Goal: Task Accomplishment & Management: Manage account settings

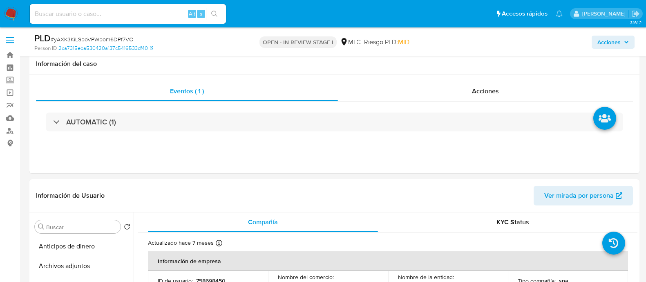
select select "10"
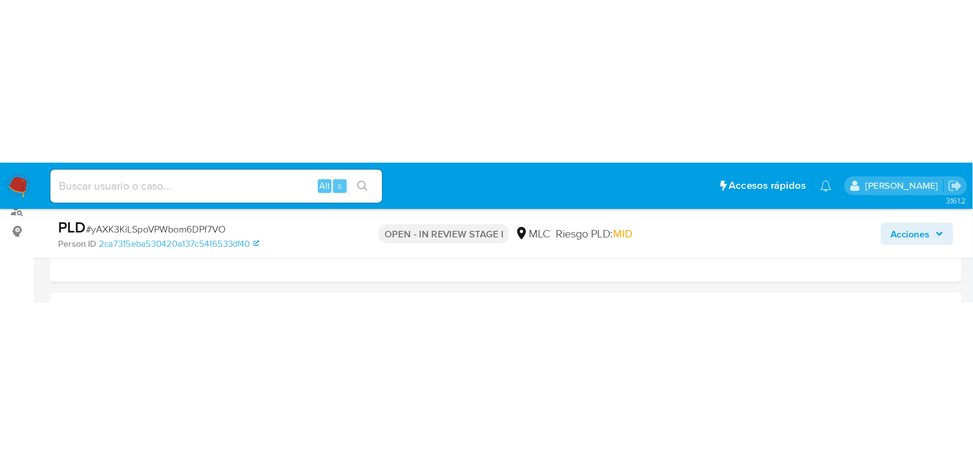
scroll to position [255, 0]
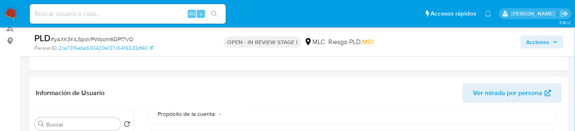
click at [275, 16] on ul "Pausado Ver notificaciones Alt s Accesos rápidos Presiona las siguientes teclas…" at bounding box center [261, 13] width 470 height 20
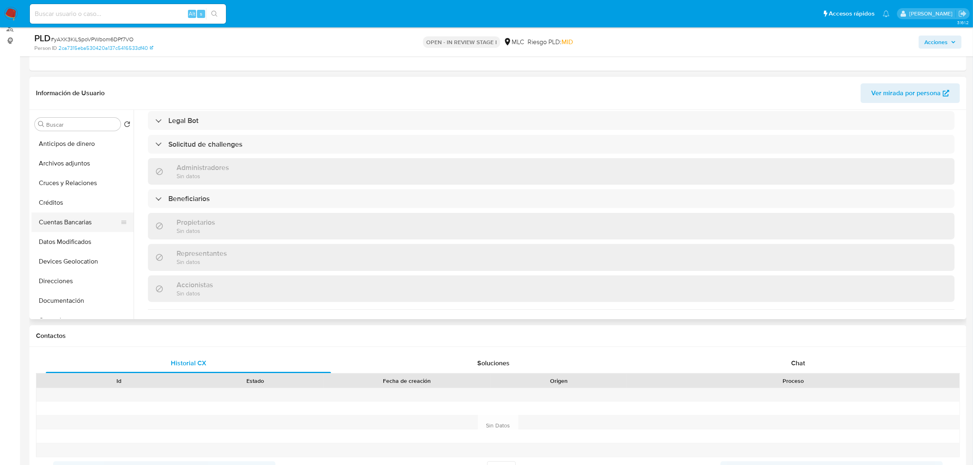
scroll to position [51, 0]
click at [56, 271] on button "General" at bounding box center [79, 270] width 96 height 20
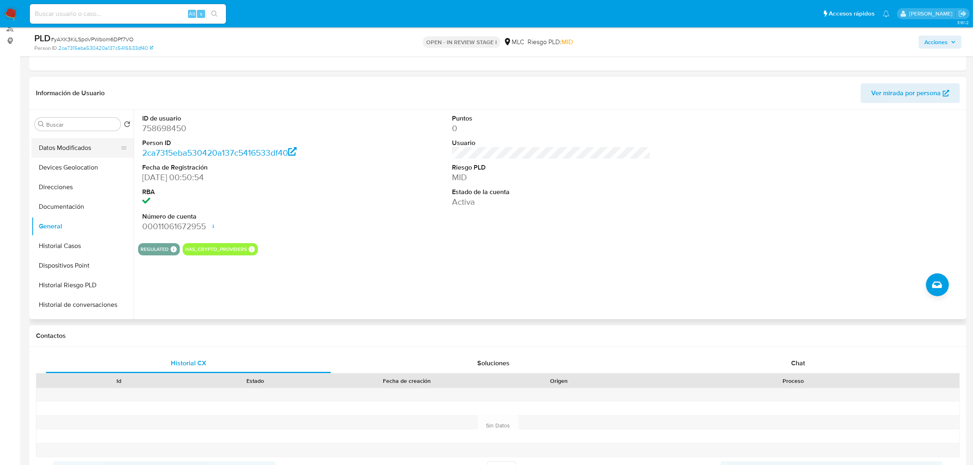
scroll to position [204, 0]
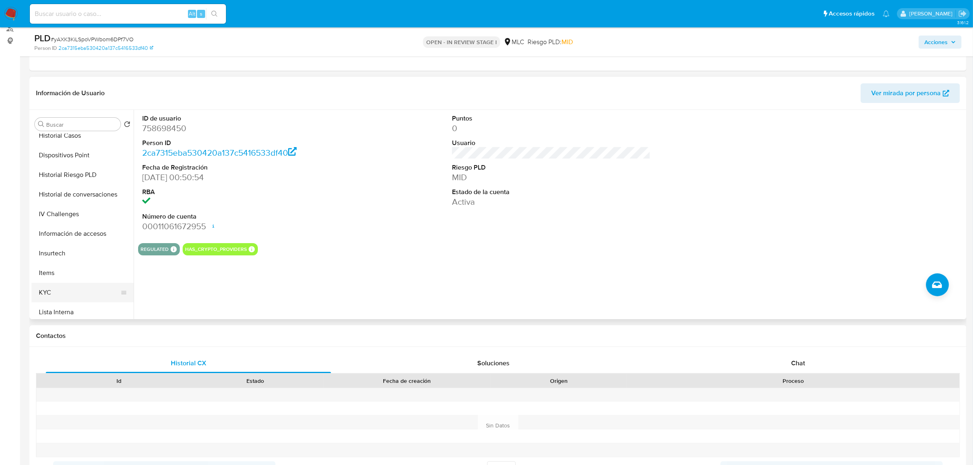
click at [62, 281] on button "KYC" at bounding box center [79, 293] width 96 height 20
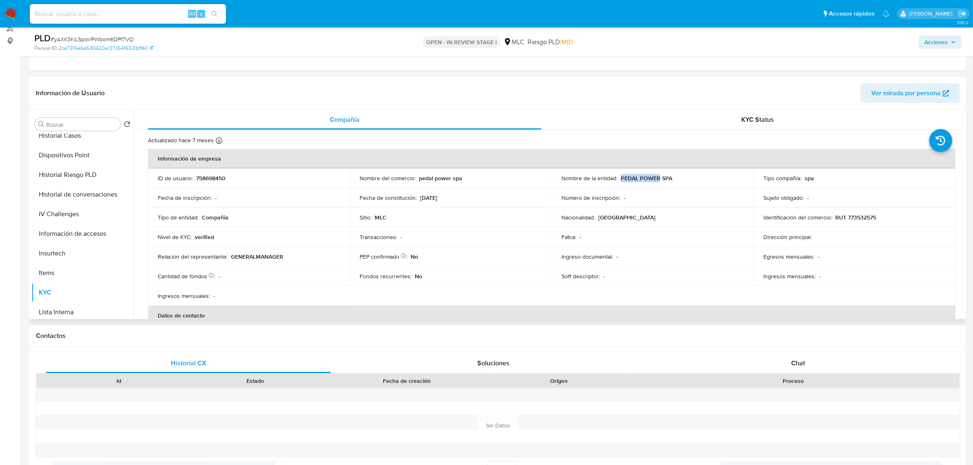
drag, startPoint x: 619, startPoint y: 177, endPoint x: 657, endPoint y: 179, distance: 38.1
click at [646, 179] on p "PEDAL POWER SPA" at bounding box center [646, 178] width 51 height 7
copy p "PEDAL POWER"
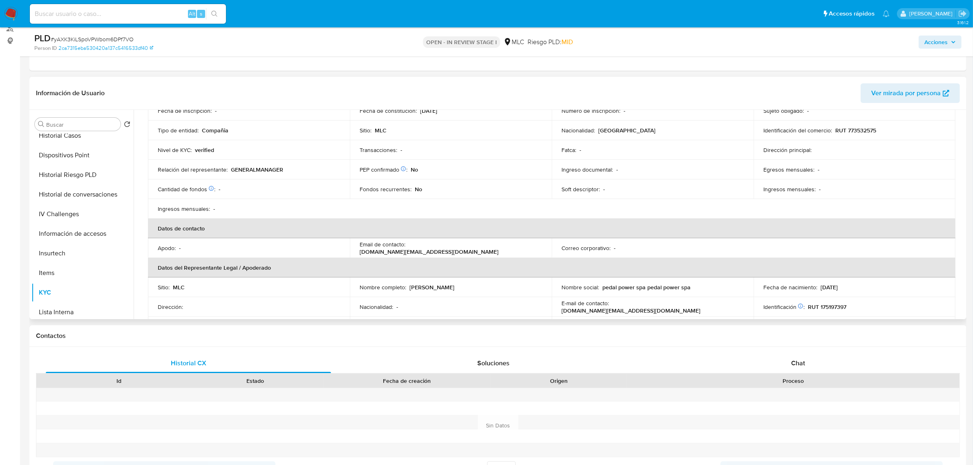
scroll to position [0, 0]
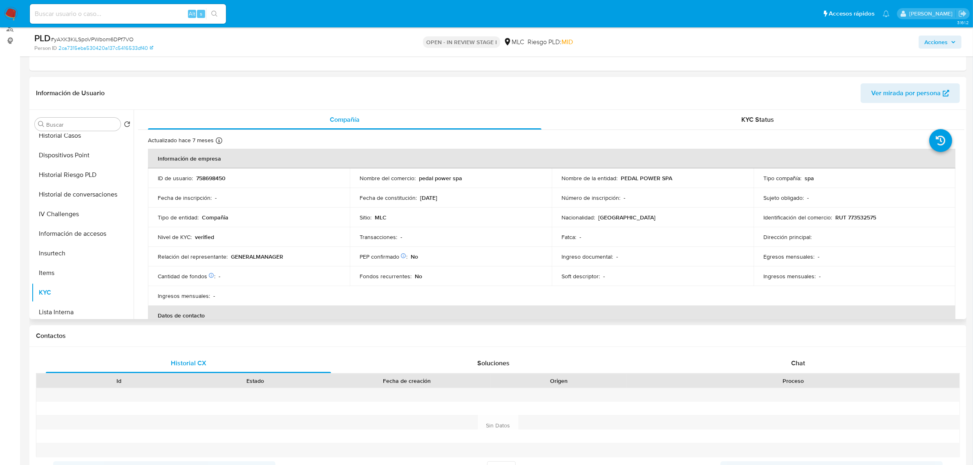
click at [646, 177] on div "Nombre de la entidad : PEDAL POWER SPA" at bounding box center [653, 178] width 182 height 7
drag, startPoint x: 671, startPoint y: 179, endPoint x: 616, endPoint y: 182, distance: 55.3
click at [616, 182] on td "Nombre de la entidad : PEDAL POWER SPA" at bounding box center [653, 178] width 202 height 20
click at [644, 175] on p "PEDAL POWER SPA" at bounding box center [646, 178] width 51 height 7
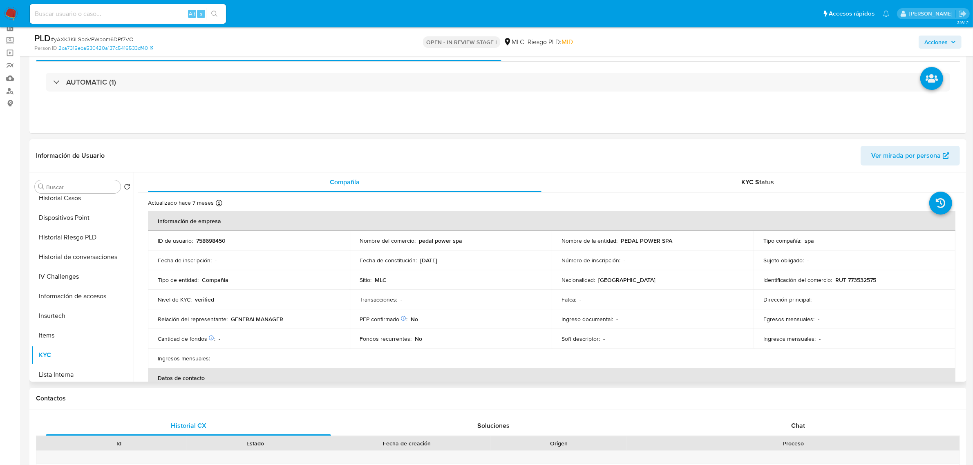
scroll to position [51, 0]
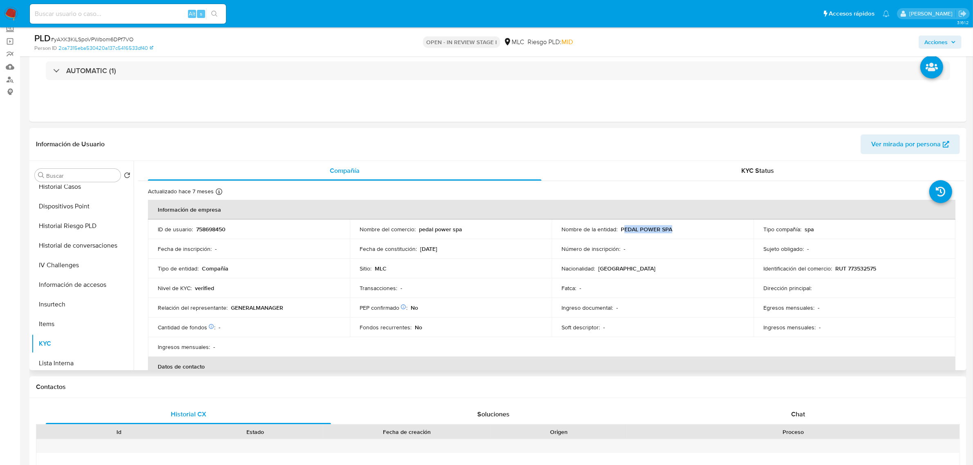
drag, startPoint x: 621, startPoint y: 231, endPoint x: 665, endPoint y: 225, distance: 43.8
click at [646, 229] on div "Nombre de la entidad : PEDAL POWER SPA" at bounding box center [653, 229] width 182 height 7
click at [646, 225] on td "Nombre de la entidad : PEDAL POWER SPA" at bounding box center [653, 229] width 202 height 20
drag, startPoint x: 832, startPoint y: 229, endPoint x: 456, endPoint y: 247, distance: 376.8
click at [456, 248] on tbody "ID de usuario : 758698450 Nombre del comercio : pedal power spa Nombre de la en…" at bounding box center [552, 287] width 808 height 137
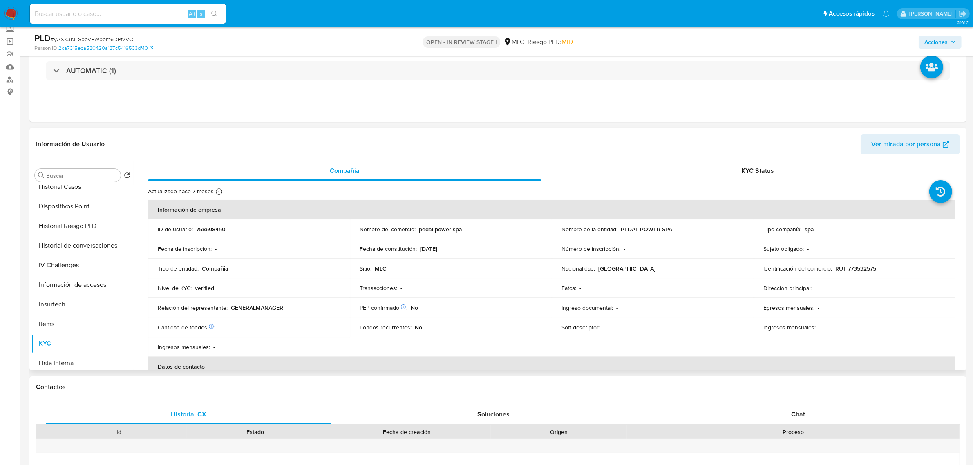
click at [426, 233] on td "Nombre del comercio : pedal power spa" at bounding box center [451, 229] width 202 height 20
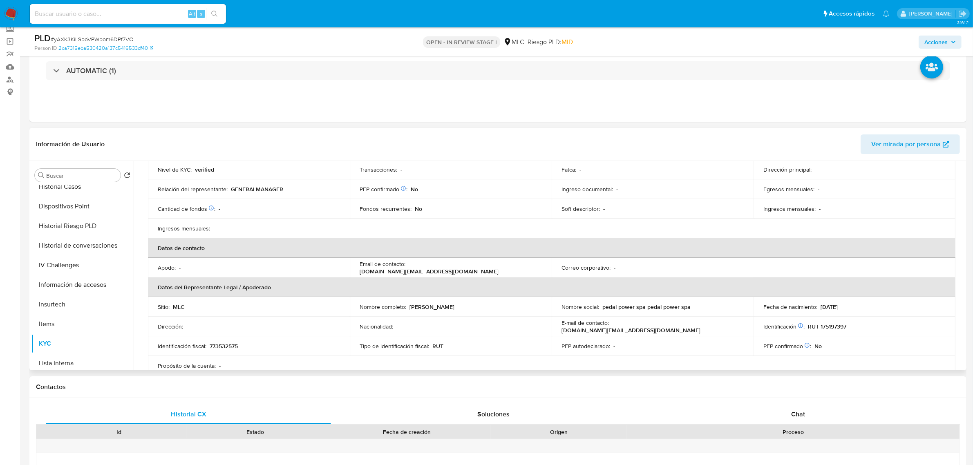
scroll to position [102, 0]
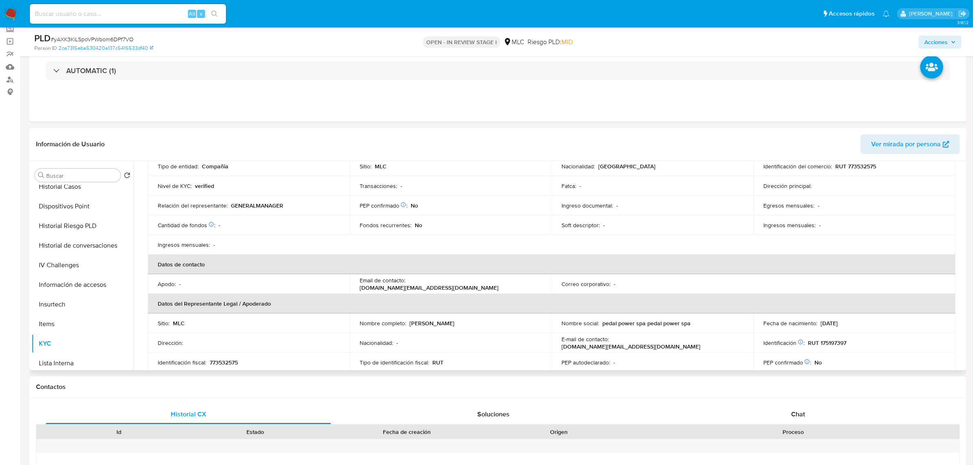
click at [646, 281] on p "RUT 175197397" at bounding box center [827, 342] width 38 height 7
copy p "175197397"
drag, startPoint x: 482, startPoint y: 324, endPoint x: 409, endPoint y: 326, distance: 72.8
click at [409, 281] on div "Nombre completo : Gustavo Adolfo Peña Meza" at bounding box center [451, 323] width 182 height 7
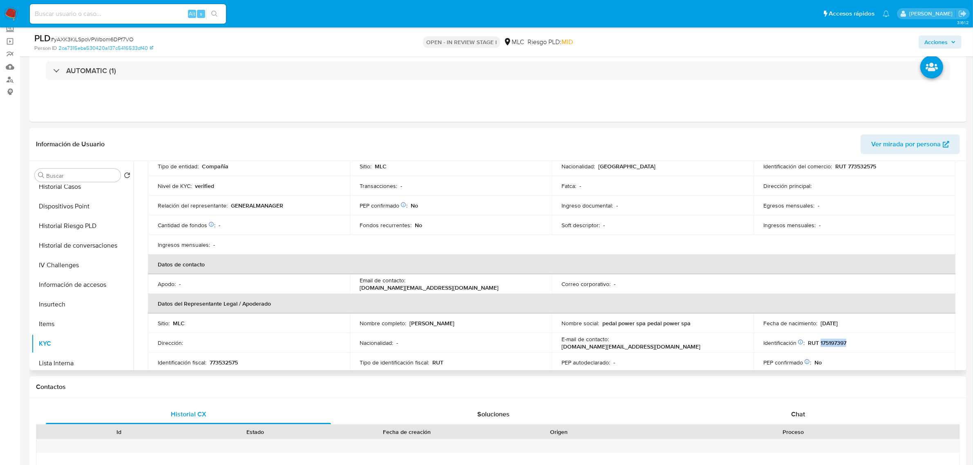
copy p "Gustavo Adolfo Peña Meza"
click at [74, 191] on button "Historial Casos" at bounding box center [79, 187] width 96 height 20
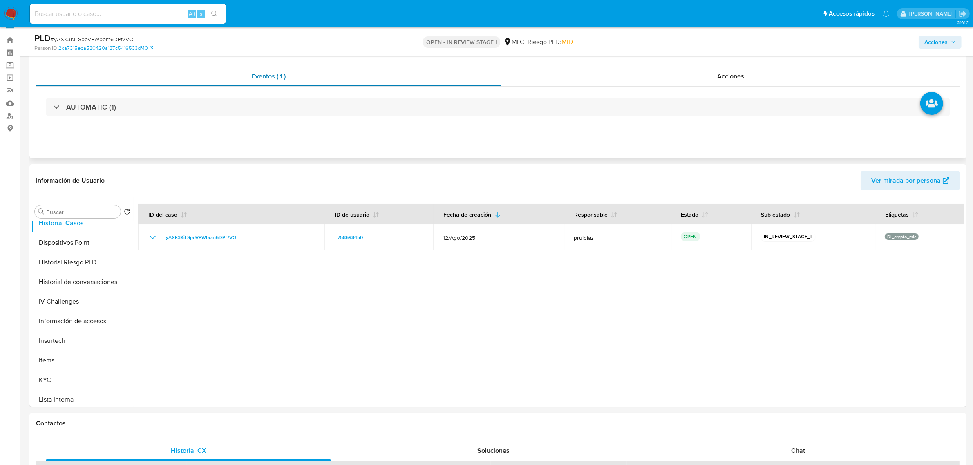
scroll to position [0, 0]
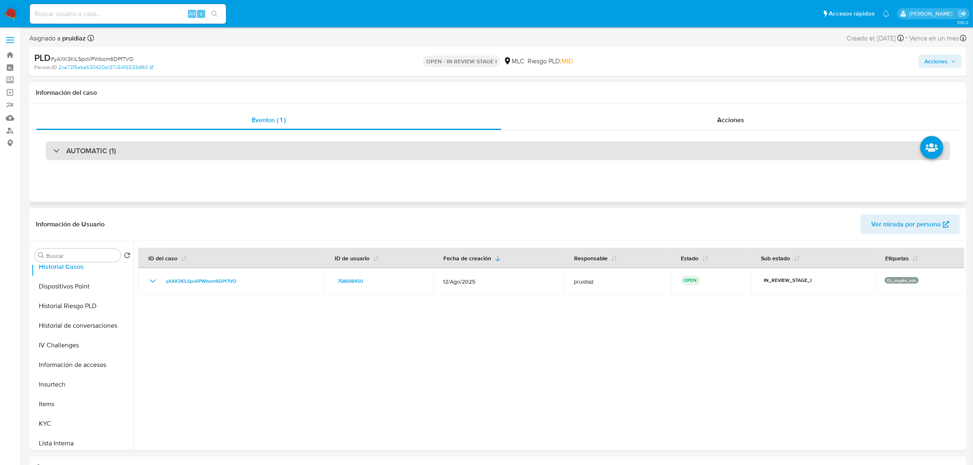
click at [101, 150] on h3 "AUTOMATIC (1)" at bounding box center [91, 150] width 50 height 9
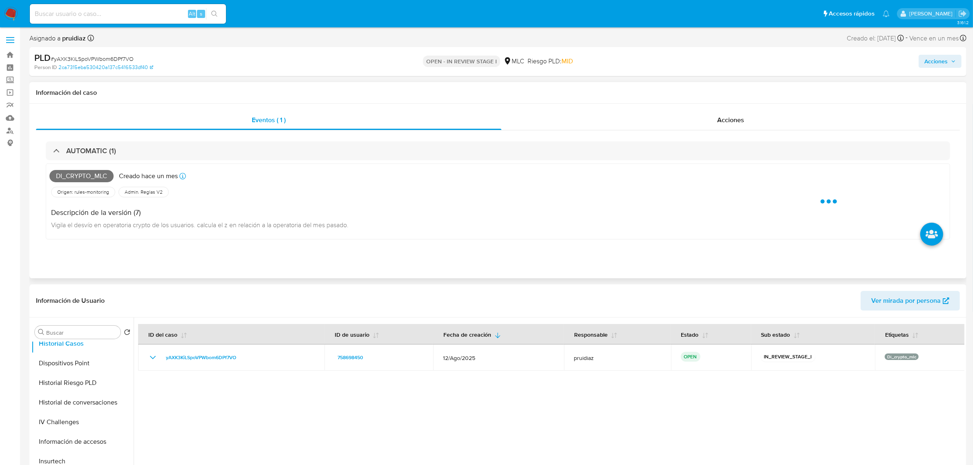
click at [94, 172] on span "Di_crypto_mlc" at bounding box center [81, 176] width 64 height 12
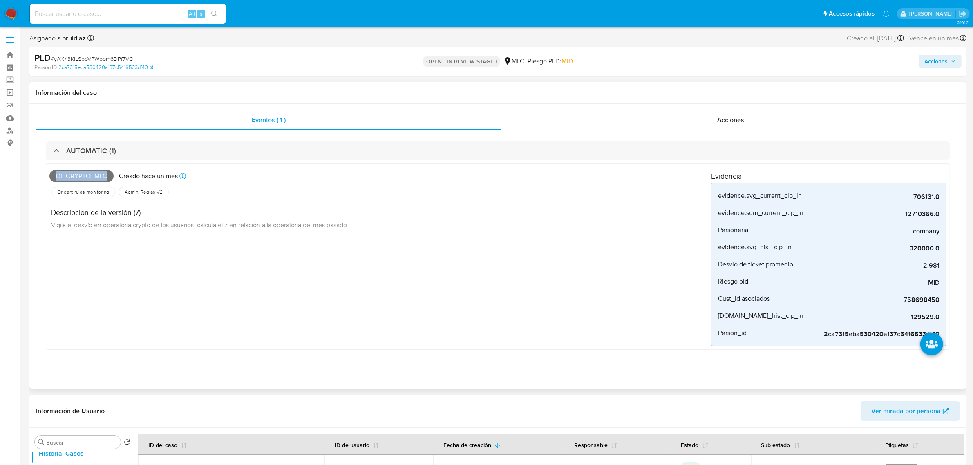
copy span "Di_crypto_mlc"
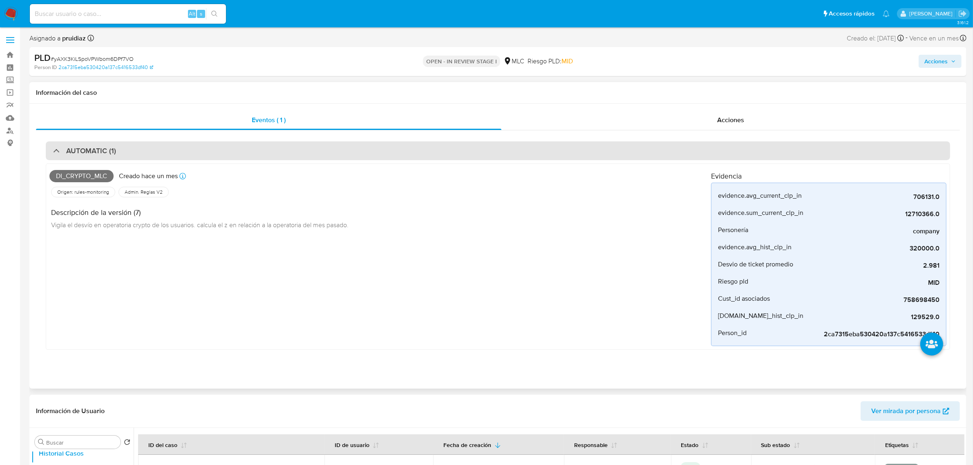
click at [119, 154] on div "AUTOMATIC (1)" at bounding box center [498, 150] width 904 height 19
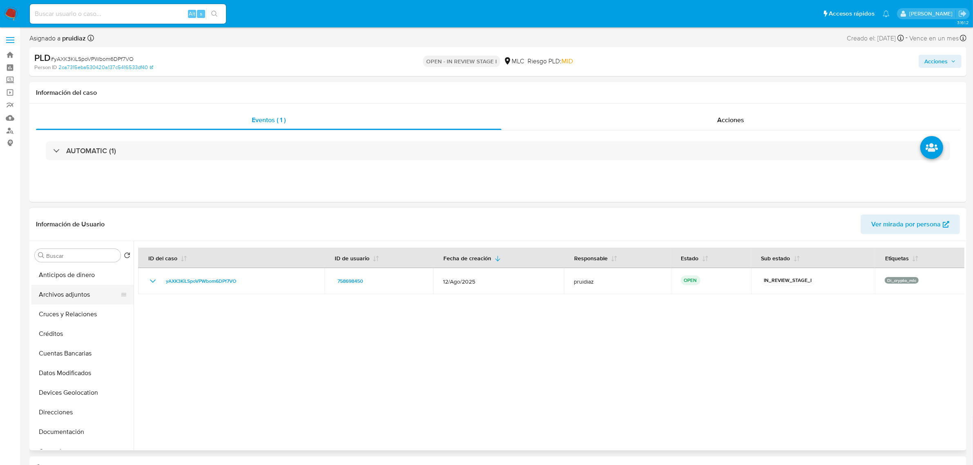
click at [66, 281] on button "Archivos adjuntos" at bounding box center [79, 295] width 96 height 20
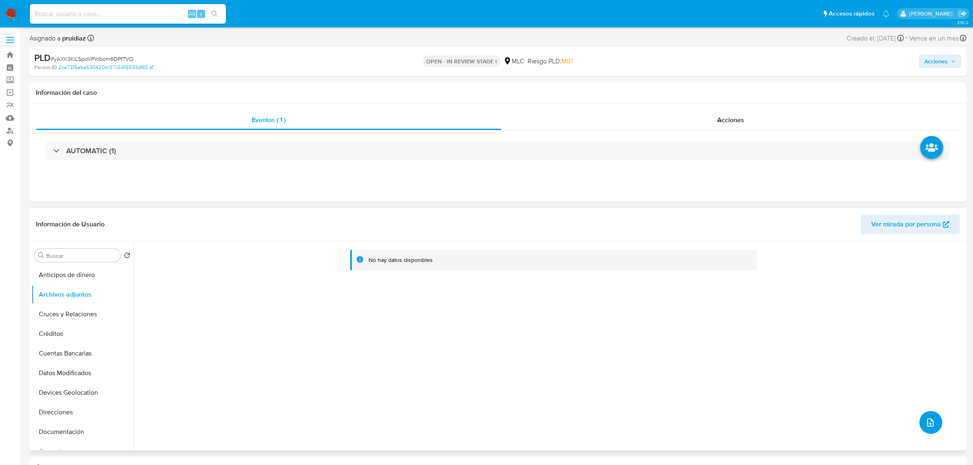
click at [646, 281] on icon "upload-file" at bounding box center [931, 423] width 10 height 10
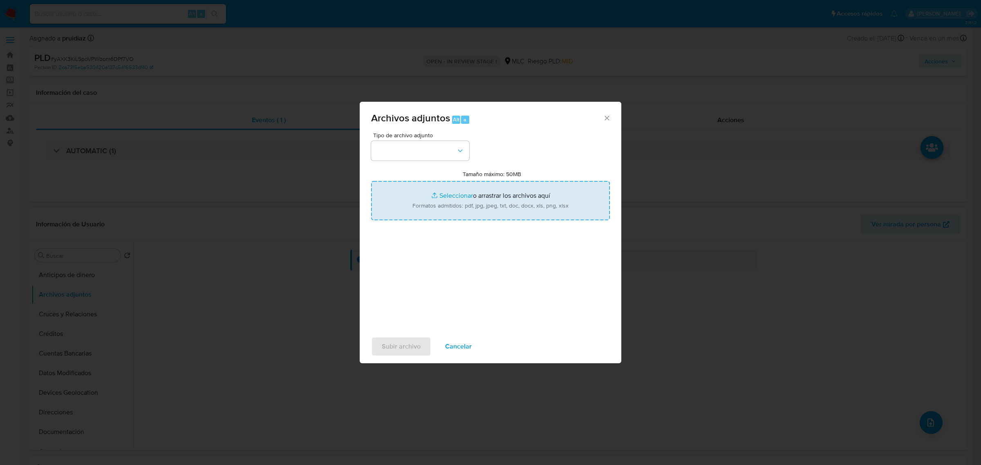
click at [445, 196] on input "Tamaño máximo: 50MB Seleccionar archivos" at bounding box center [490, 200] width 239 height 39
type input "C:\fakepath\758698450 - 25_09_2025.xlsx"
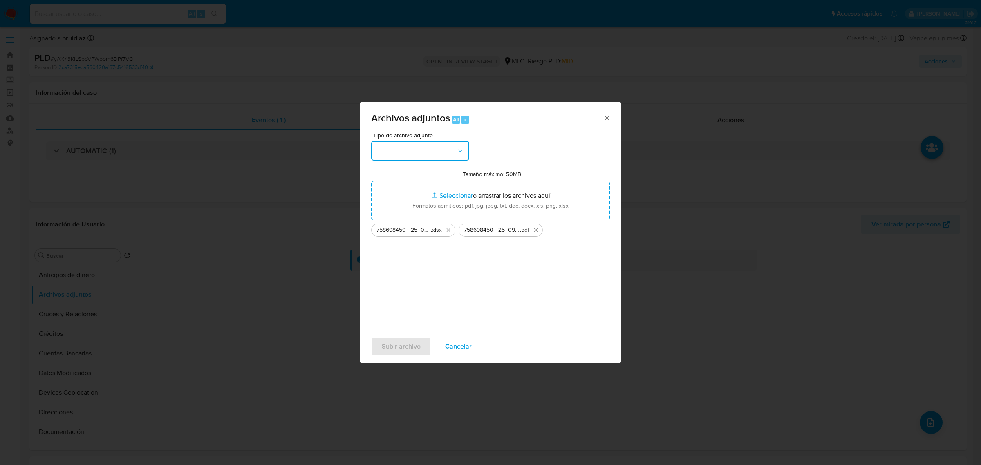
click at [430, 142] on button "button" at bounding box center [420, 151] width 98 height 20
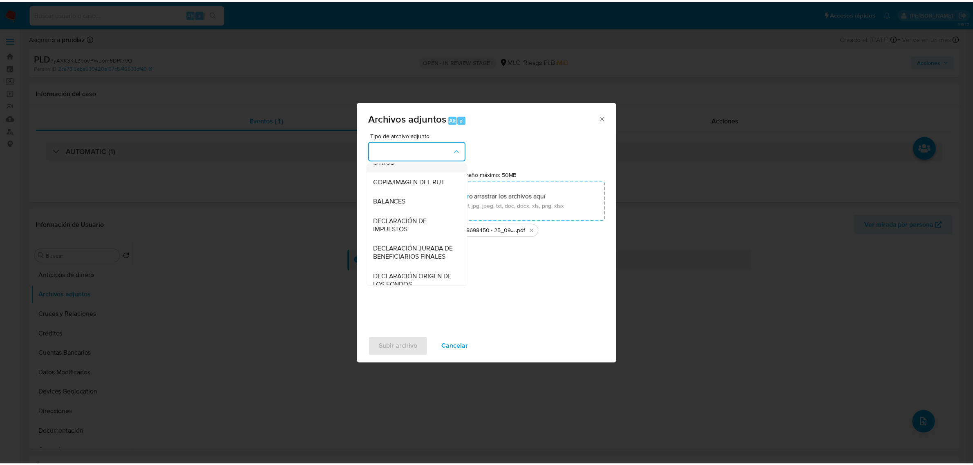
scroll to position [135, 0]
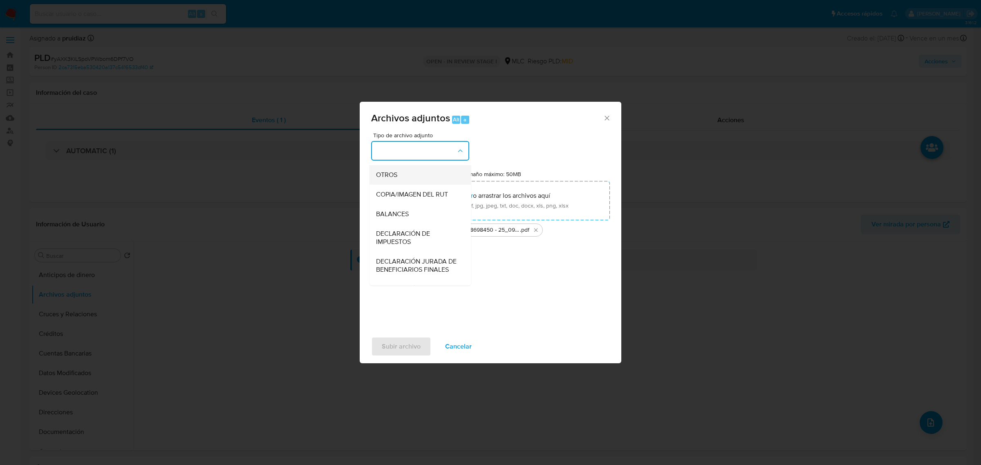
click at [410, 184] on div "OTROS" at bounding box center [417, 175] width 83 height 20
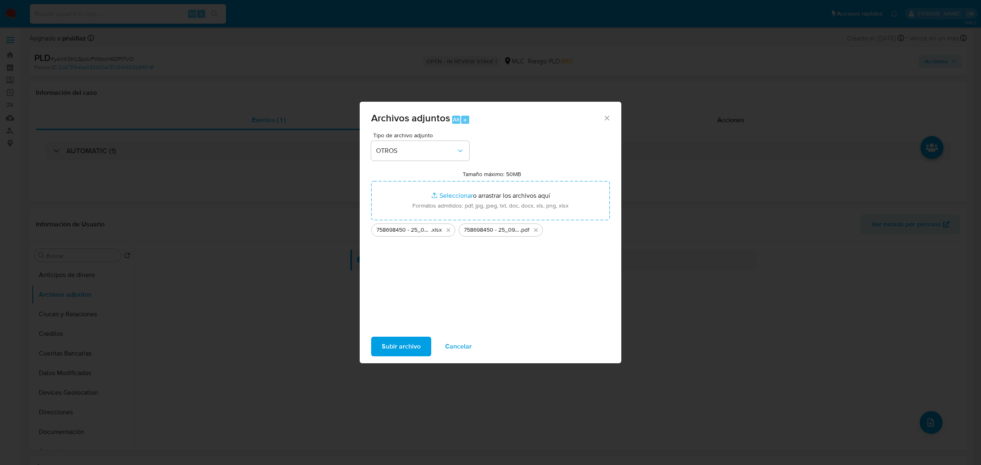
click at [397, 281] on span "Subir archivo" at bounding box center [401, 347] width 39 height 18
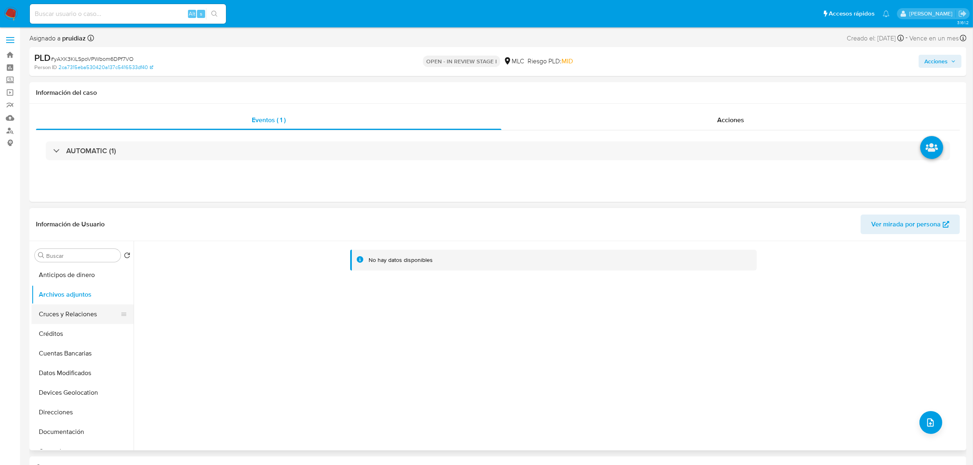
click at [54, 281] on button "Cruces y Relaciones" at bounding box center [79, 314] width 96 height 20
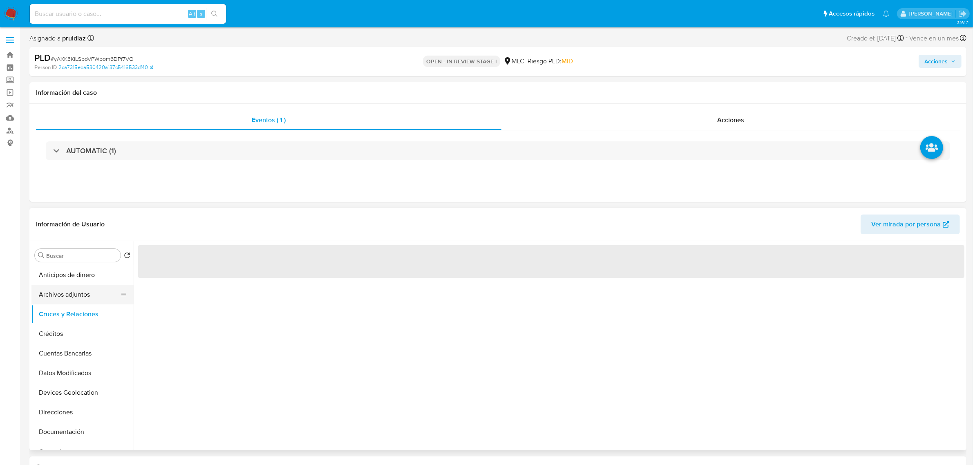
click at [72, 281] on button "Archivos adjuntos" at bounding box center [79, 295] width 96 height 20
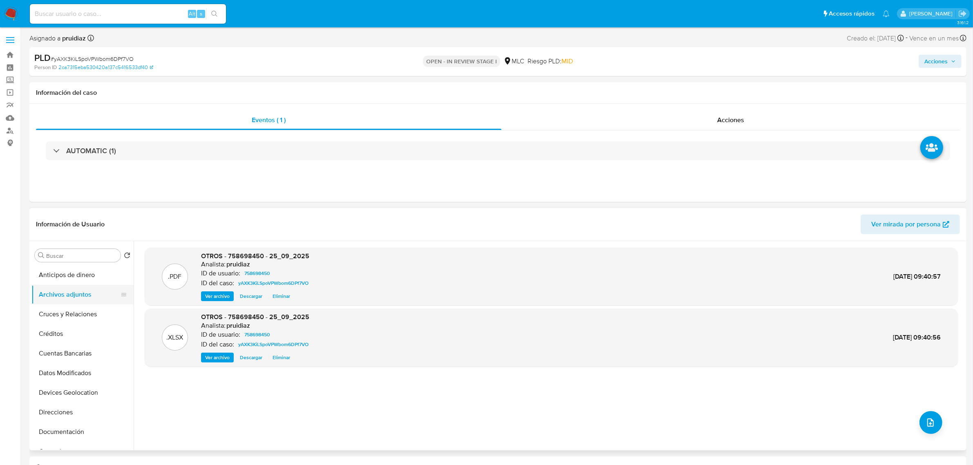
click at [52, 281] on button "Archivos adjuntos" at bounding box center [79, 295] width 96 height 20
click at [646, 58] on span "Acciones" at bounding box center [935, 61] width 23 height 13
click at [646, 91] on span "Resolución del caso" at bounding box center [708, 87] width 58 height 9
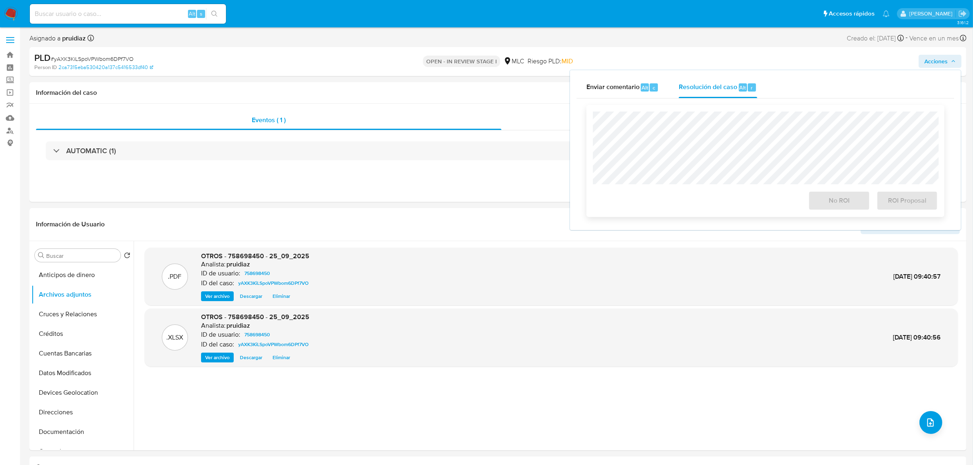
click at [646, 112] on div at bounding box center [765, 148] width 345 height 73
click at [591, 121] on div "No ROI ROI Proposal" at bounding box center [765, 161] width 358 height 112
click at [328, 211] on div "Información de Usuario Ver mirada por persona" at bounding box center [497, 224] width 937 height 33
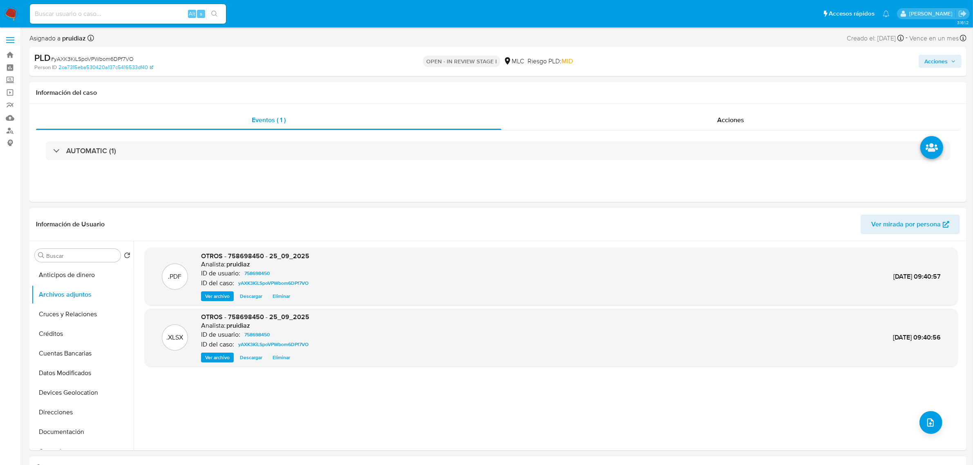
click at [646, 55] on button "Acciones" at bounding box center [940, 61] width 43 height 13
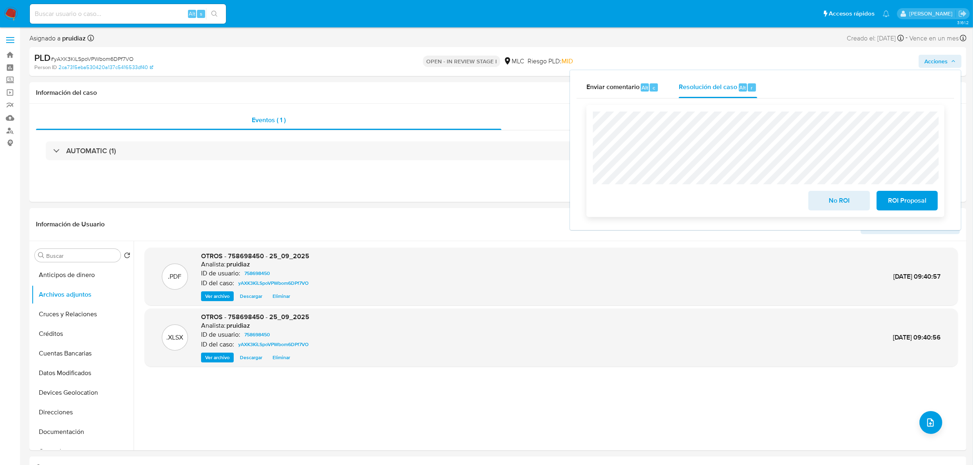
click at [646, 208] on span "No ROI" at bounding box center [839, 201] width 40 height 18
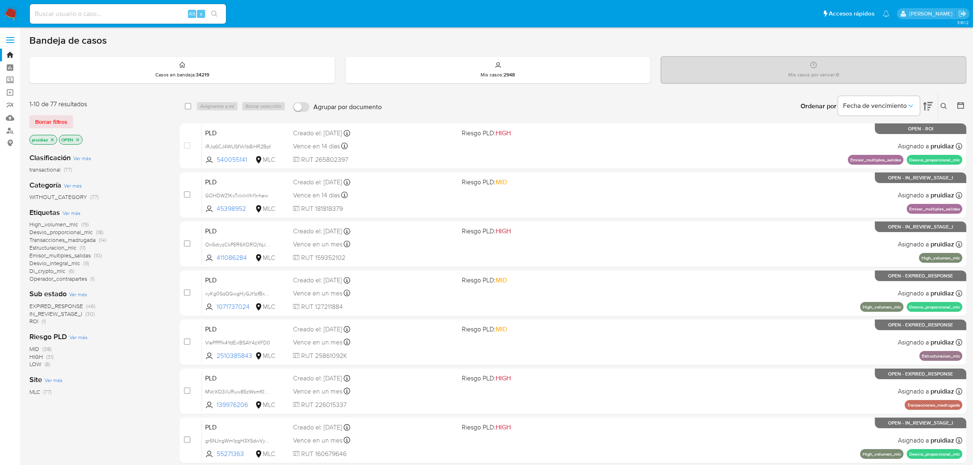
click at [15, 17] on img at bounding box center [11, 14] width 14 height 14
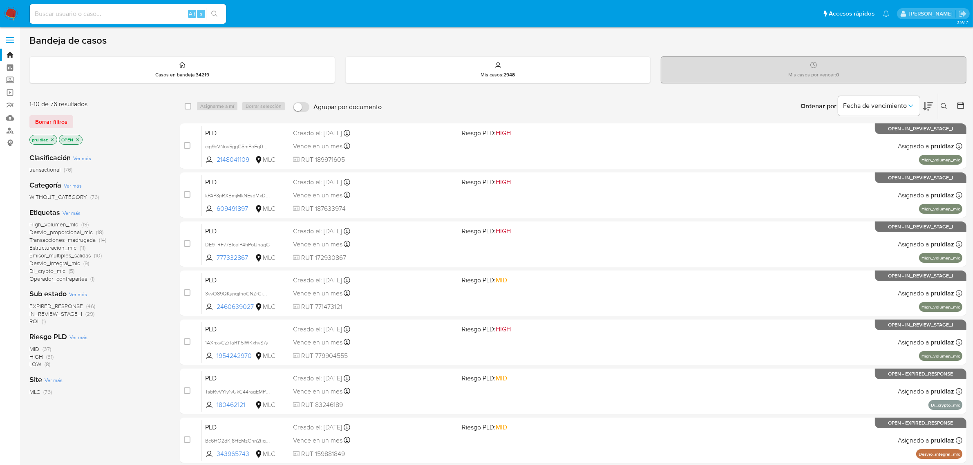
click at [924, 101] on icon at bounding box center [928, 106] width 10 height 10
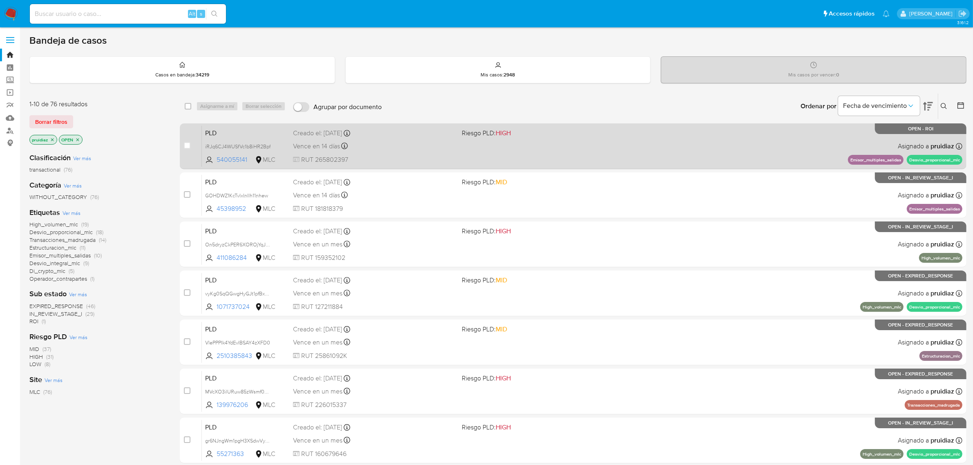
click at [508, 156] on div "PLD iRJq6CJ4WUSfVc1b8iHR2Bpf 540055141 MLC Riesgo PLD: HIGH Creado el: 12/07/20…" at bounding box center [582, 145] width 761 height 41
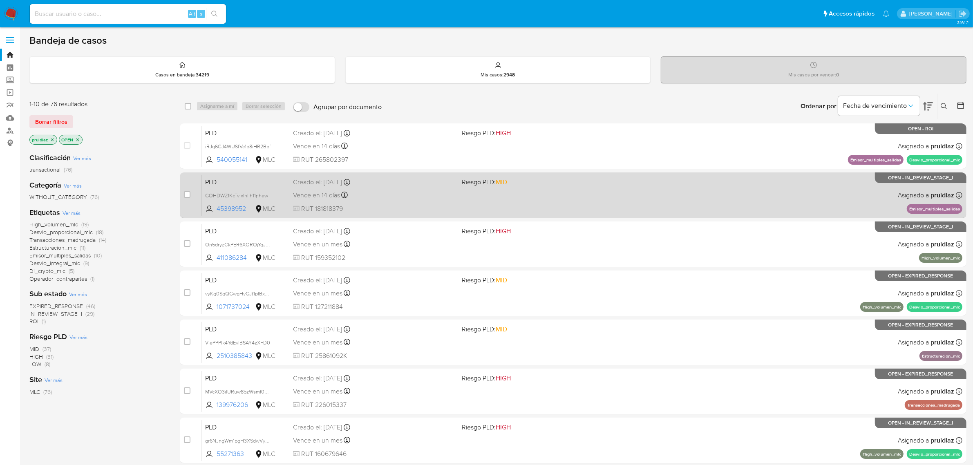
click at [430, 183] on div "Creado el: 12/07/2025 Creado el: 12/07/2025 16:10:07" at bounding box center [374, 182] width 163 height 9
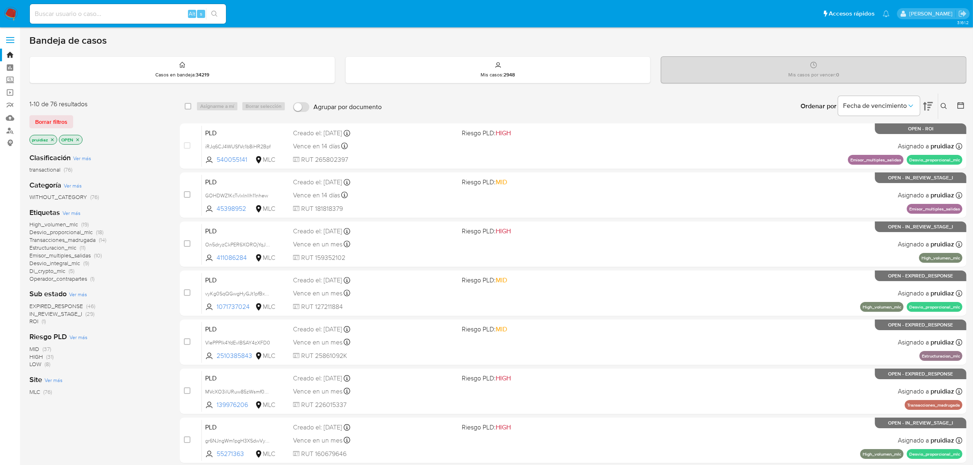
click at [10, 15] on img at bounding box center [11, 14] width 14 height 14
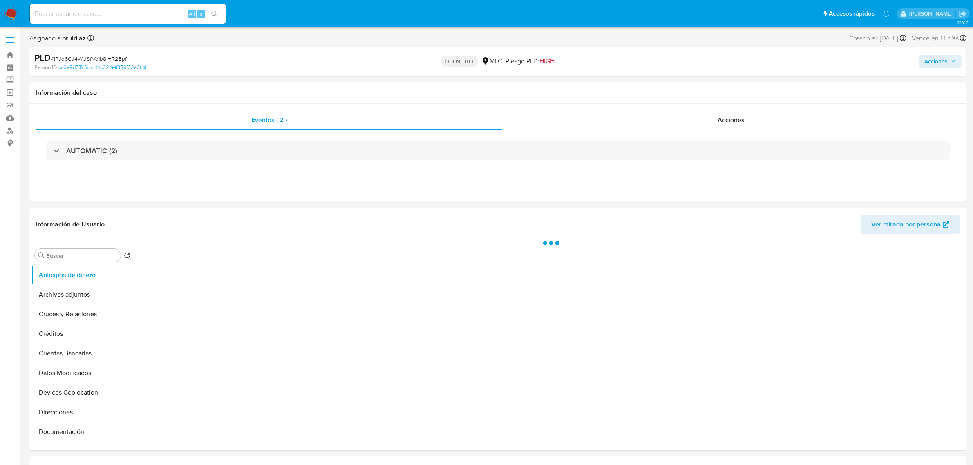
select select "10"
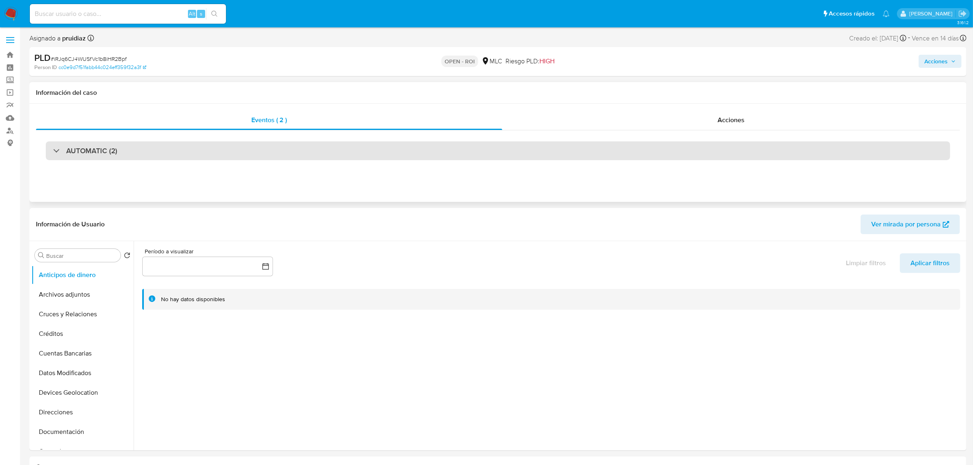
click at [130, 154] on div "AUTOMATIC (2)" at bounding box center [498, 150] width 904 height 19
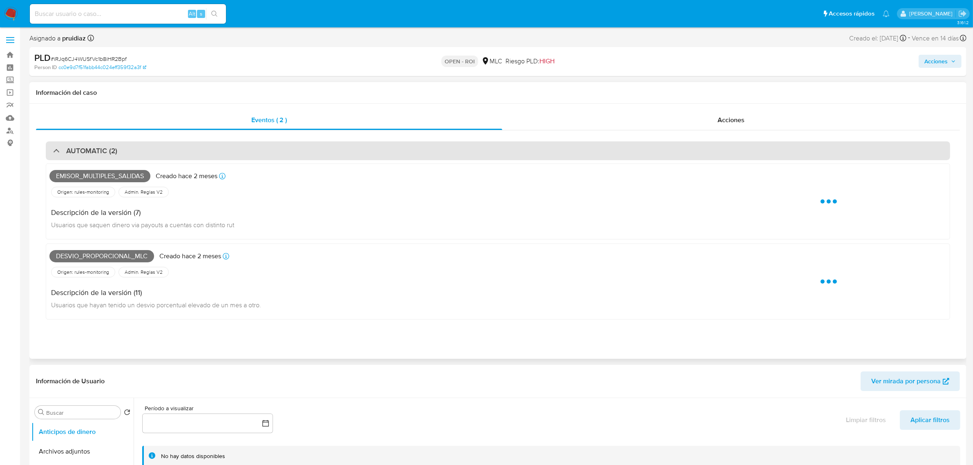
click at [130, 154] on div "AUTOMATIC (2)" at bounding box center [498, 150] width 904 height 19
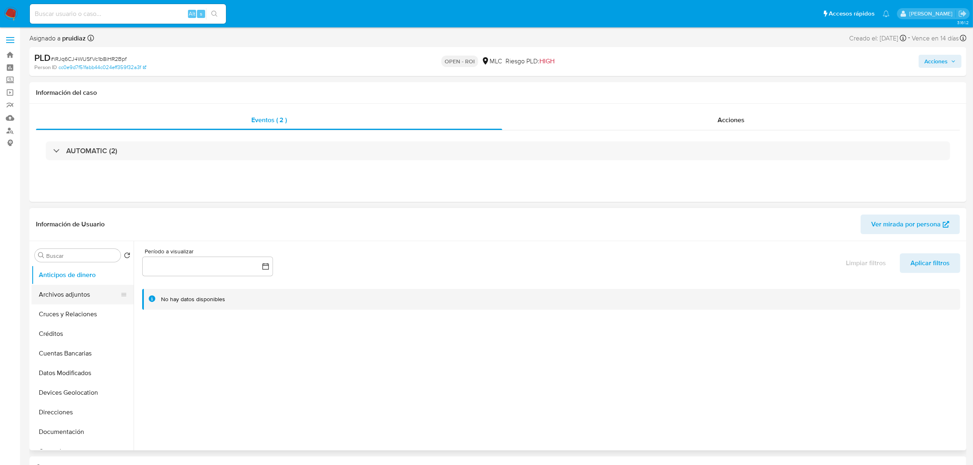
click at [88, 297] on button "Archivos adjuntos" at bounding box center [79, 295] width 96 height 20
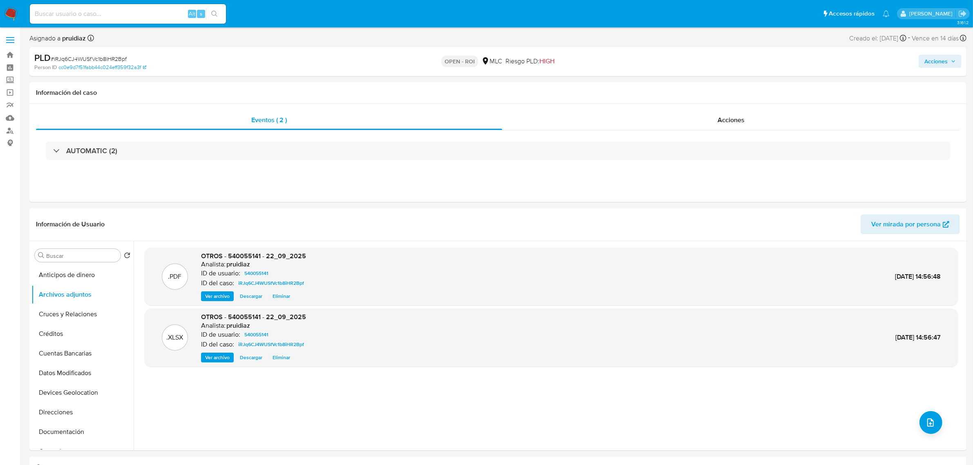
click at [941, 57] on span "Acciones" at bounding box center [935, 61] width 23 height 13
click at [695, 101] on div "Enviar" at bounding box center [766, 151] width 378 height 107
click at [699, 94] on div "Resolución del caso Alt r" at bounding box center [718, 87] width 78 height 21
click at [902, 201] on span "ROI" at bounding box center [907, 201] width 40 height 18
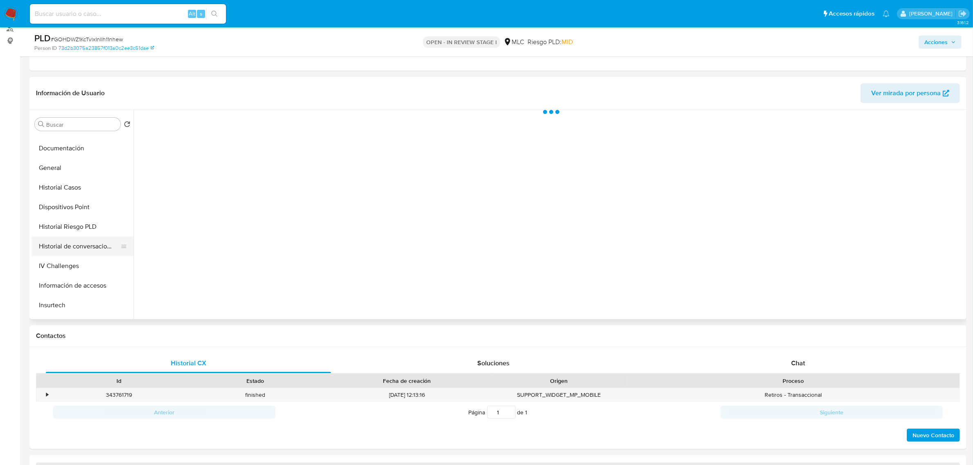
scroll to position [153, 0]
select select "10"
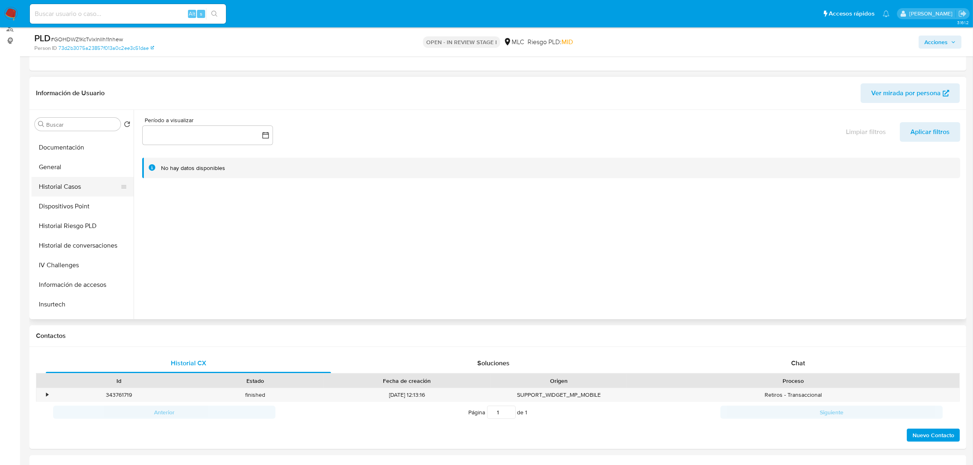
click at [67, 189] on button "Historial Casos" at bounding box center [79, 187] width 96 height 20
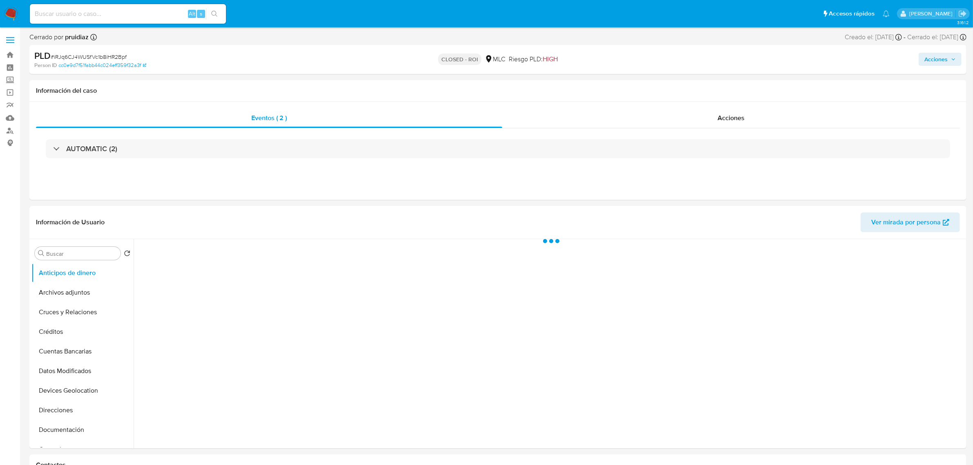
select select "10"
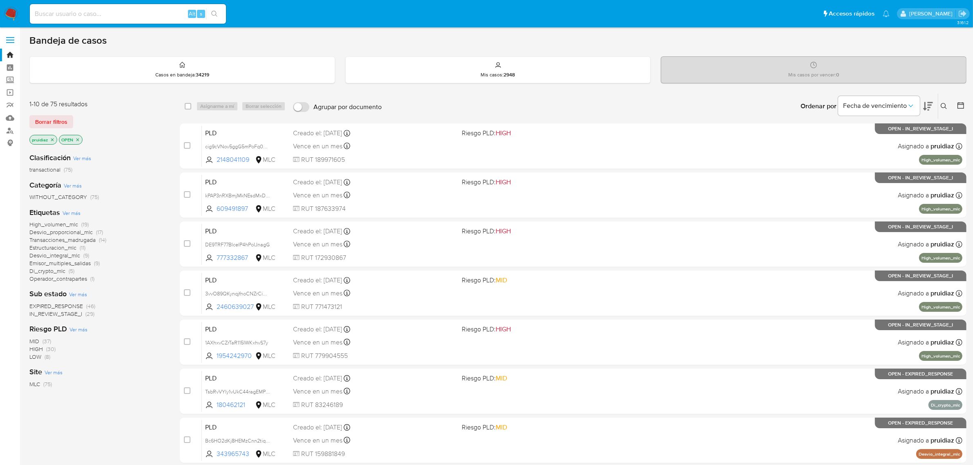
click at [924, 107] on icon at bounding box center [928, 106] width 10 height 10
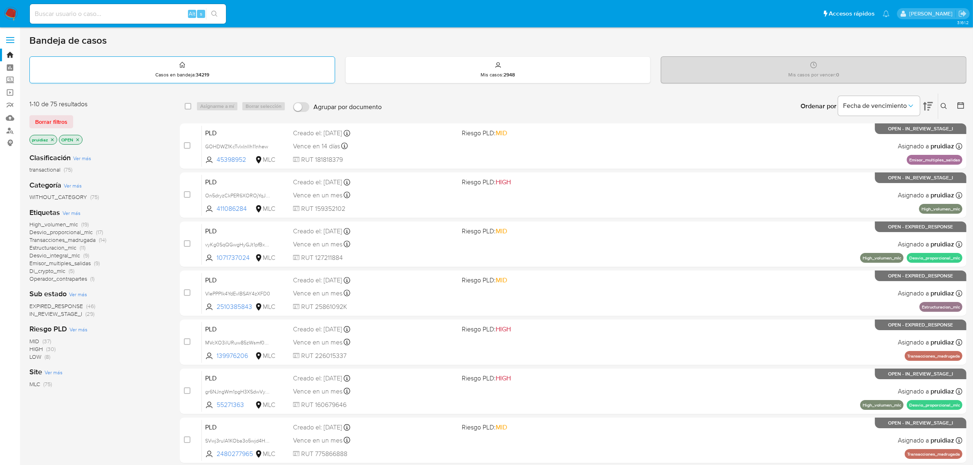
click at [308, 57] on div "Bandeja de casos Casos en bandeja : 34219 Mis casos : 2948 Mis casos por vencer…" at bounding box center [497, 337] width 937 height 606
click at [13, 17] on img at bounding box center [11, 14] width 14 height 14
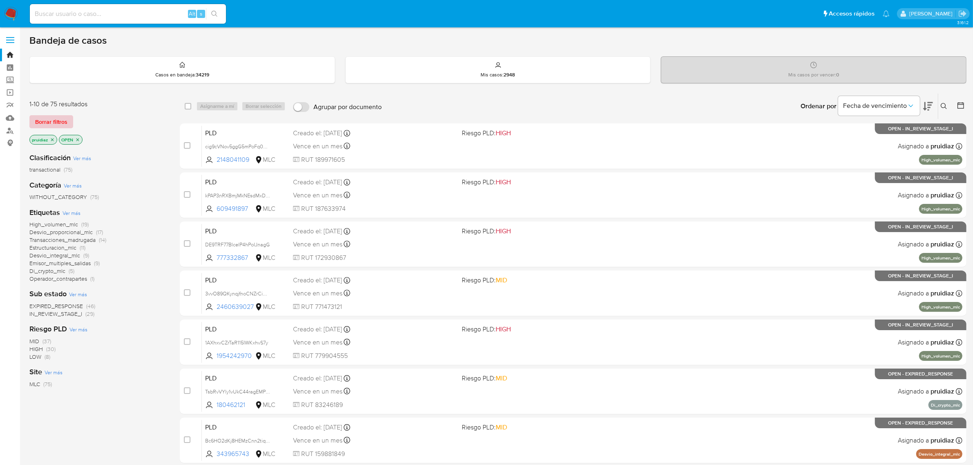
click at [56, 119] on span "Borrar filtros" at bounding box center [51, 121] width 32 height 11
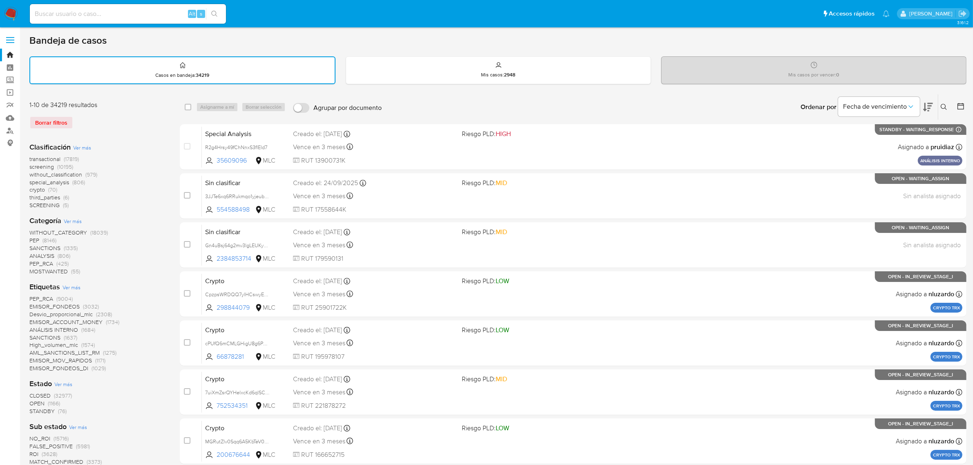
click at [958, 107] on icon at bounding box center [961, 106] width 8 height 8
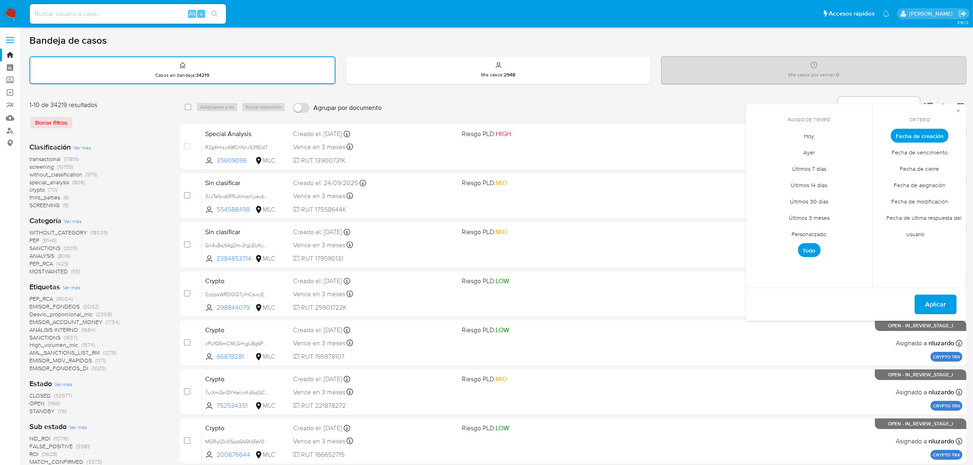
click at [813, 232] on span "Personalizado" at bounding box center [809, 234] width 52 height 17
click at [756, 152] on icon "Mes anterior" at bounding box center [759, 151] width 10 height 10
click at [779, 181] on button "1" at bounding box center [776, 181] width 13 height 13
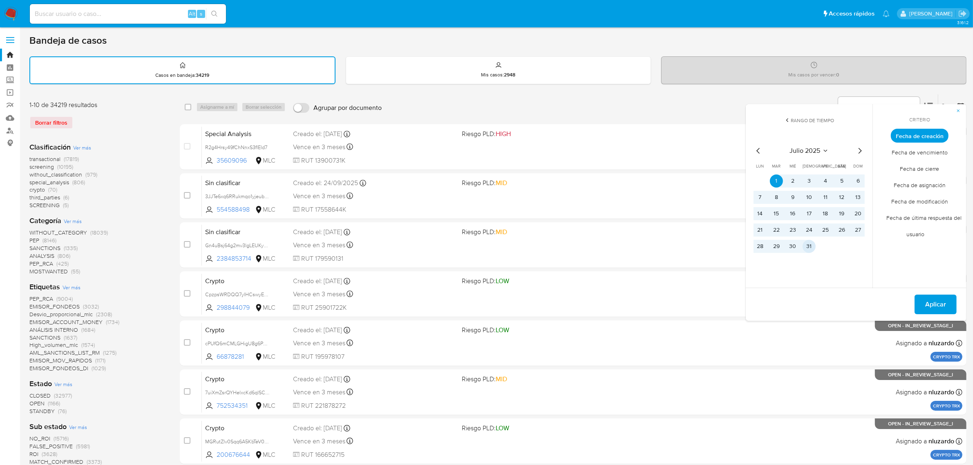
click at [809, 246] on button "31" at bounding box center [809, 246] width 13 height 13
click at [940, 301] on span "Aplicar" at bounding box center [935, 304] width 21 height 18
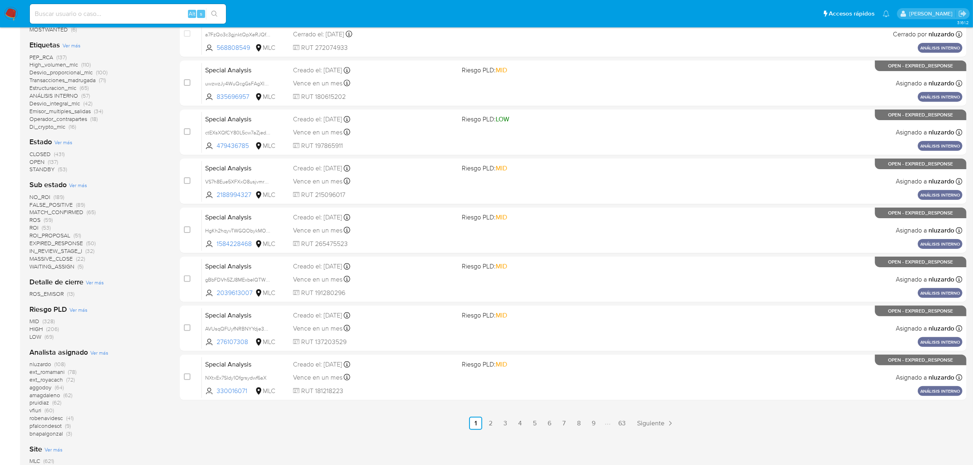
scroll to position [283, 0]
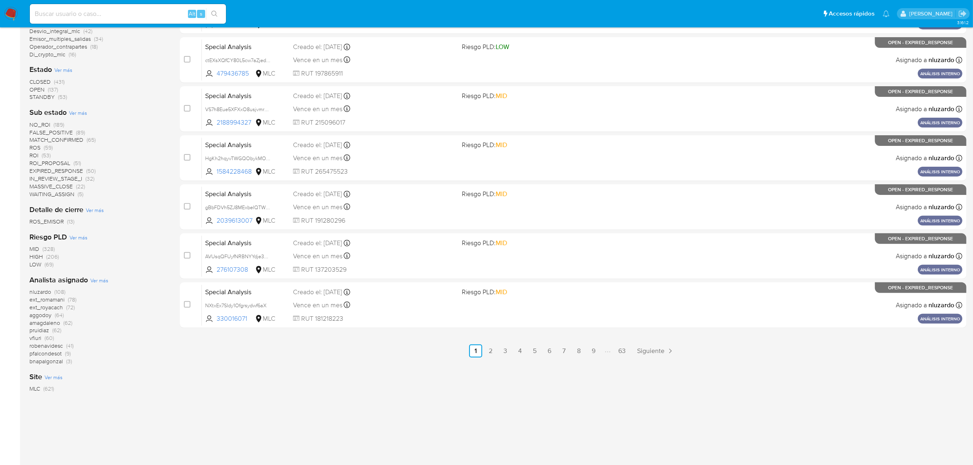
click at [45, 331] on span "pruidiaz" at bounding box center [39, 330] width 20 height 8
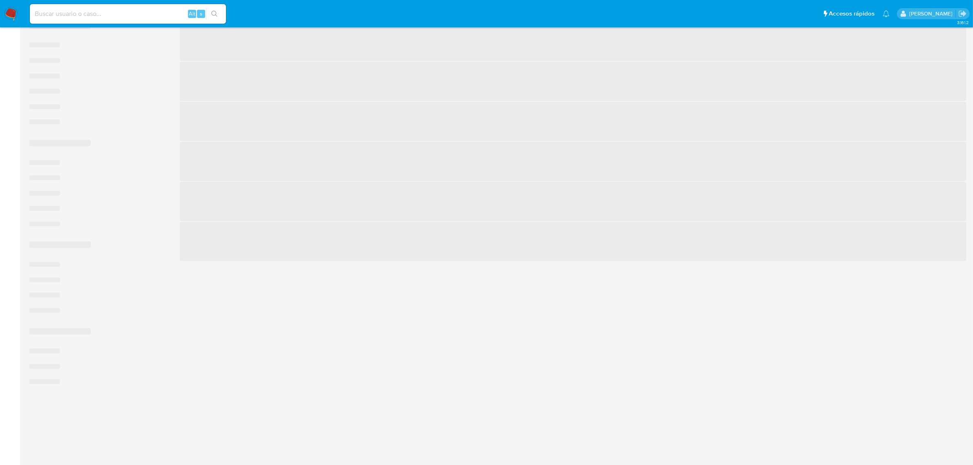
scroll to position [209, 0]
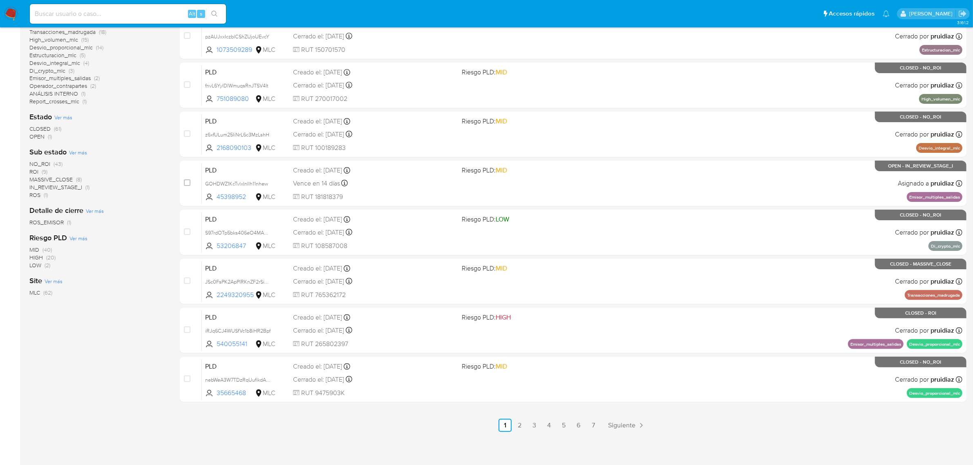
drag, startPoint x: 34, startPoint y: 135, endPoint x: 81, endPoint y: 188, distance: 70.4
click at [81, 188] on div "Clasificación Ver más transactional (61) special_analysis (1) Categoría Ver más…" at bounding box center [97, 117] width 137 height 359
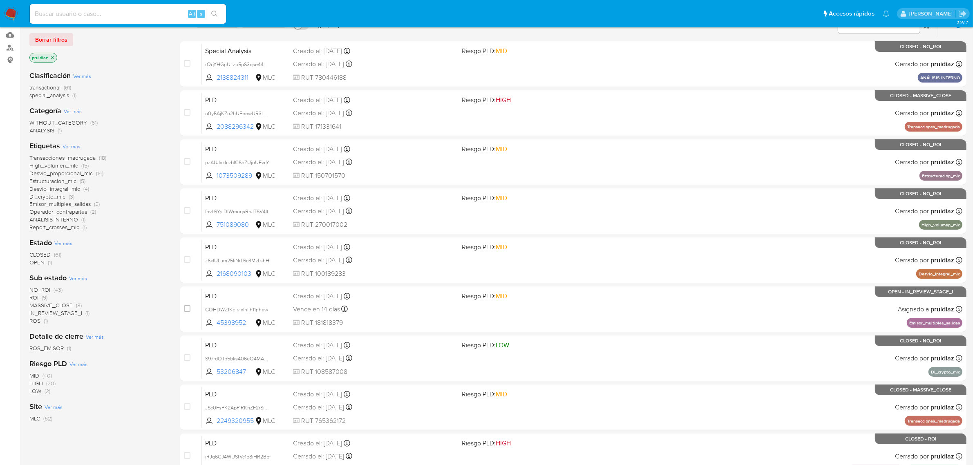
scroll to position [0, 0]
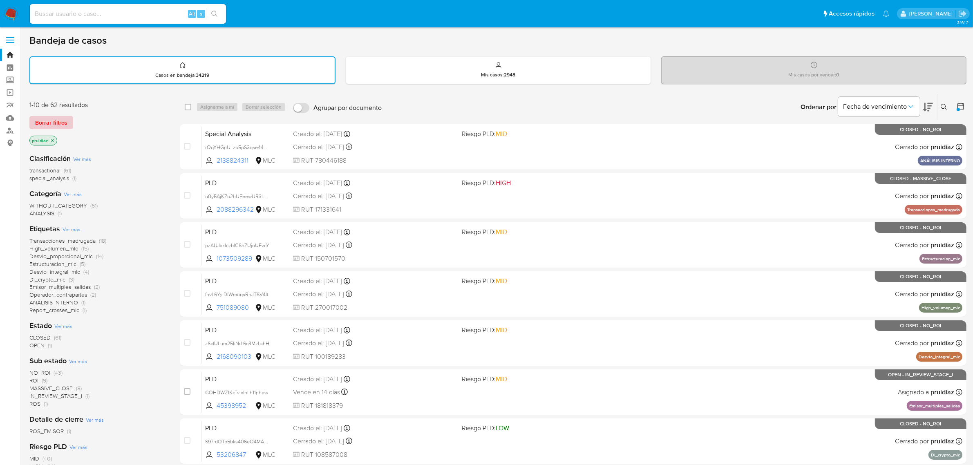
click at [47, 123] on span "Borrar filtros" at bounding box center [51, 122] width 32 height 11
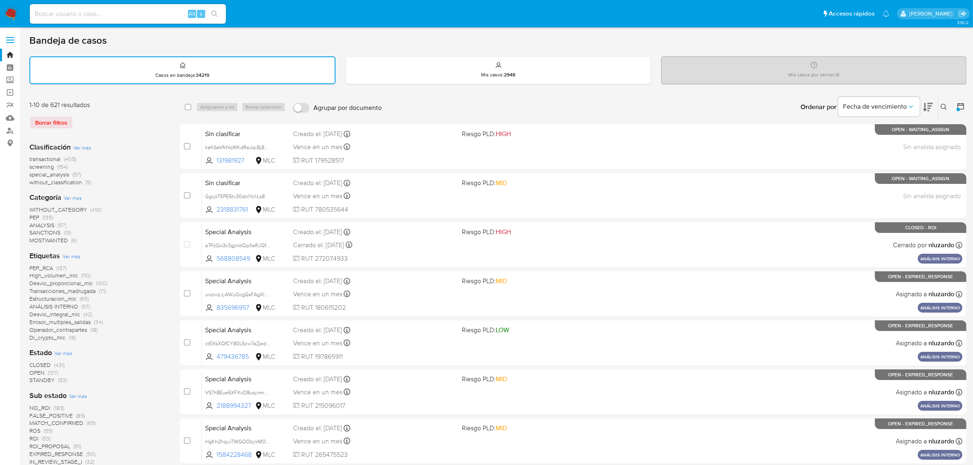
click at [5, 15] on img at bounding box center [11, 14] width 14 height 14
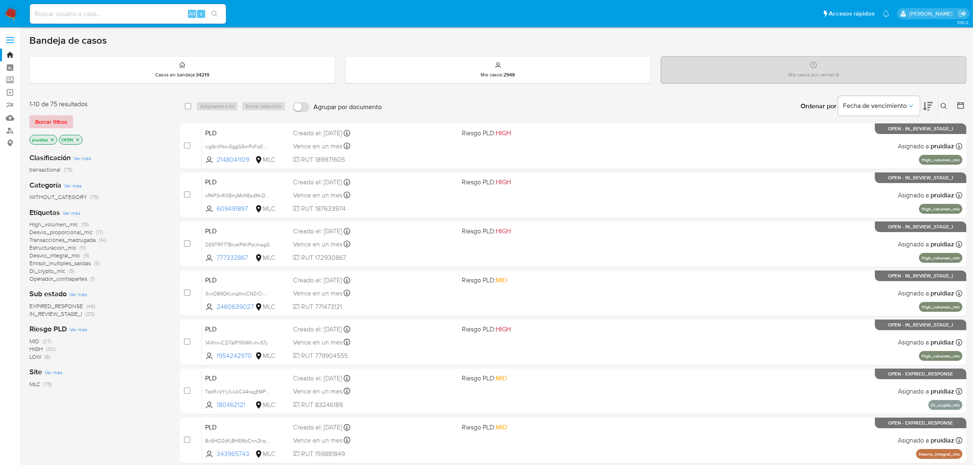
click at [56, 121] on span "Borrar filtros" at bounding box center [51, 121] width 32 height 11
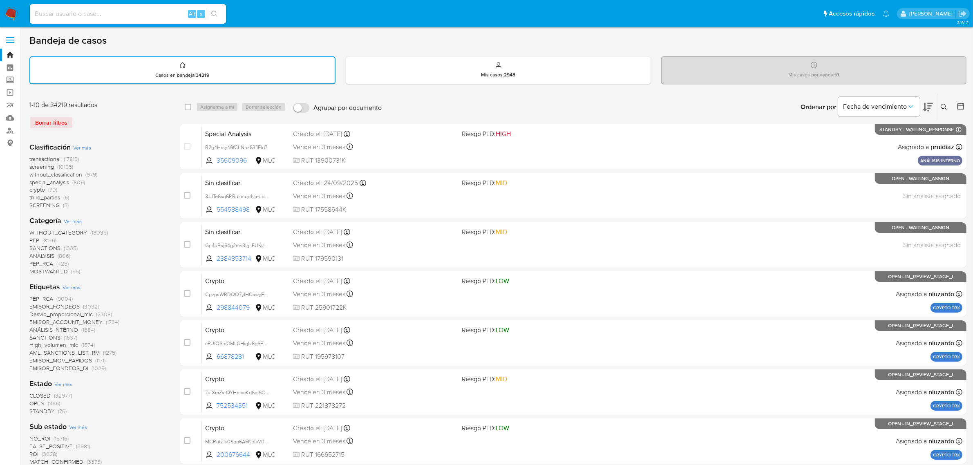
click at [960, 105] on icon at bounding box center [961, 106] width 8 height 8
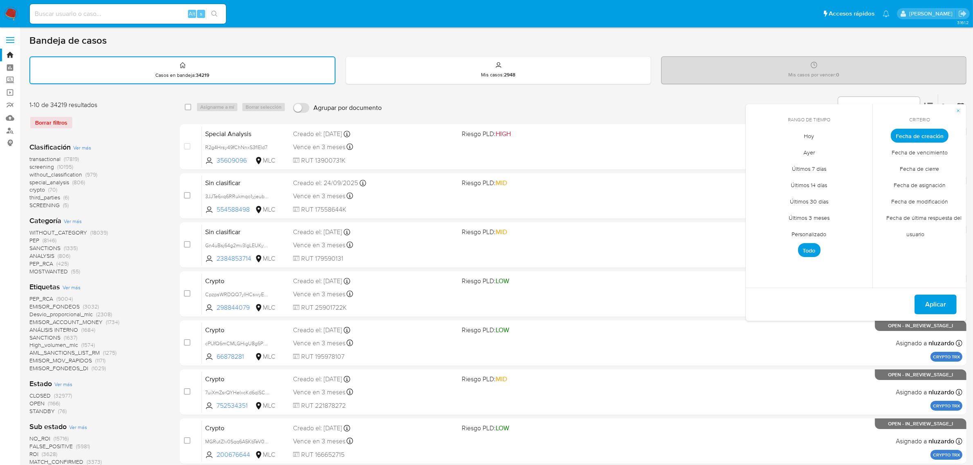
click at [816, 231] on span "Personalizado" at bounding box center [809, 234] width 52 height 17
click at [759, 154] on icon "Mes anterior" at bounding box center [759, 151] width 10 height 10
click at [776, 176] on button "1" at bounding box center [776, 181] width 13 height 13
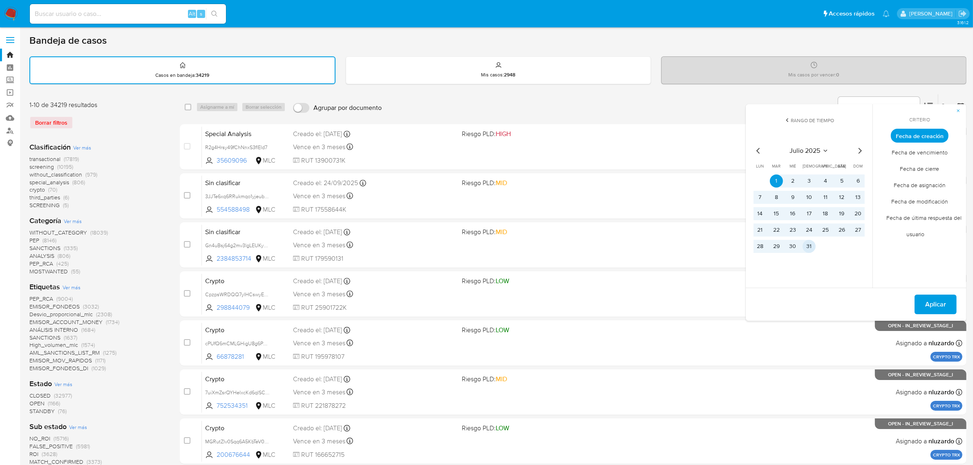
click at [804, 248] on button "31" at bounding box center [809, 246] width 13 height 13
click at [941, 306] on span "Aplicar" at bounding box center [935, 304] width 21 height 18
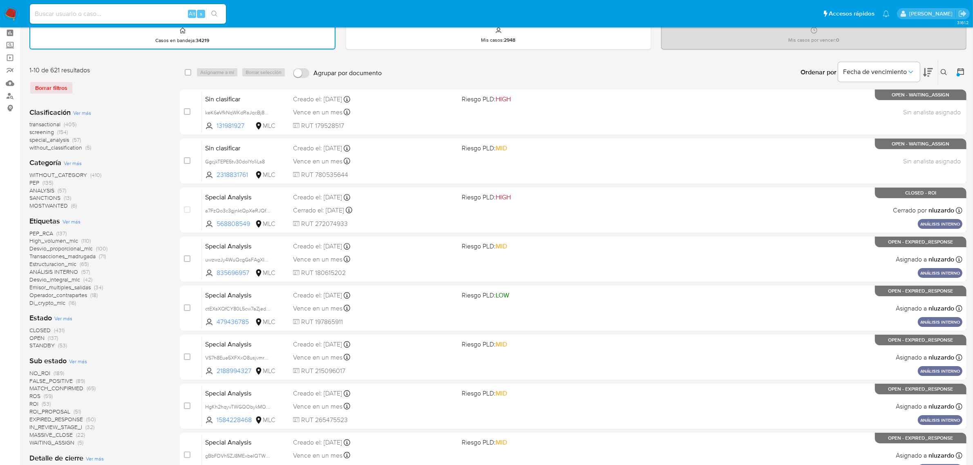
scroll to position [51, 0]
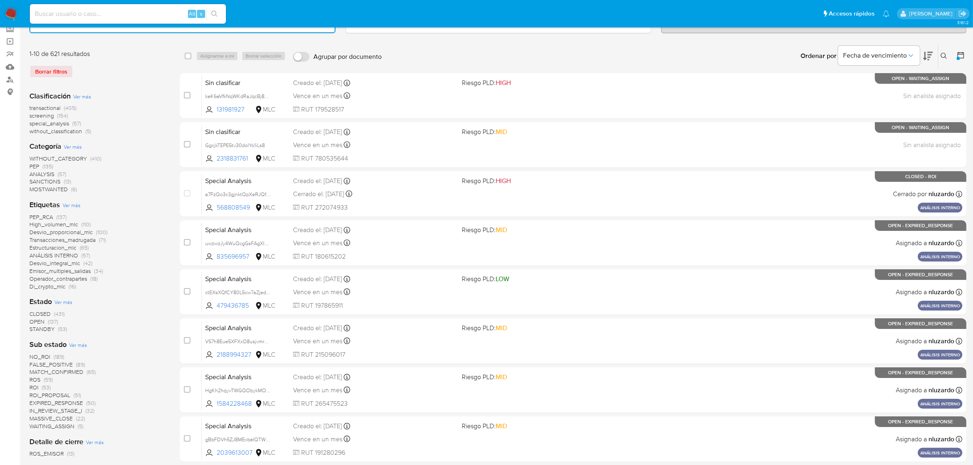
click at [43, 319] on span "OPEN" at bounding box center [36, 322] width 15 height 8
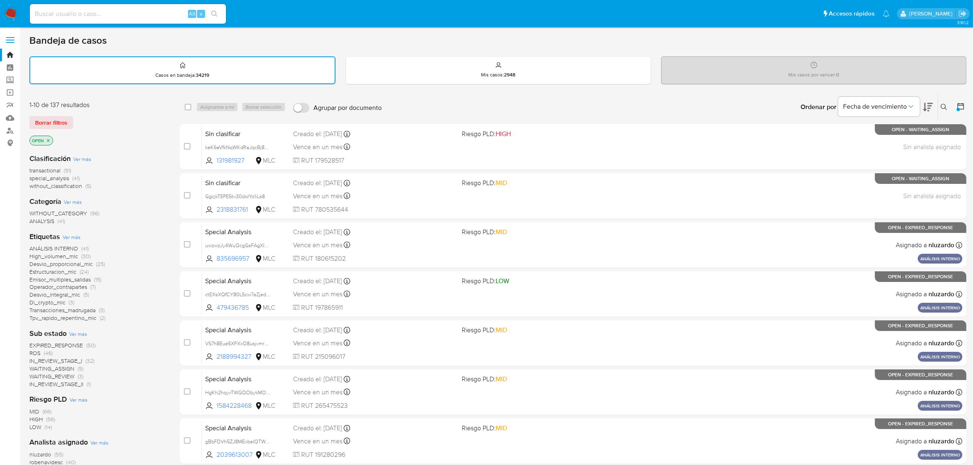
click at [50, 140] on icon "close-filter" at bounding box center [48, 140] width 5 height 5
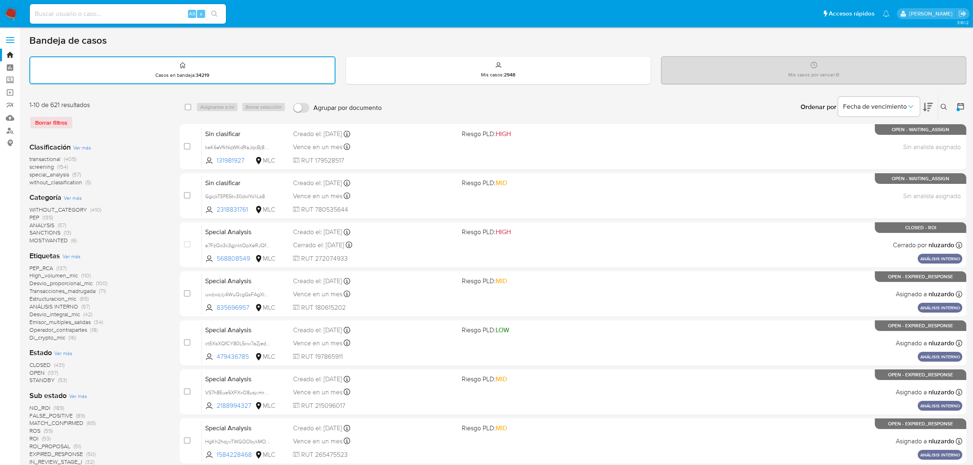
click at [964, 104] on icon at bounding box center [961, 106] width 7 height 7
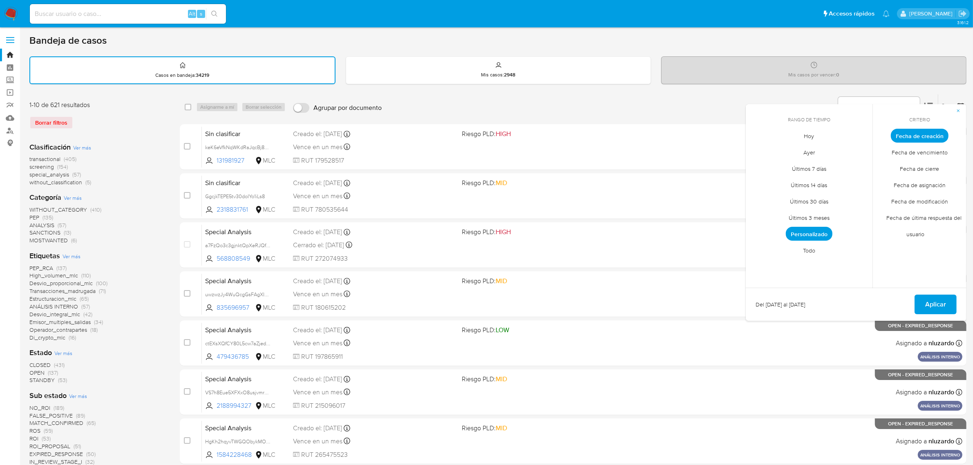
click at [826, 235] on span "Personalizado" at bounding box center [809, 234] width 47 height 14
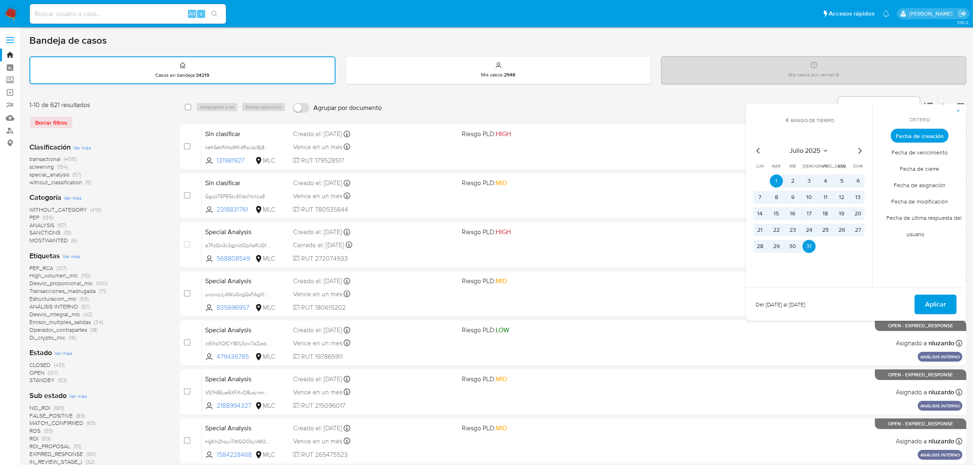
click at [857, 152] on icon "Mes siguiente" at bounding box center [860, 151] width 10 height 10
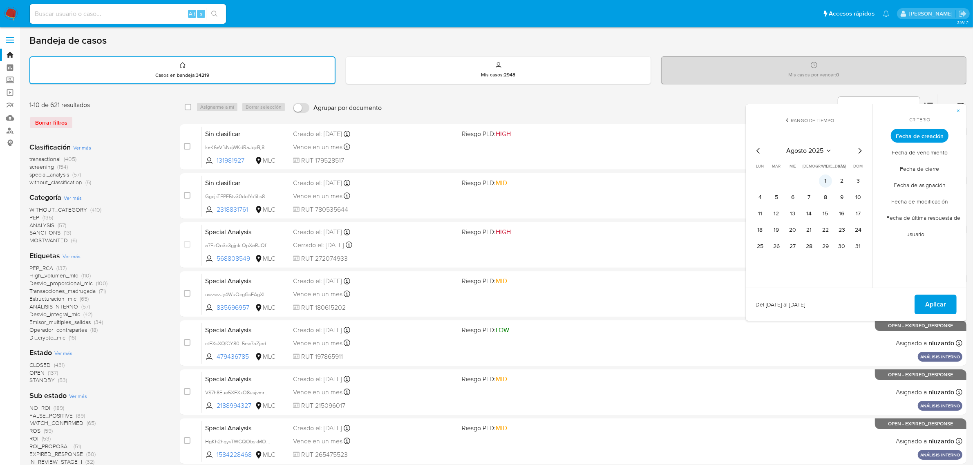
click at [828, 185] on button "1" at bounding box center [825, 181] width 13 height 13
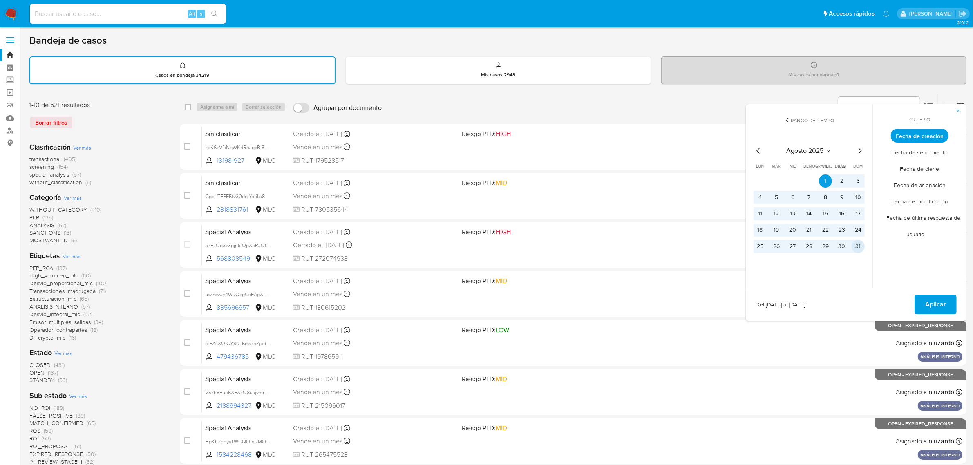
click at [858, 241] on button "31" at bounding box center [858, 246] width 13 height 13
click at [950, 307] on button "Aplicar" at bounding box center [936, 305] width 42 height 20
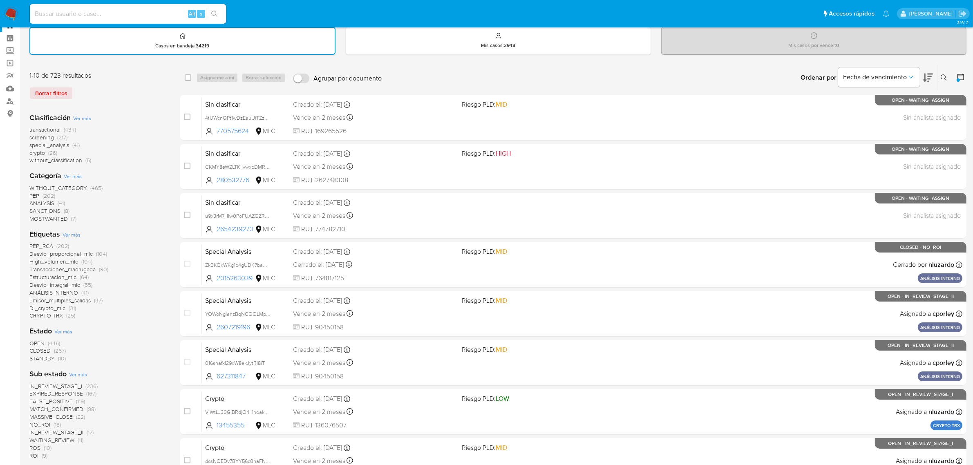
scroll to position [51, 0]
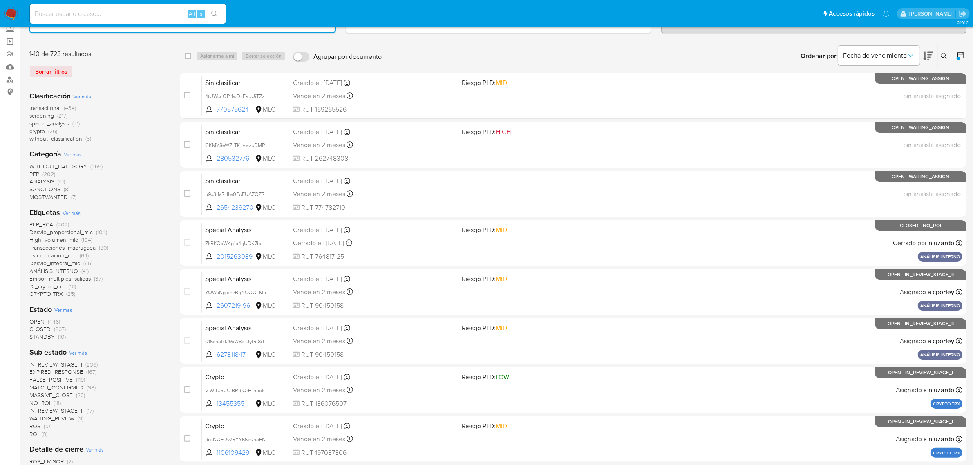
click at [38, 320] on span "OPEN" at bounding box center [36, 322] width 15 height 8
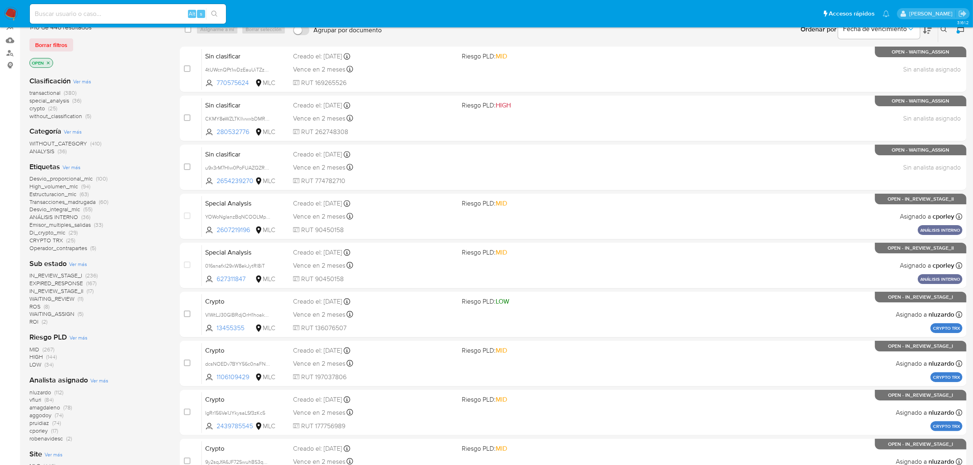
scroll to position [102, 0]
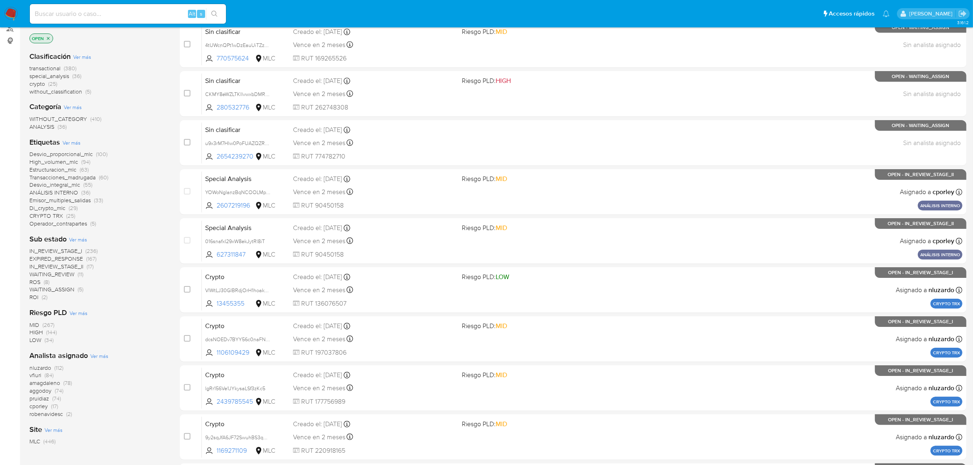
click at [34, 398] on span "pruidiaz" at bounding box center [39, 398] width 20 height 8
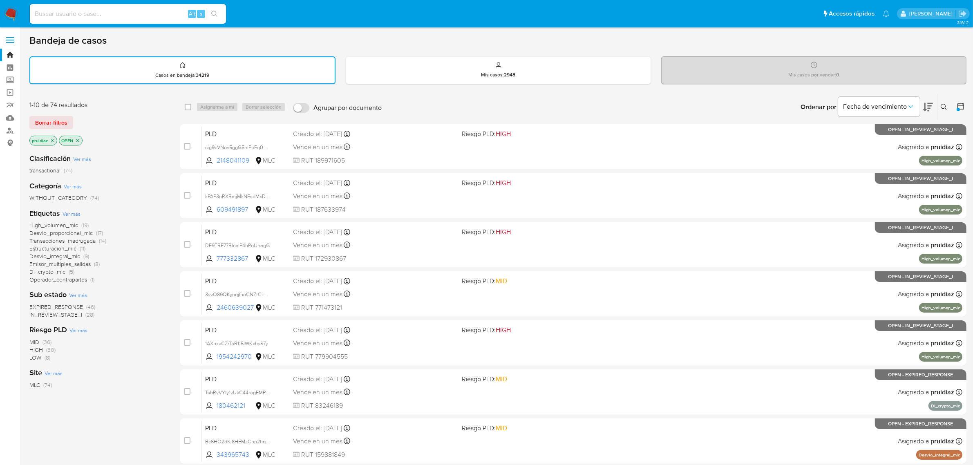
click at [70, 305] on span "EXPIRED_RESPONSE" at bounding box center [56, 307] width 54 height 8
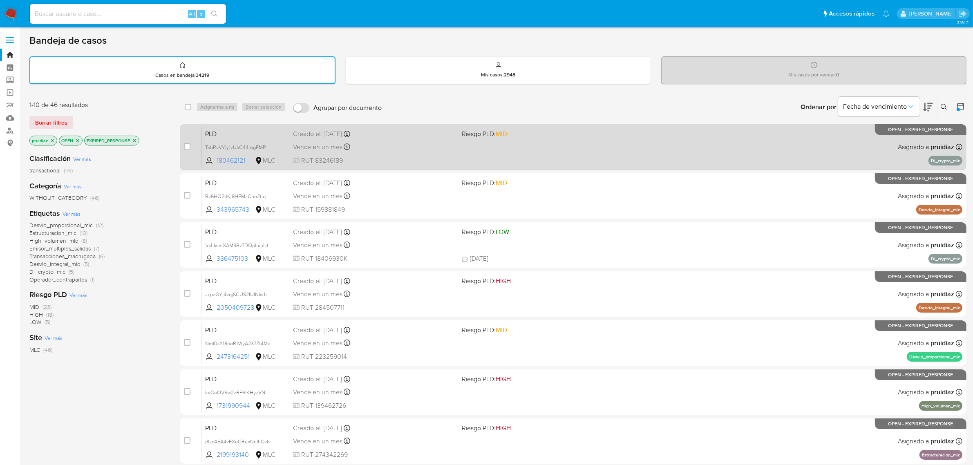
click at [419, 154] on div "PLD TsbRvVYly1vUkC44ragEMPPL 180462121 MLC Riesgo PLD: MID Creado el: 12/08/202…" at bounding box center [582, 146] width 761 height 41
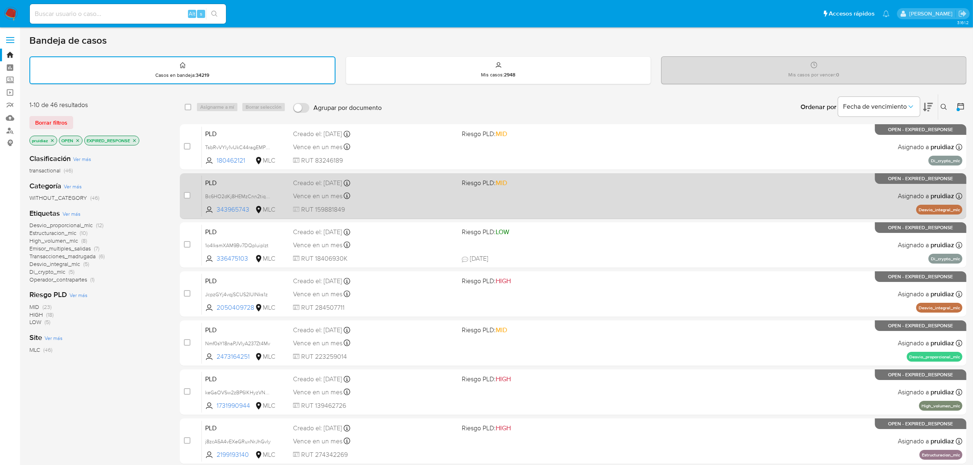
drag, startPoint x: 398, startPoint y: 200, endPoint x: 396, endPoint y: 195, distance: 5.3
click at [398, 200] on div "Vence en un mes Vence el 10/11/2025 06:08:50" at bounding box center [374, 195] width 163 height 11
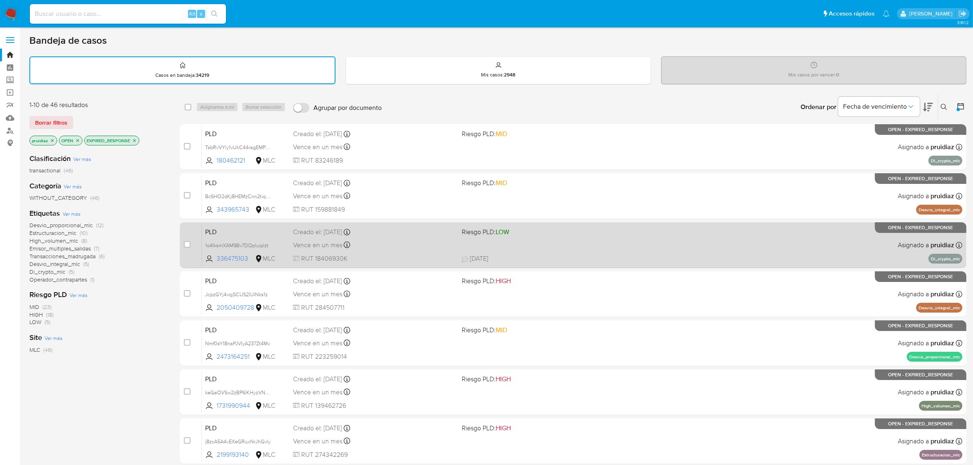
click at [412, 251] on div "PLD 1o4IksmXAM9Bv7DQpluiplzt 336475103 MLC Riesgo PLD: LOW Creado el: 12/08/202…" at bounding box center [582, 244] width 761 height 41
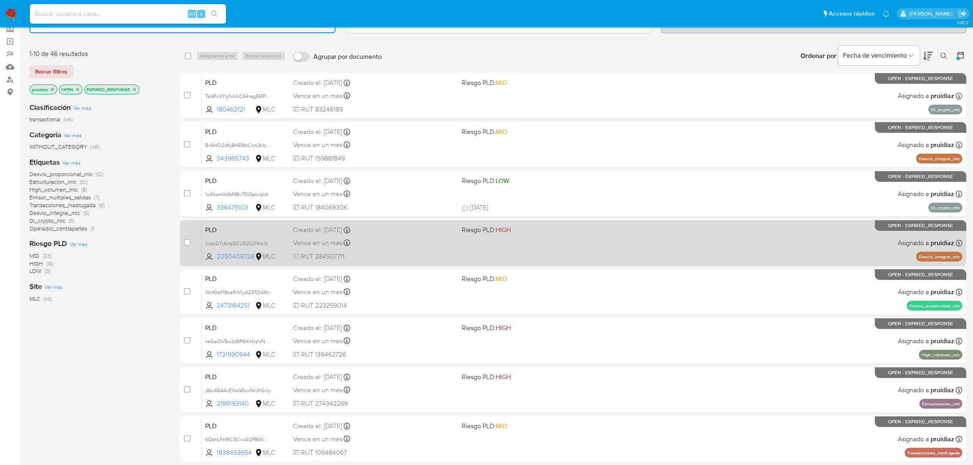
click at [619, 232] on span "Riesgo PLD: HIGH" at bounding box center [543, 229] width 163 height 11
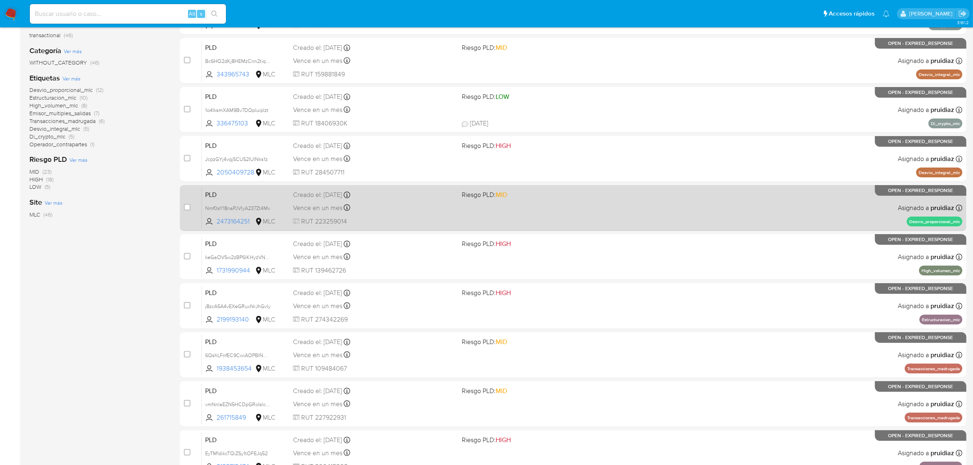
scroll to position [153, 0]
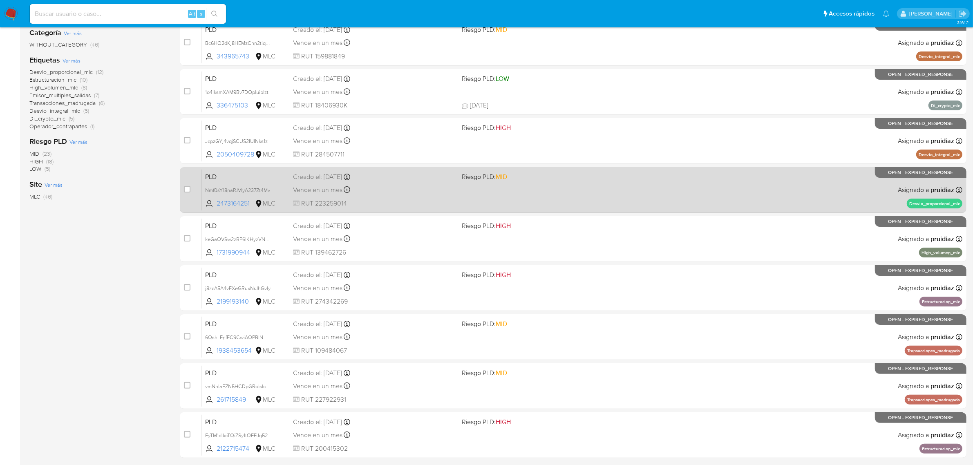
click at [419, 189] on div "Vence en un mes Vence el 10/11/2025 06:08:34" at bounding box center [374, 189] width 163 height 11
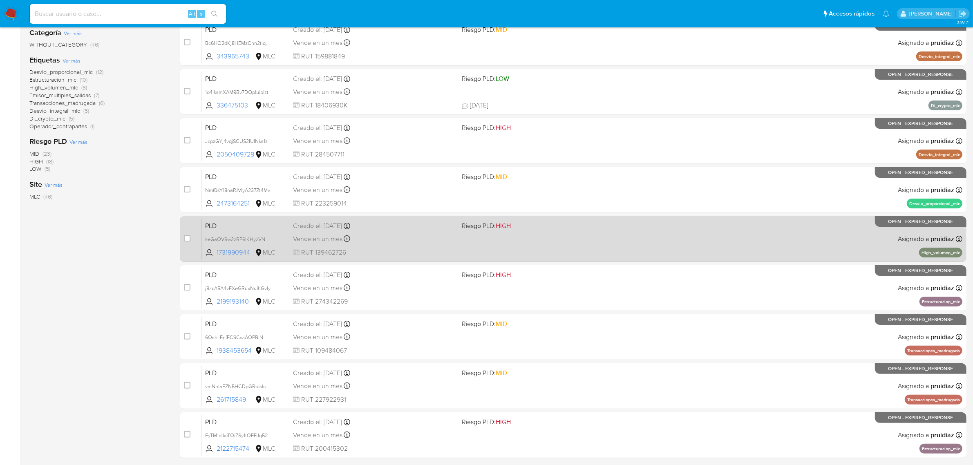
click at [395, 229] on div "PLD keGaOVSw2zBP6lKHyzVNj0ge 1731990944 MLC Riesgo PLD: HIGH Creado el: 12/08/2…" at bounding box center [582, 238] width 761 height 41
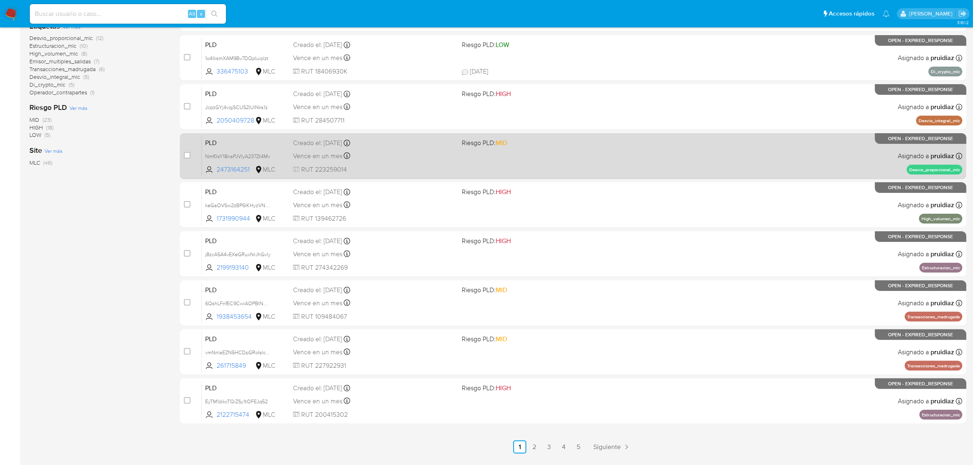
scroll to position [204, 0]
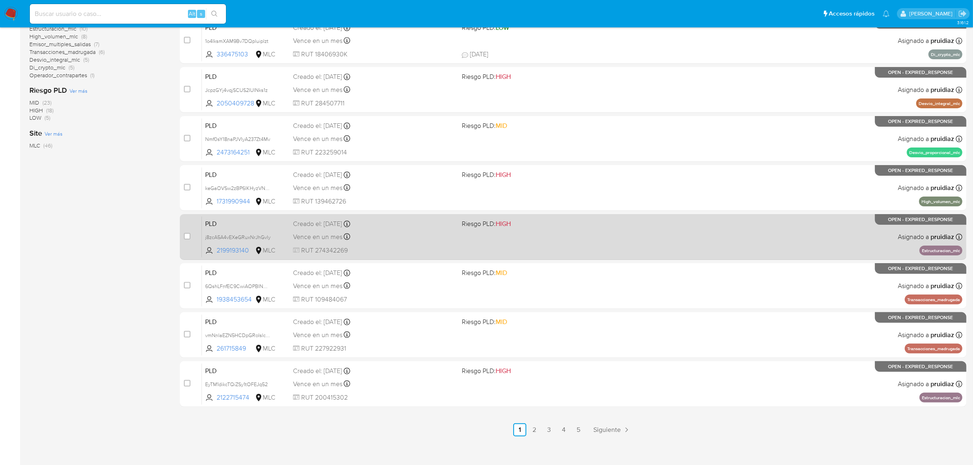
click at [420, 241] on div "PLD j8zcA5A4vEXeGRuxNrJhGvly 2199193140 MLC Riesgo PLD: HIGH Creado el: 12/08/2…" at bounding box center [582, 236] width 761 height 41
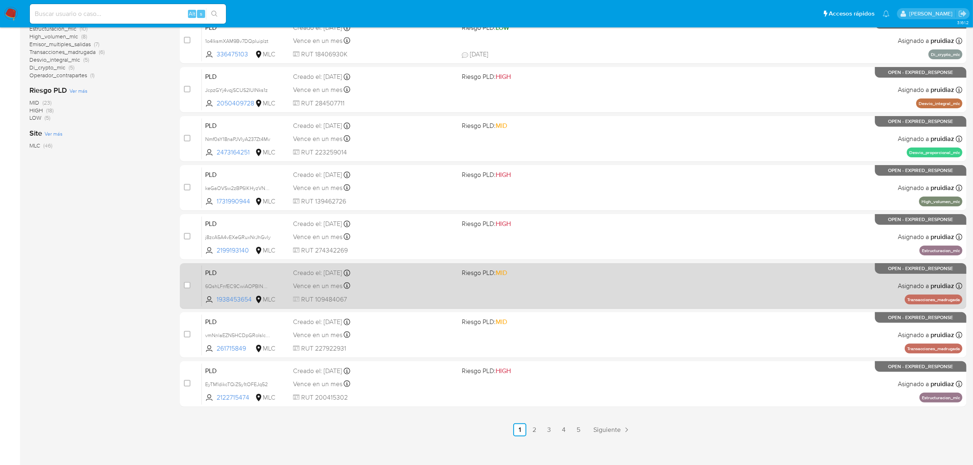
click at [393, 281] on div "Vence en un mes Vence el 10/11/2025 06:08:13" at bounding box center [374, 285] width 163 height 11
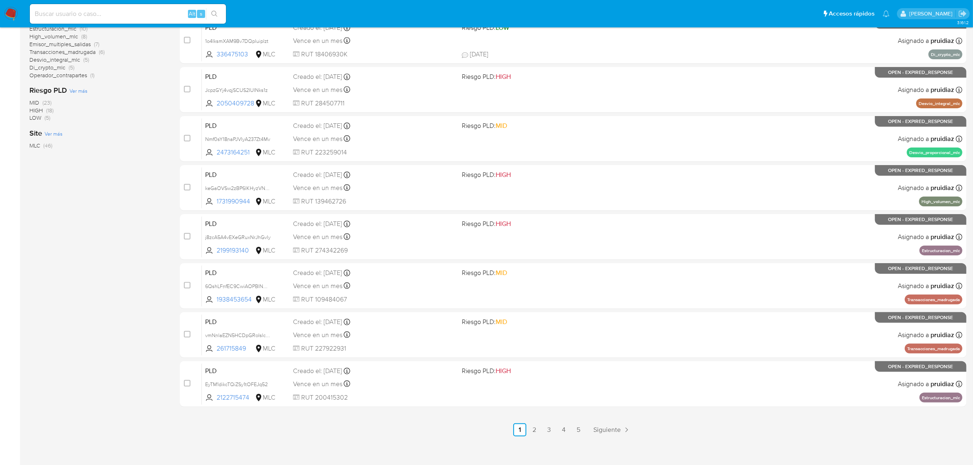
scroll to position [0, 0]
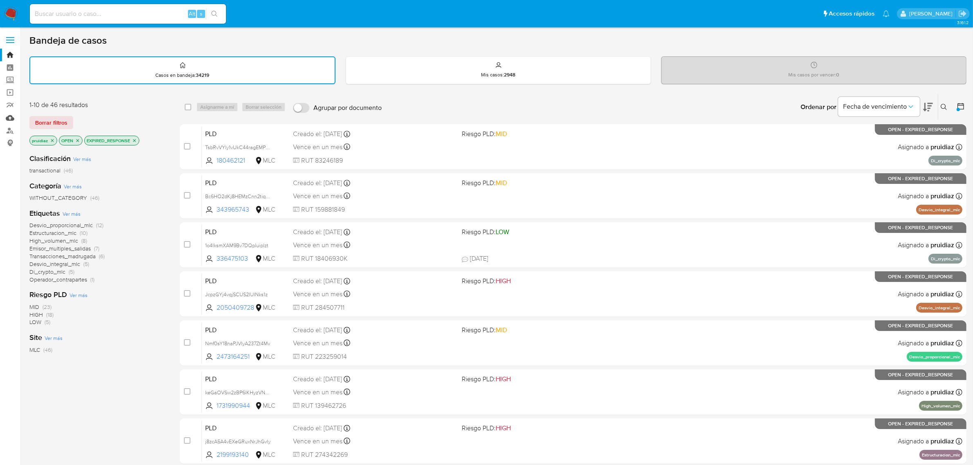
click at [12, 121] on link "Mulan" at bounding box center [48, 118] width 97 height 13
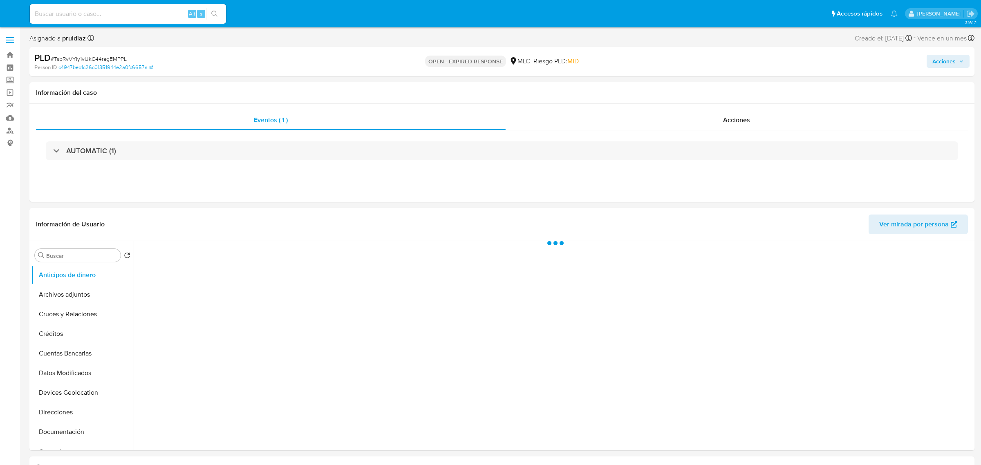
select select "10"
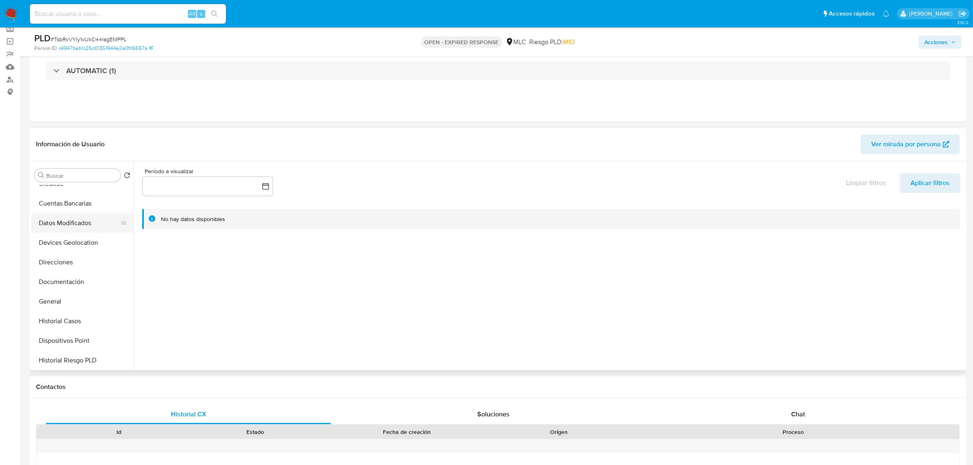
scroll to position [153, 0]
click at [69, 224] on button "General" at bounding box center [79, 218] width 96 height 20
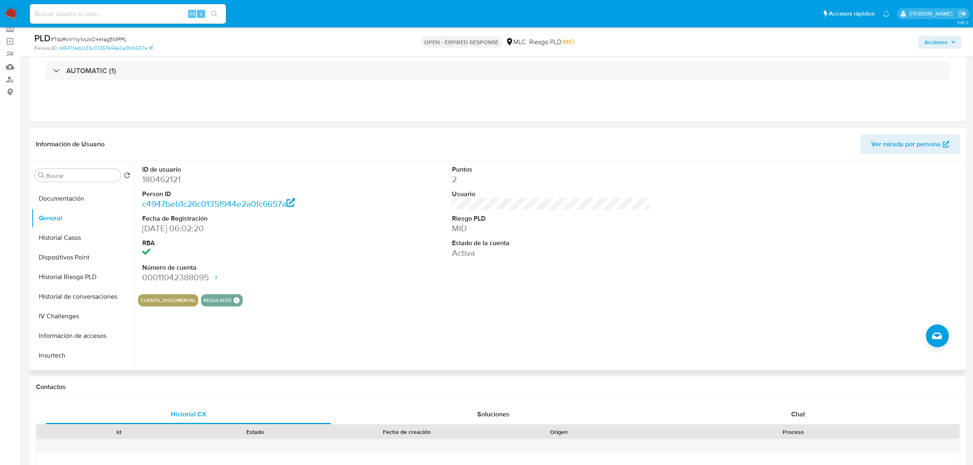
click at [154, 178] on dd "180462121" at bounding box center [241, 179] width 199 height 11
copy dd "180462121"
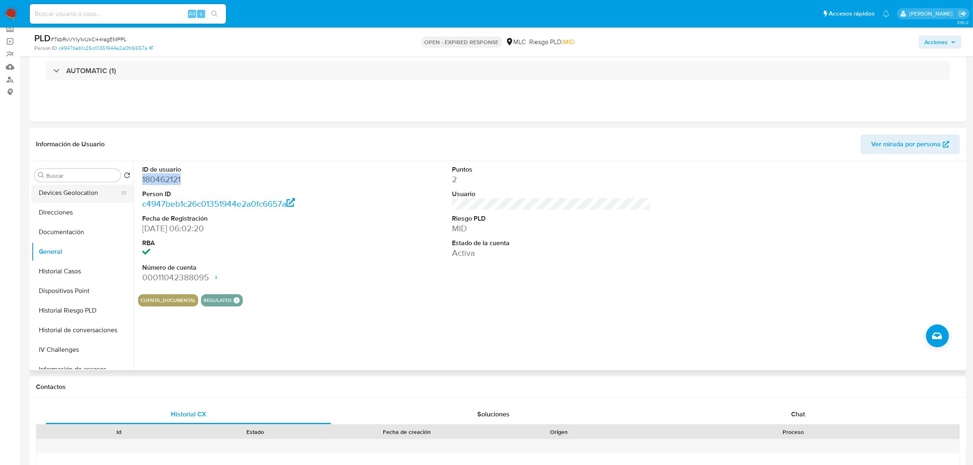
scroll to position [102, 0]
click at [74, 242] on button "Documentación" at bounding box center [79, 250] width 96 height 20
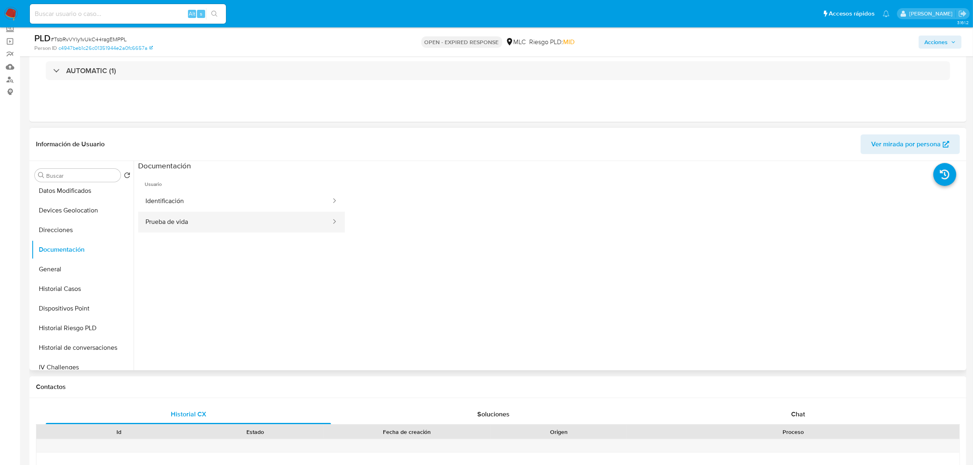
click at [207, 213] on button "Prueba de vida" at bounding box center [235, 222] width 194 height 21
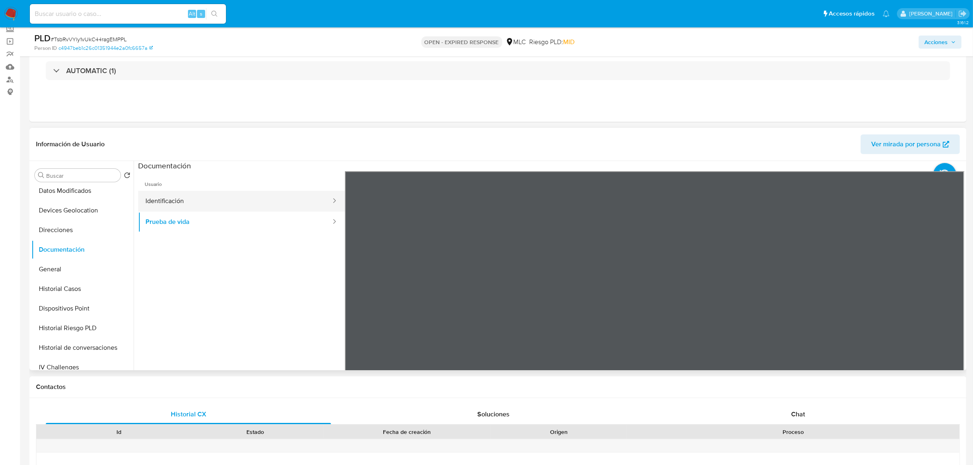
click at [209, 199] on button "Identificación" at bounding box center [235, 201] width 194 height 21
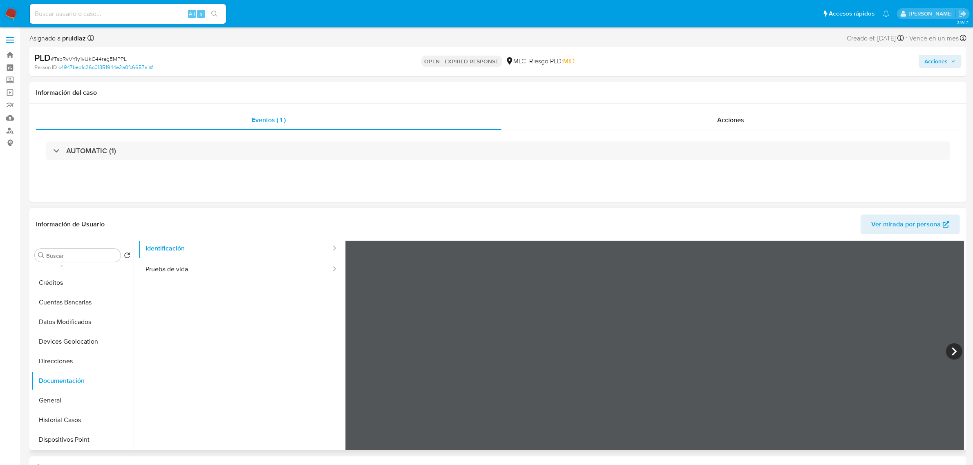
scroll to position [0, 0]
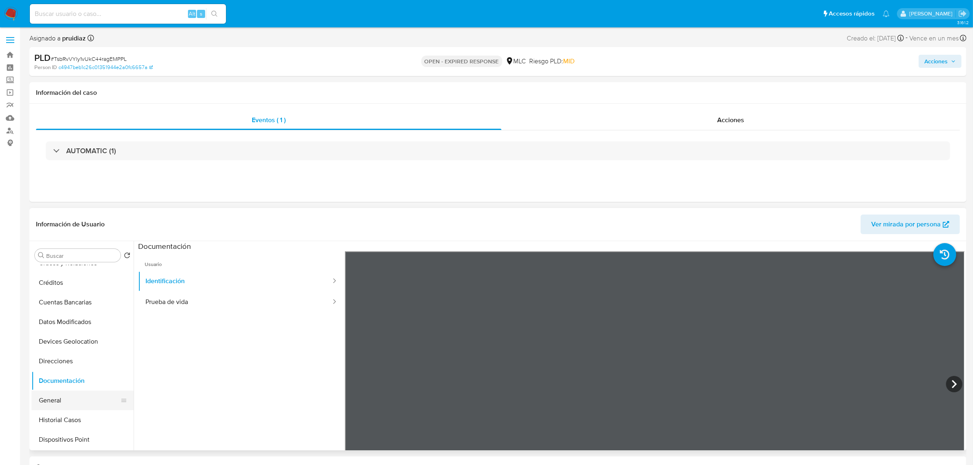
click at [53, 402] on button "General" at bounding box center [79, 401] width 96 height 20
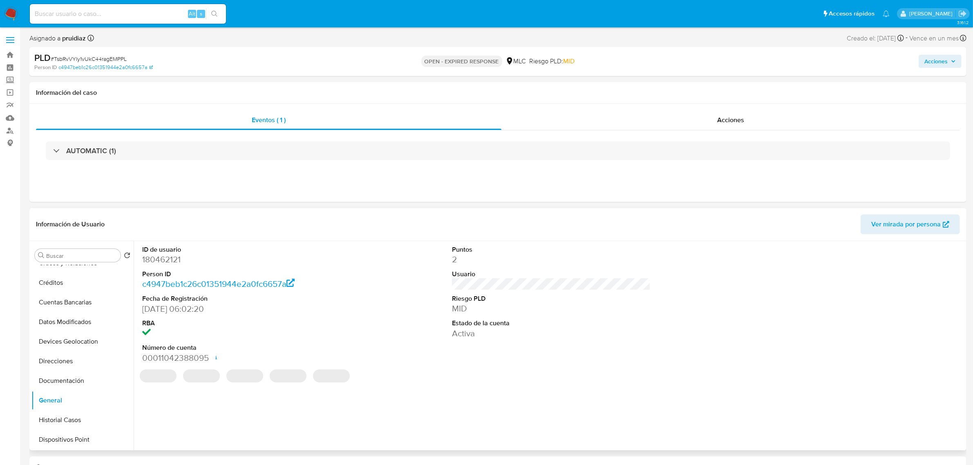
click at [166, 264] on dd "180462121" at bounding box center [241, 259] width 199 height 11
copy dd "180462121"
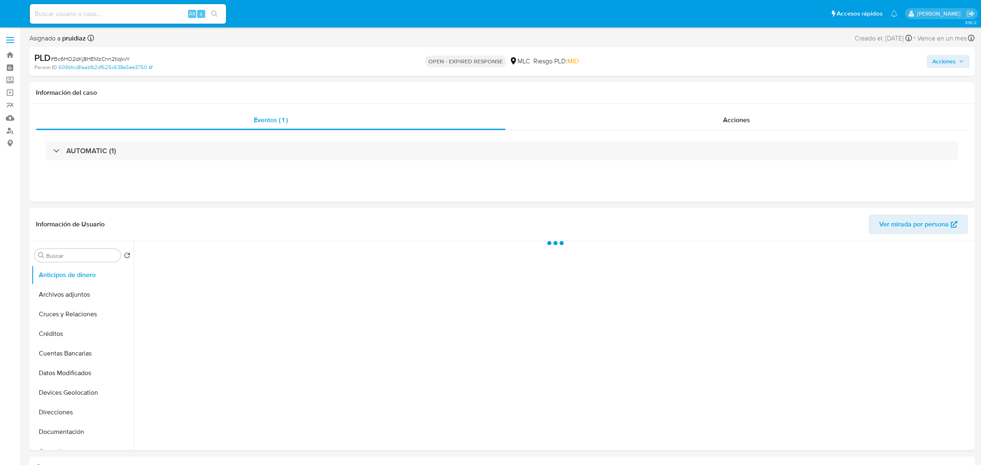
select select "10"
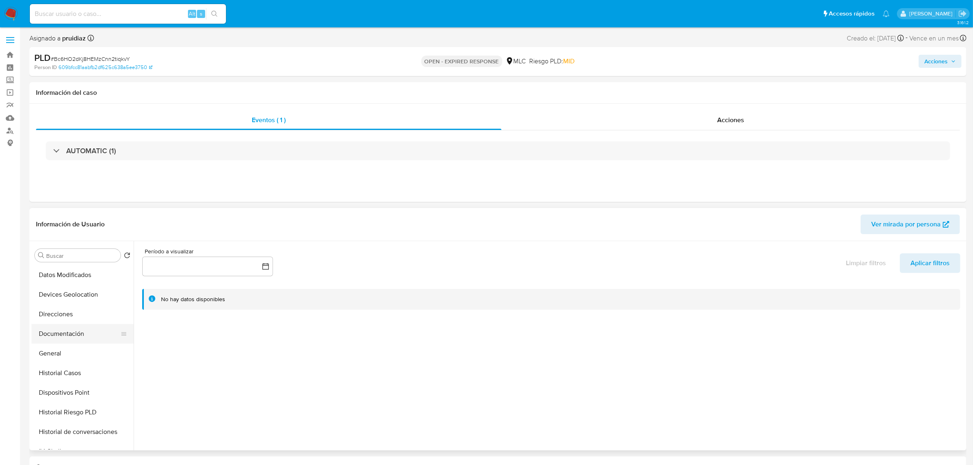
scroll to position [102, 0]
click at [64, 346] on button "General" at bounding box center [79, 350] width 96 height 20
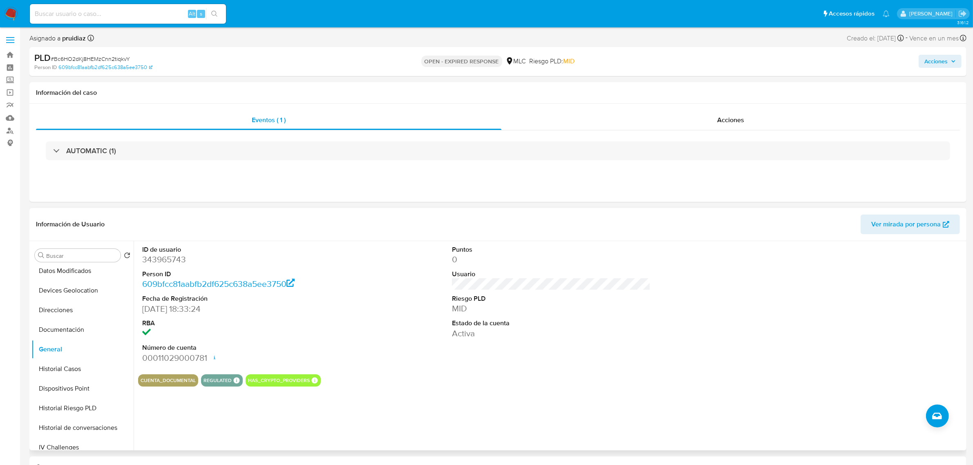
click at [183, 256] on dd "343965743" at bounding box center [241, 259] width 199 height 11
copy dd "343965743"
click at [172, 262] on dd "343965743" at bounding box center [241, 259] width 199 height 11
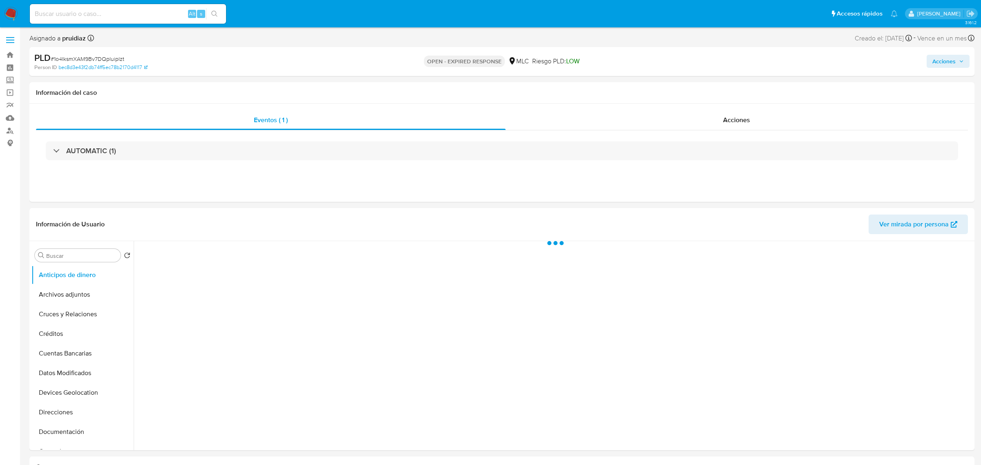
select select "10"
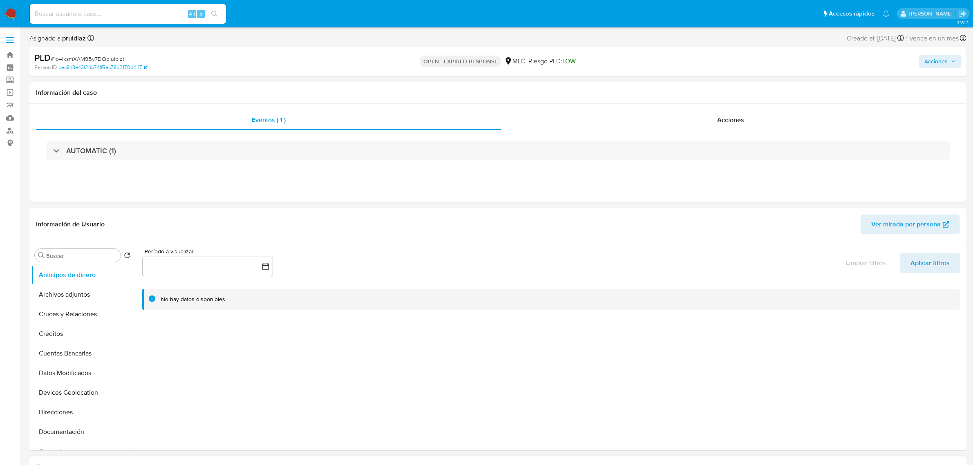
scroll to position [255, 0]
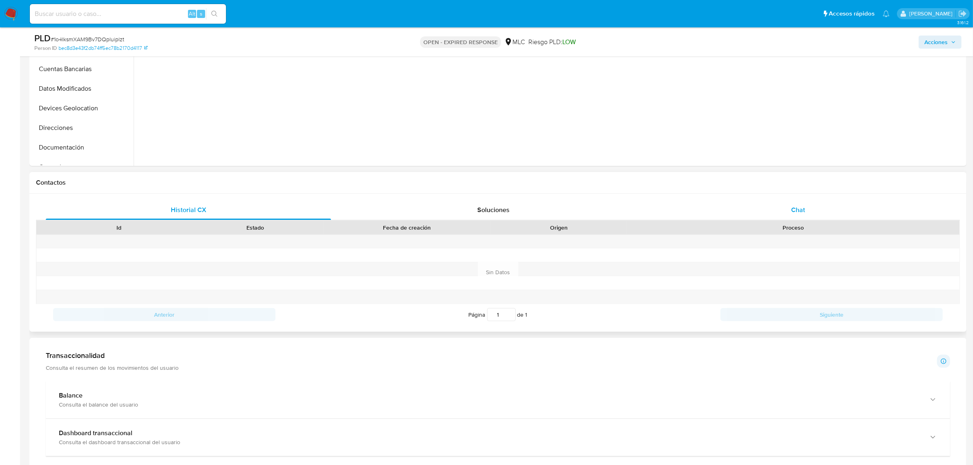
click at [795, 219] on div "Chat" at bounding box center [798, 210] width 285 height 20
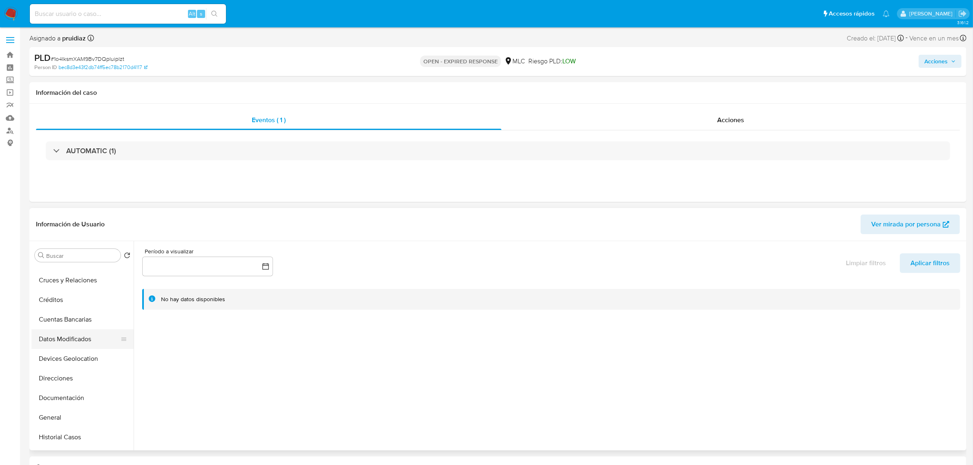
scroll to position [51, 0]
click at [68, 403] on button "General" at bounding box center [79, 401] width 96 height 20
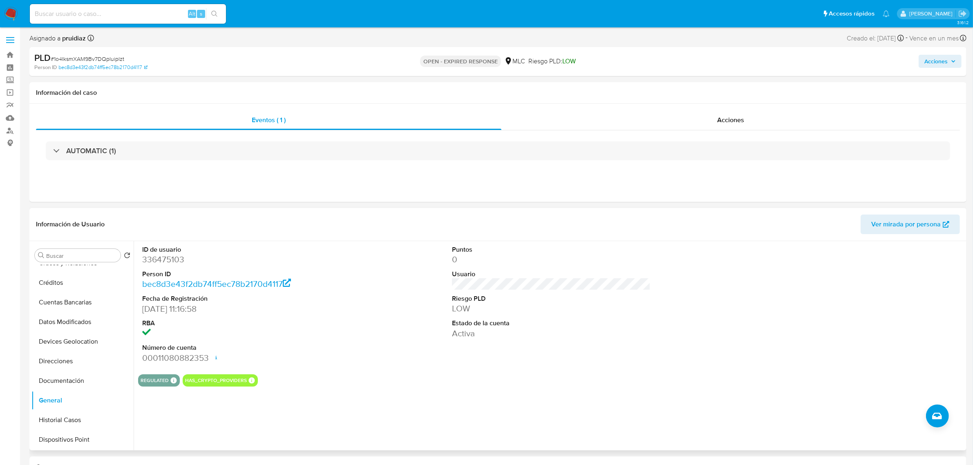
click at [153, 263] on dd "336475103" at bounding box center [241, 259] width 199 height 11
copy dd "336475103"
click at [160, 265] on dd "336475103" at bounding box center [241, 259] width 199 height 11
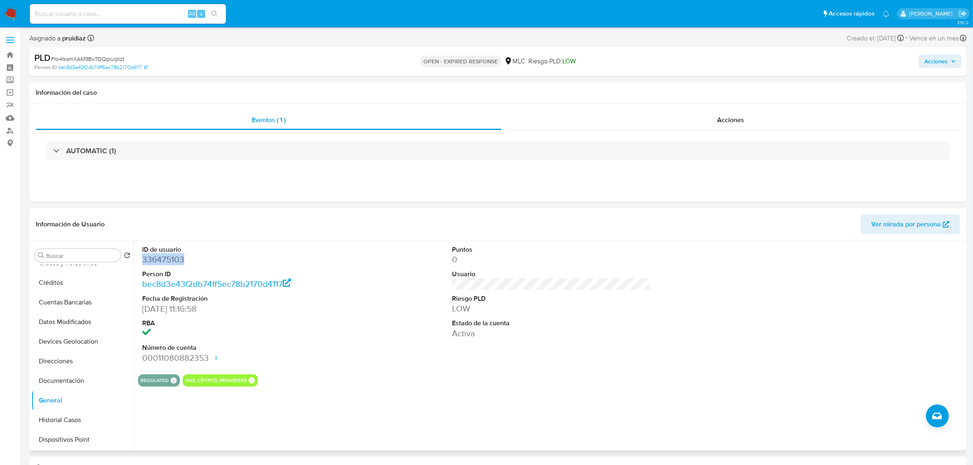
click at [170, 257] on dd "336475103" at bounding box center [241, 259] width 199 height 11
click at [170, 256] on dd "336475103" at bounding box center [241, 259] width 199 height 11
click at [160, 260] on dd "336475103" at bounding box center [241, 259] width 199 height 11
click at [108, 58] on span "# 1o4IksmXAM9Bv7DQpluiplzt" at bounding box center [88, 59] width 74 height 8
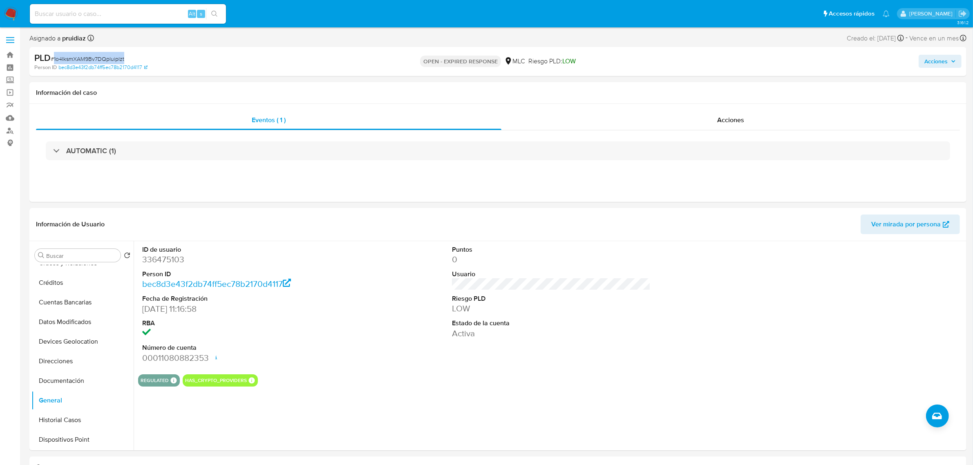
click at [107, 58] on span "# 1o4IksmXAM9Bv7DQpluiplzt" at bounding box center [88, 59] width 74 height 8
copy span "1o4IksmXAM9Bv7DQpluiplzt"
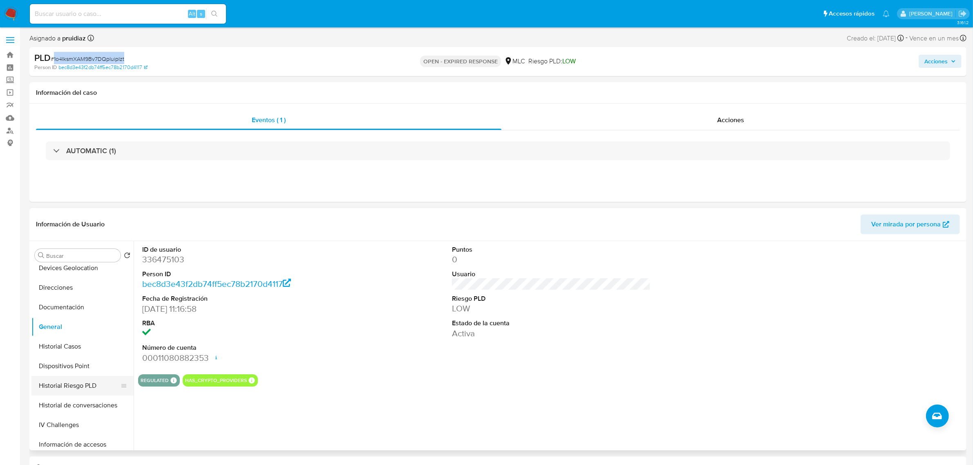
scroll to position [204, 0]
click at [69, 419] on button "KYC" at bounding box center [79, 424] width 96 height 20
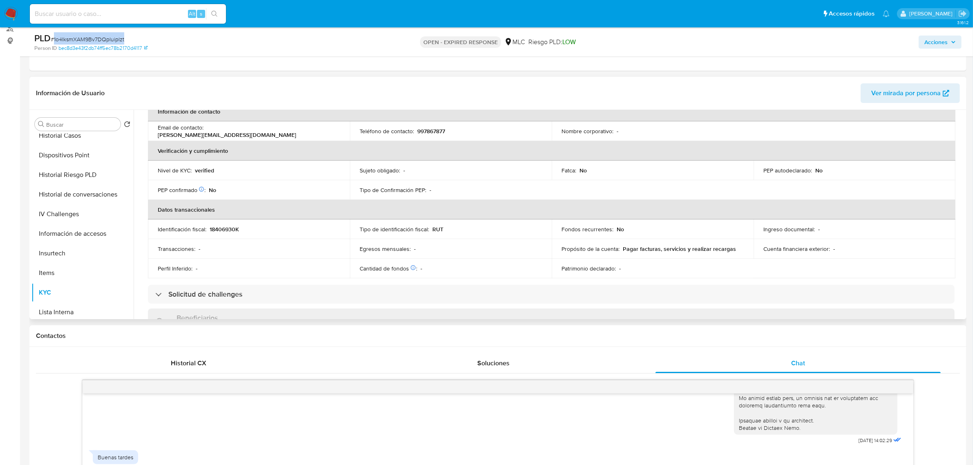
scroll to position [0, 0]
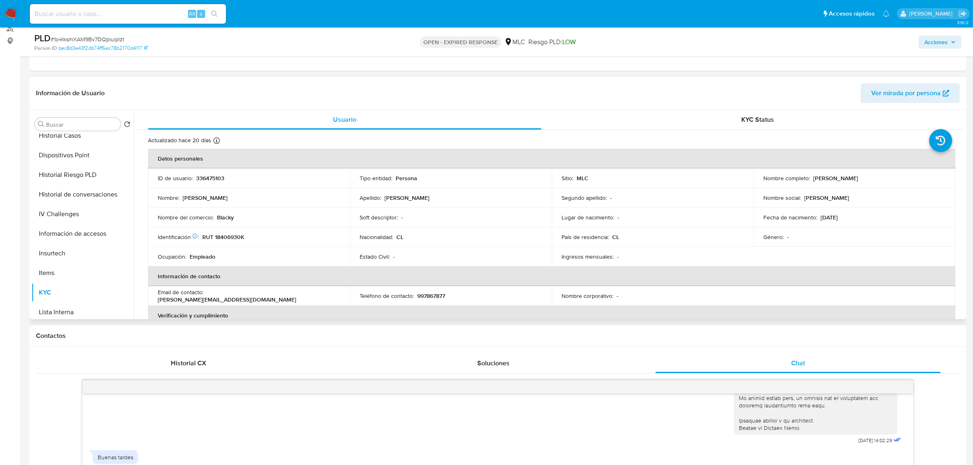
click at [230, 236] on p "RUT 18406930K" at bounding box center [223, 236] width 42 height 7
copy p "18406930K"
click at [235, 238] on p "RUT 18406930K" at bounding box center [223, 236] width 42 height 7
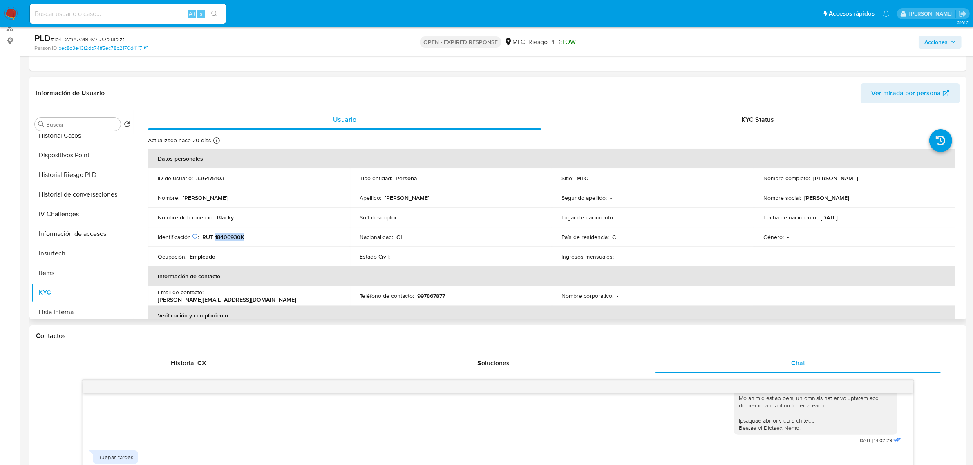
click at [235, 238] on p "RUT 18406930K" at bounding box center [223, 236] width 42 height 7
click at [81, 183] on button "Cruces y Relaciones" at bounding box center [79, 183] width 96 height 20
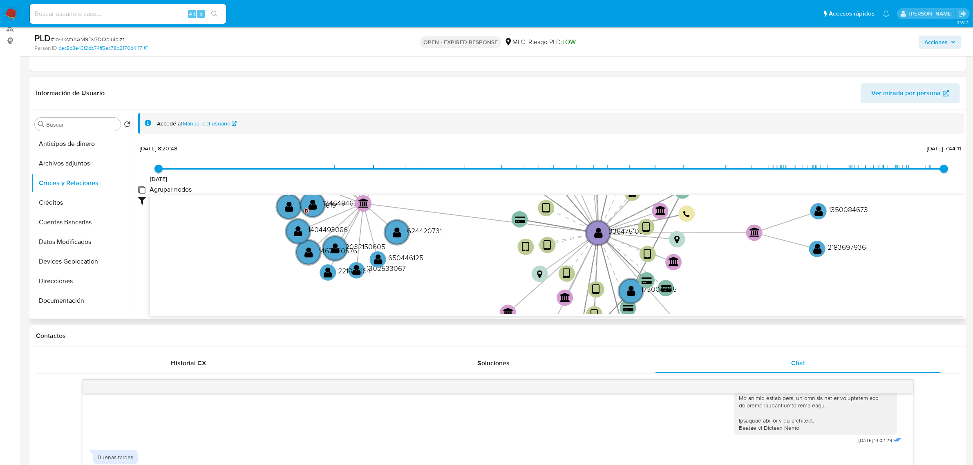
click at [144, 189] on group_nodes "Agrupar nodos" at bounding box center [141, 189] width 7 height 7
checkbox group_nodes "true"
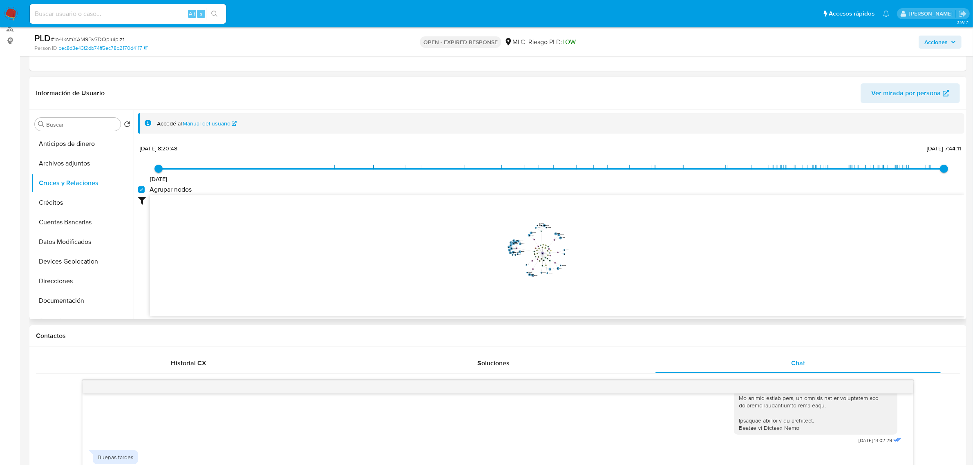
drag, startPoint x: 651, startPoint y: 221, endPoint x: 625, endPoint y: 239, distance: 31.4
click at [625, 239] on icon "user-336475103  336475103 device-65807151b681abbf45f0c3ad  device-63aef19a088…" at bounding box center [557, 254] width 814 height 119
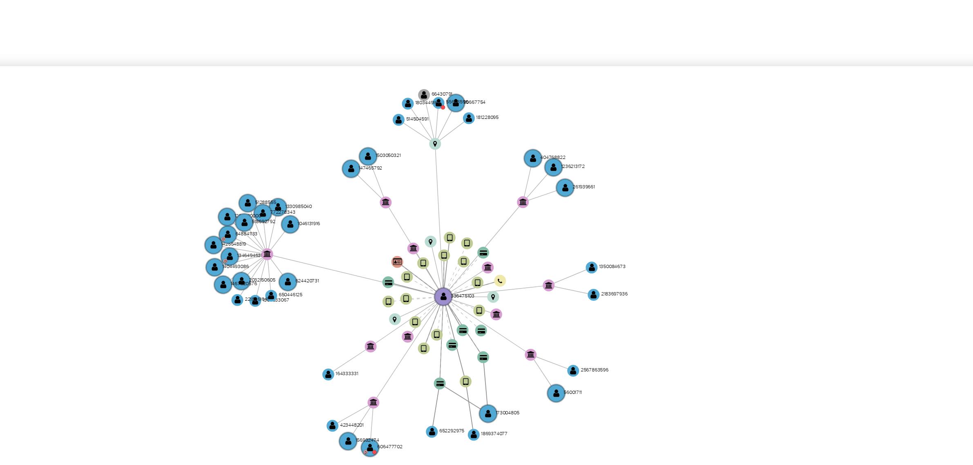
drag, startPoint x: 577, startPoint y: 244, endPoint x: 581, endPoint y: 221, distance: 23.3
click at [581, 221] on icon "user-336475103  336475103 device-65807151b681abbf45f0c3ad  device-63aef19a088…" at bounding box center [557, 255] width 814 height 119
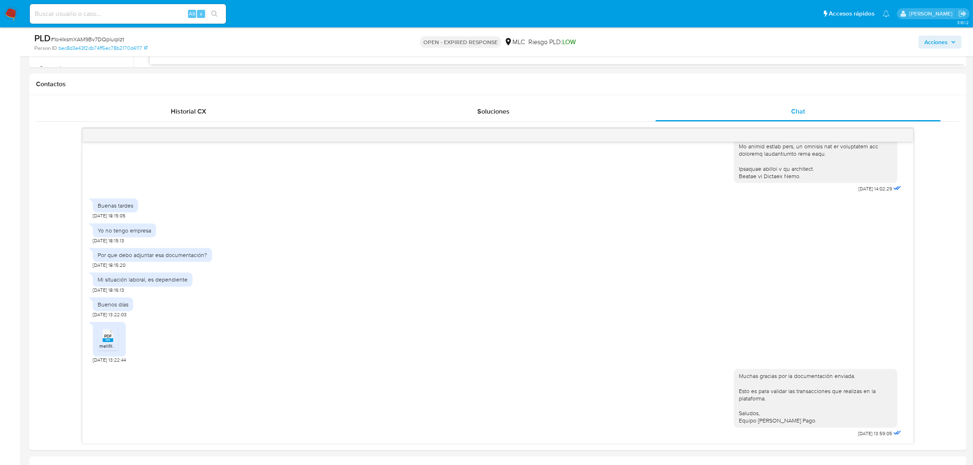
scroll to position [354, 0]
click at [114, 345] on span "melifile5698793615929848209.pdf" at bounding box center [137, 346] width 77 height 7
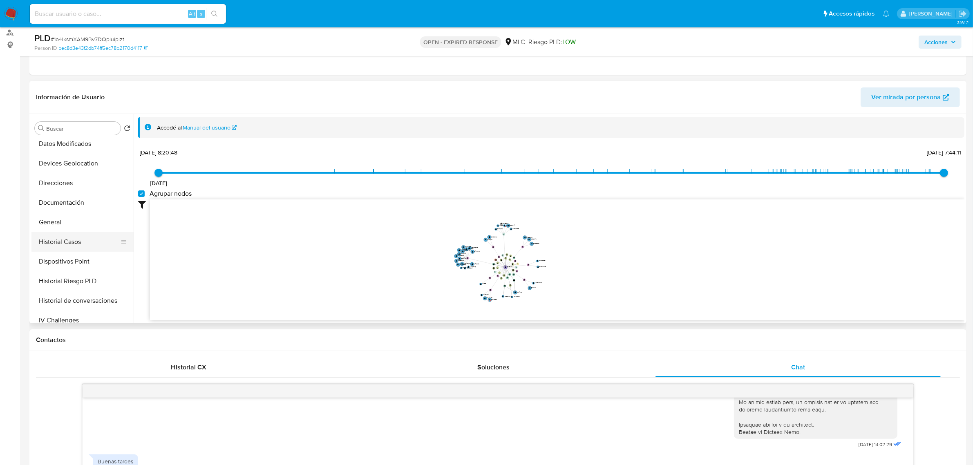
scroll to position [204, 0]
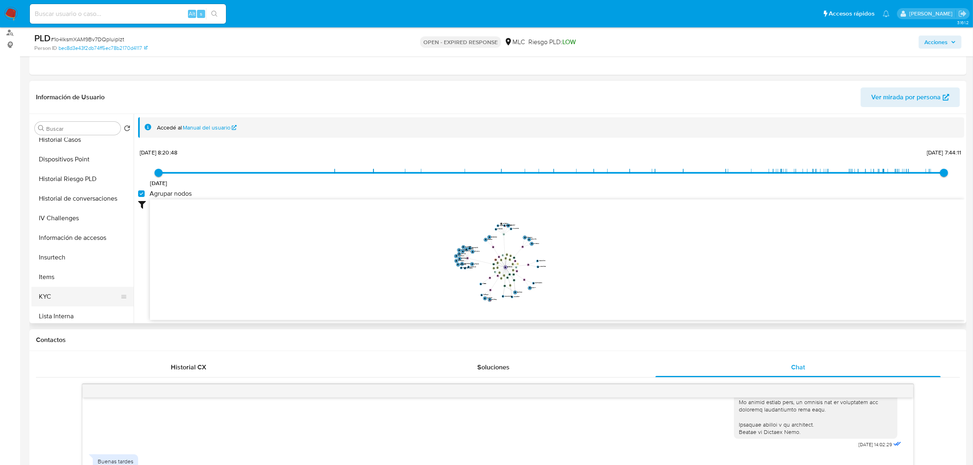
click at [50, 305] on button "KYC" at bounding box center [79, 297] width 96 height 20
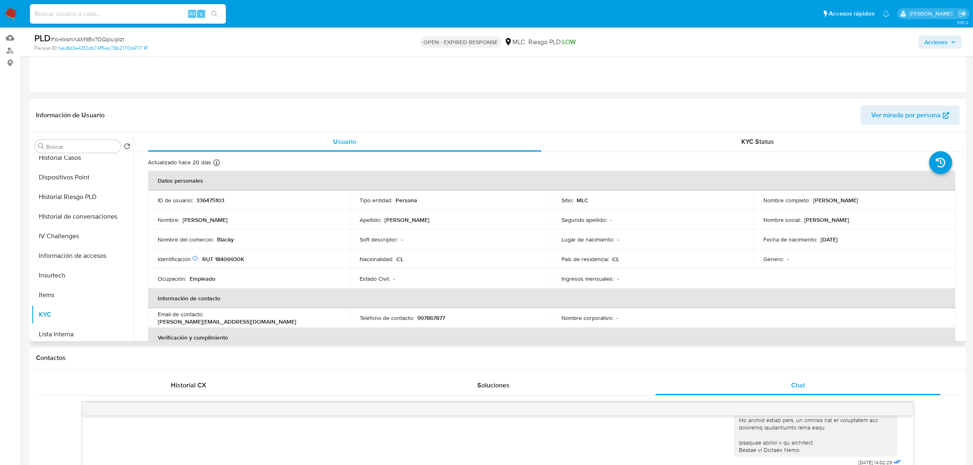
scroll to position [102, 0]
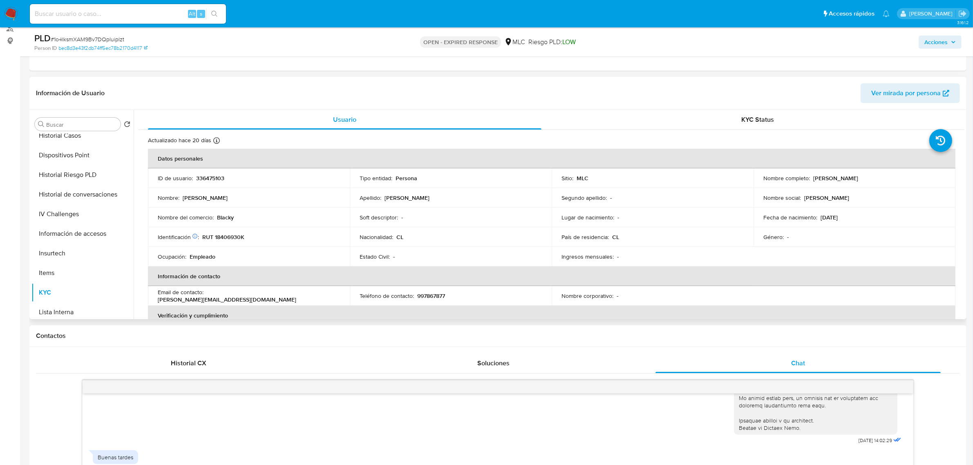
drag, startPoint x: 895, startPoint y: 176, endPoint x: 810, endPoint y: 176, distance: 85.4
click at [810, 176] on div "Nombre completo : Diego Ignacio González Yáñez" at bounding box center [854, 178] width 182 height 7
copy p "Diego Ignacio González Yáñez"
click at [68, 201] on button "Documentación" at bounding box center [79, 199] width 96 height 20
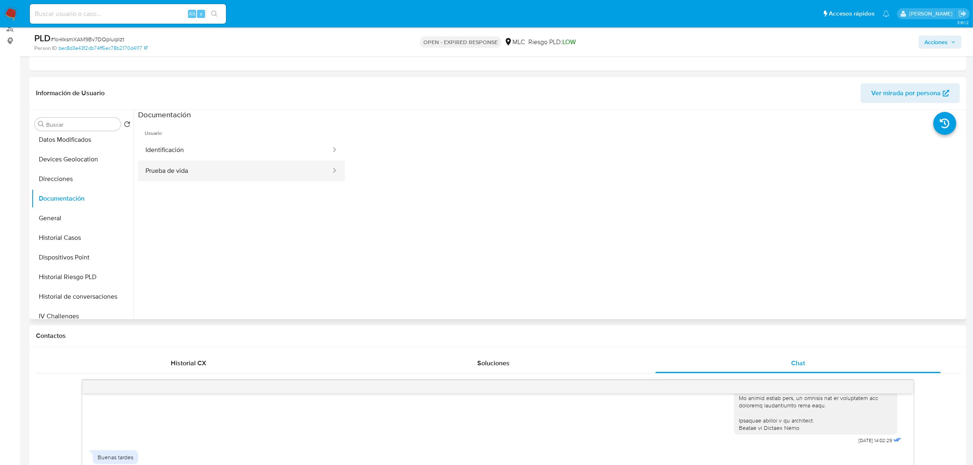
click at [207, 163] on button "Prueba de vida" at bounding box center [235, 171] width 194 height 21
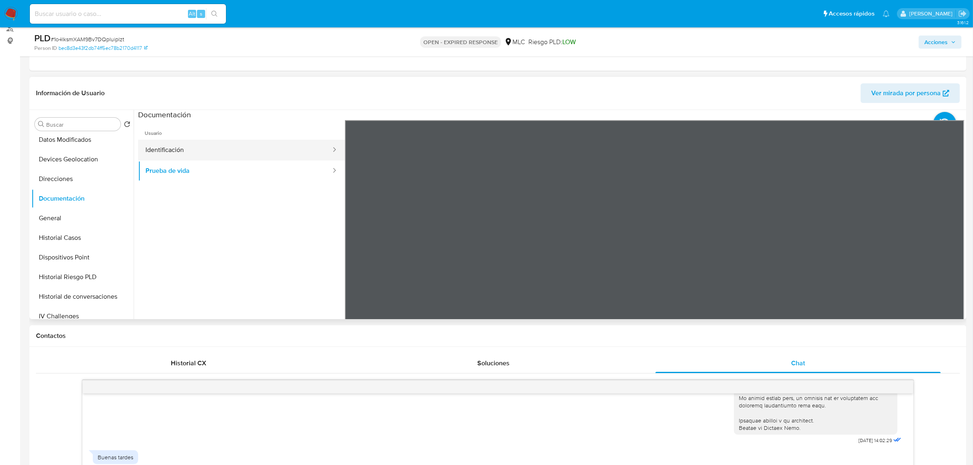
click at [219, 152] on button "Identificación" at bounding box center [235, 150] width 194 height 21
click at [949, 252] on icon at bounding box center [954, 253] width 16 height 16
click at [174, 168] on button "Prueba de vida" at bounding box center [235, 171] width 194 height 21
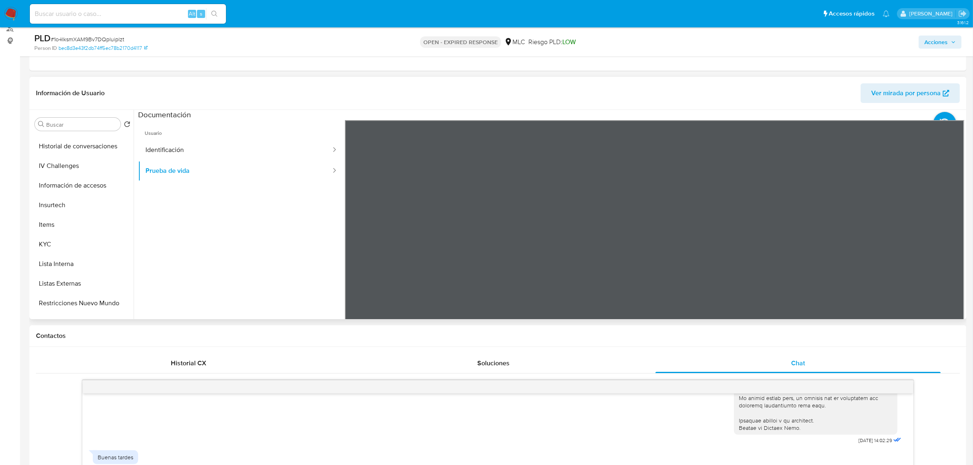
scroll to position [255, 0]
click at [47, 233] on button "KYC" at bounding box center [79, 242] width 96 height 20
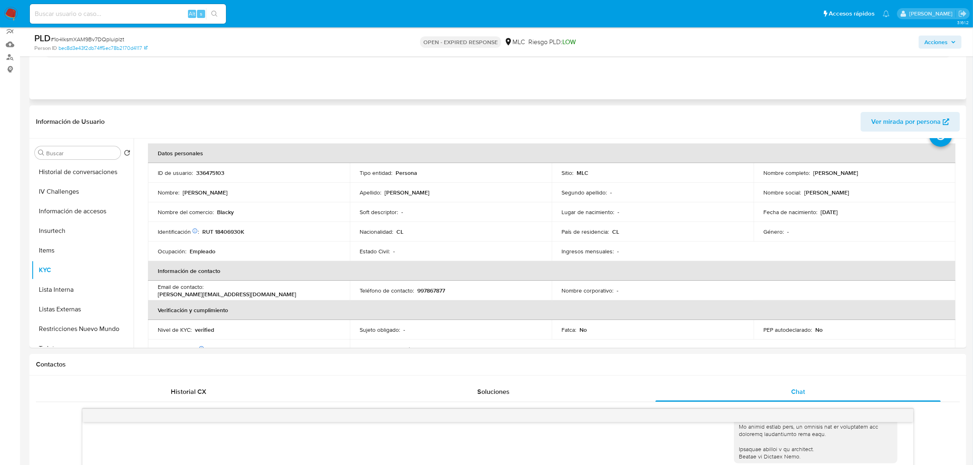
scroll to position [0, 0]
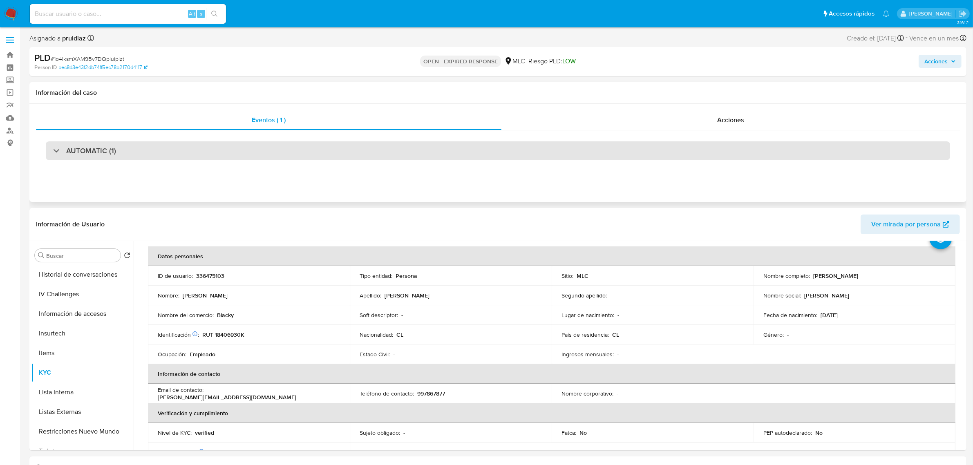
click at [129, 157] on div "AUTOMATIC (1)" at bounding box center [498, 150] width 904 height 19
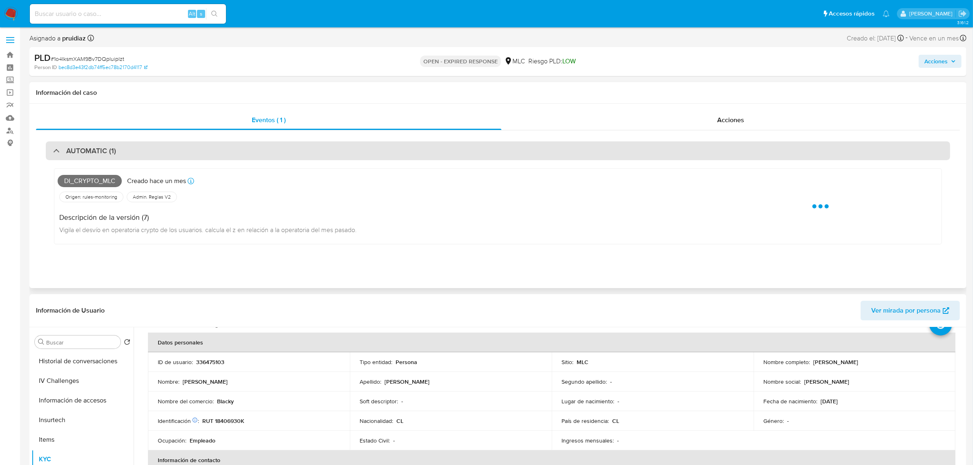
click at [129, 157] on div "AUTOMATIC (1)" at bounding box center [498, 150] width 904 height 19
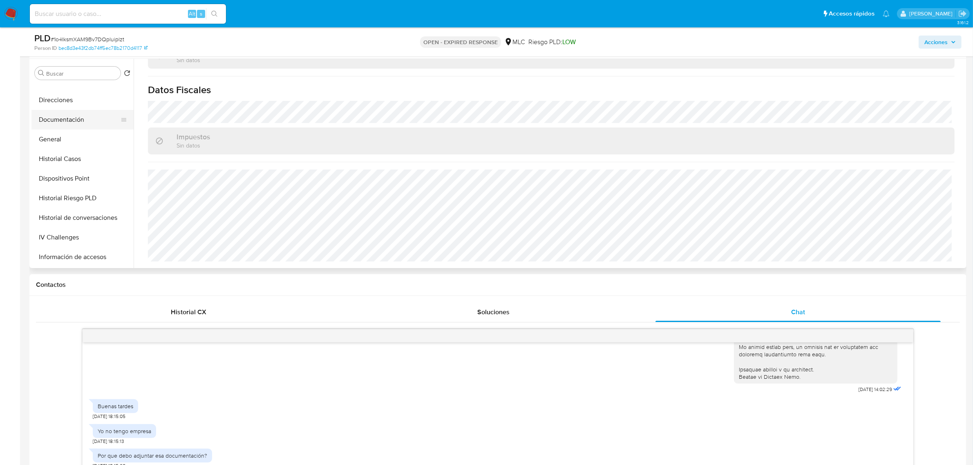
scroll to position [102, 0]
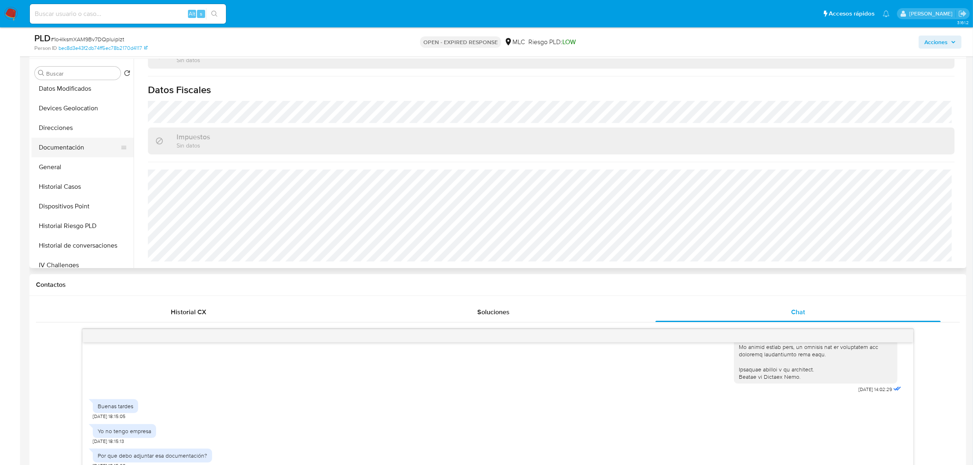
click at [77, 153] on button "Documentación" at bounding box center [79, 148] width 96 height 20
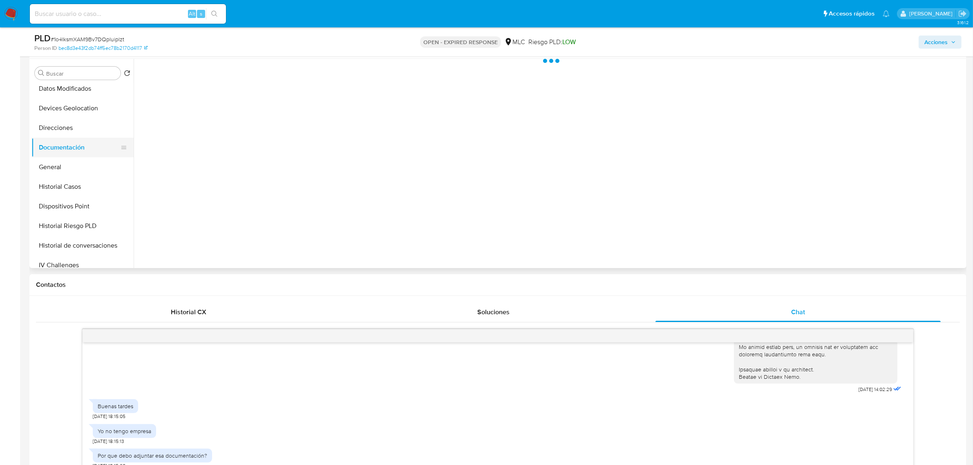
scroll to position [0, 0]
click at [204, 114] on button "Prueba de vida" at bounding box center [235, 120] width 194 height 21
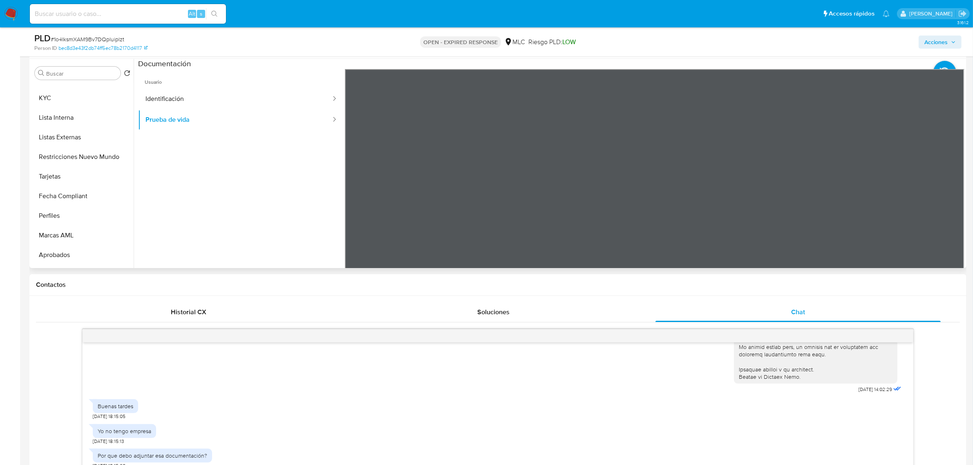
scroll to position [358, 0]
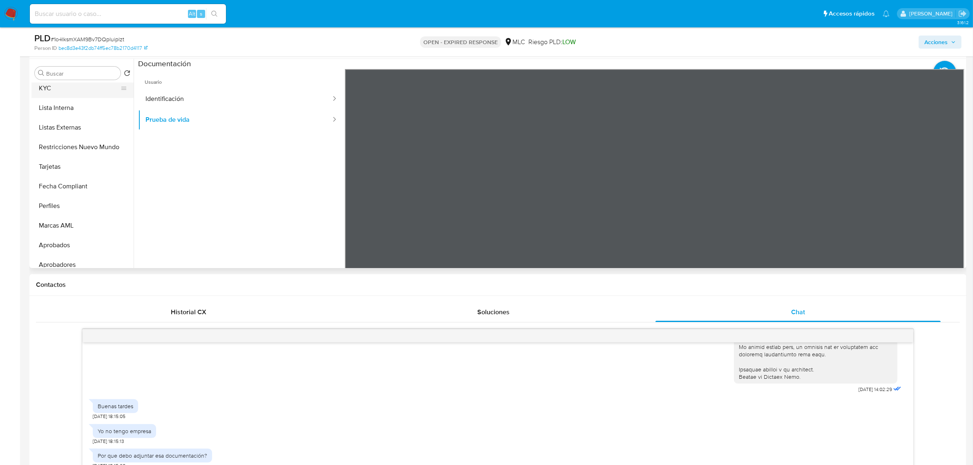
click at [69, 92] on button "KYC" at bounding box center [79, 88] width 96 height 20
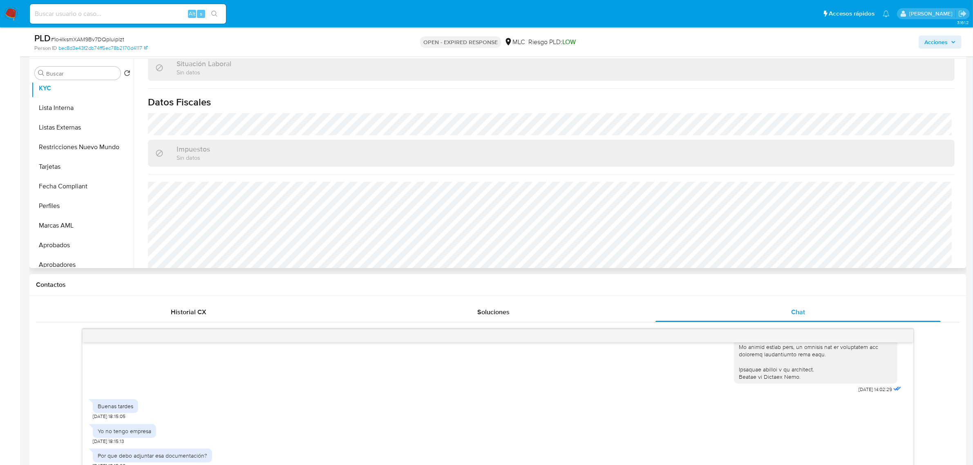
scroll to position [443, 0]
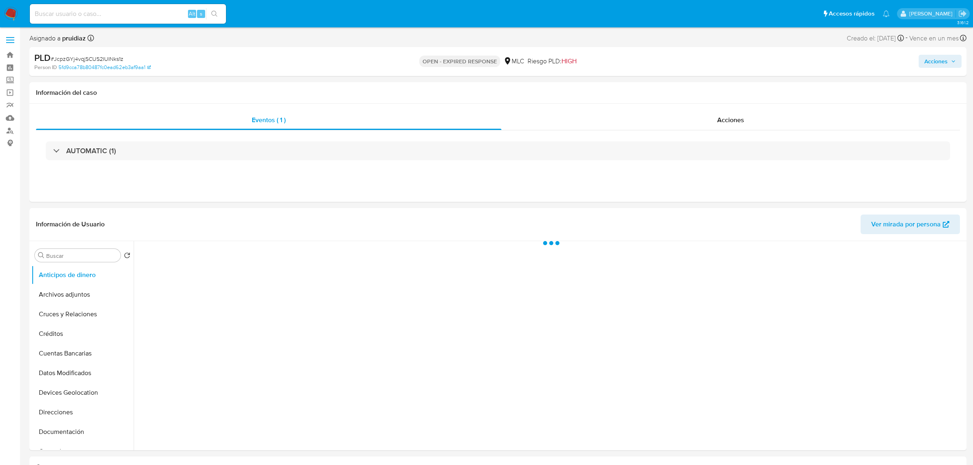
select select "10"
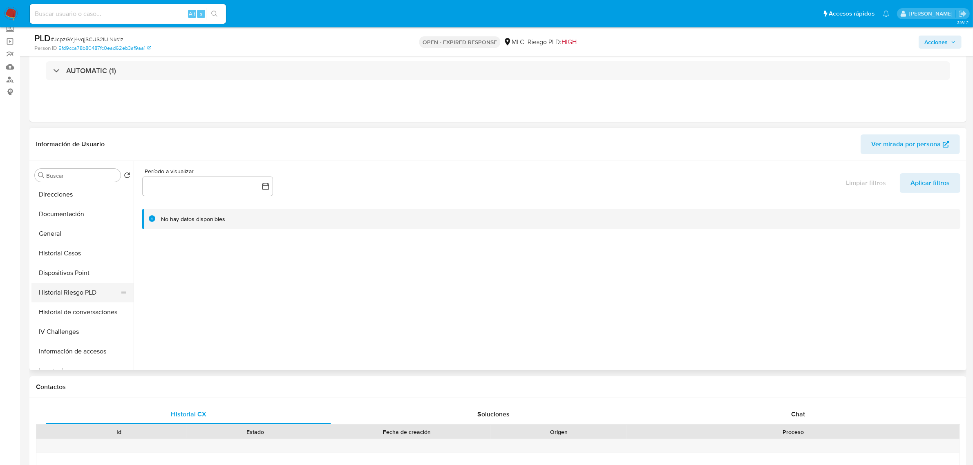
scroll to position [153, 0]
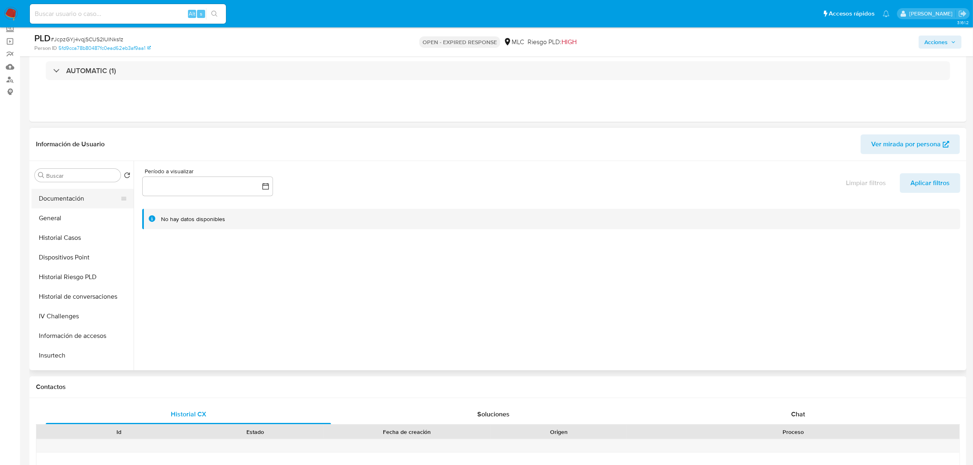
drag, startPoint x: 60, startPoint y: 220, endPoint x: 76, endPoint y: 195, distance: 29.8
click at [60, 221] on button "General" at bounding box center [82, 218] width 102 height 20
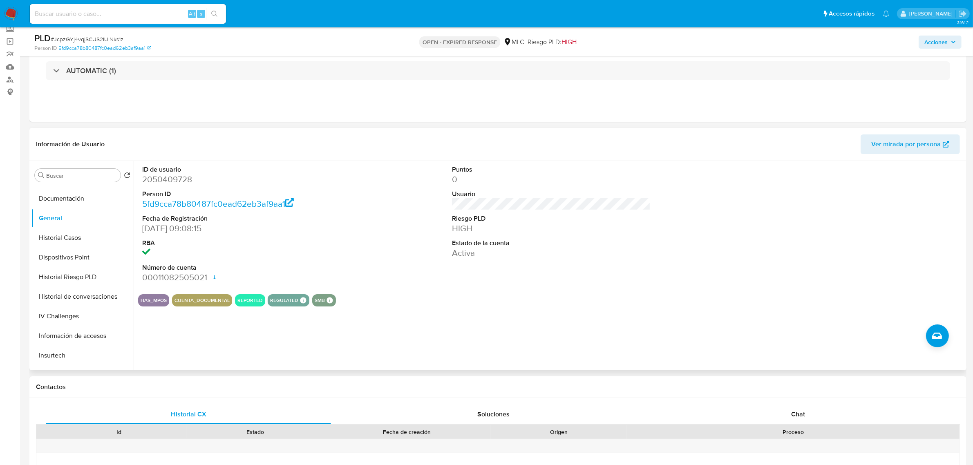
click at [176, 178] on dd "2050409728" at bounding box center [241, 179] width 199 height 11
copy dd "2050409728"
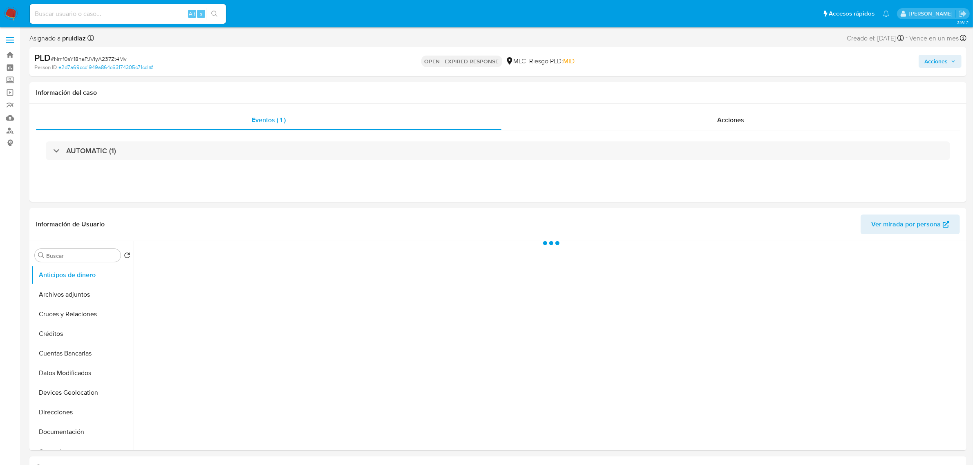
select select "10"
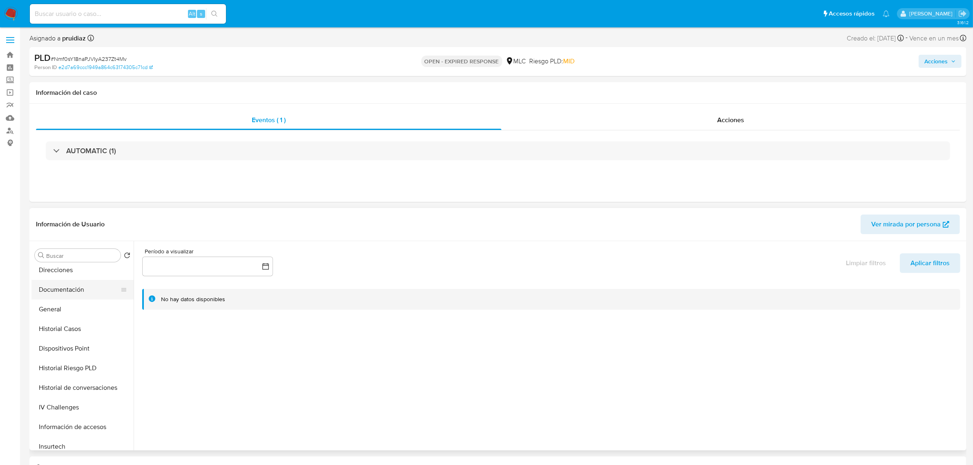
scroll to position [153, 0]
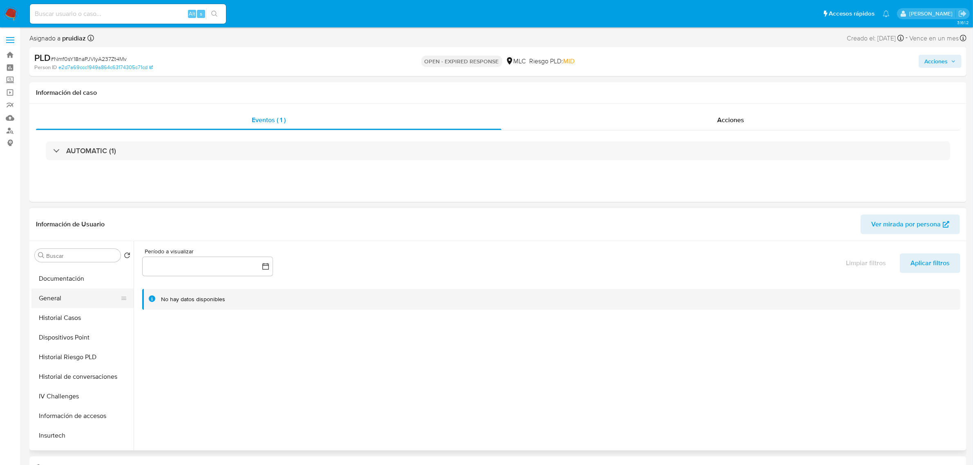
click at [48, 302] on button "General" at bounding box center [79, 299] width 96 height 20
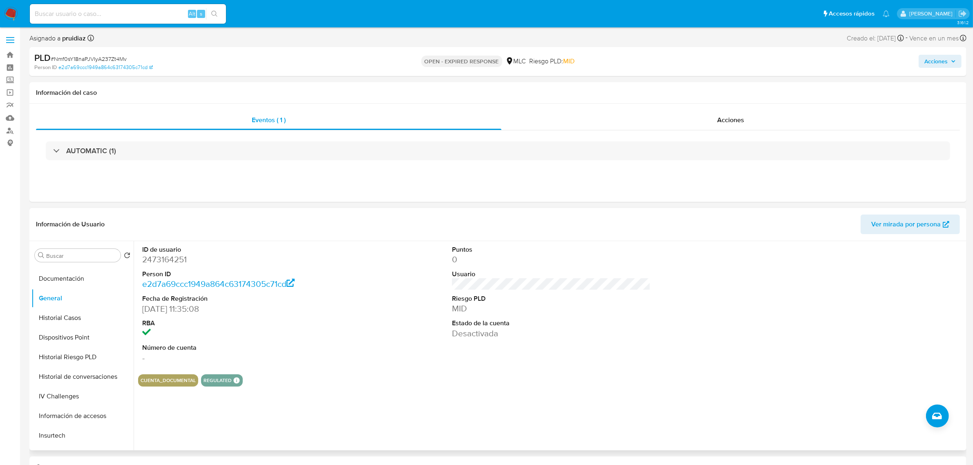
click at [180, 260] on dd "2473164251" at bounding box center [241, 259] width 199 height 11
copy dd "2473164251"
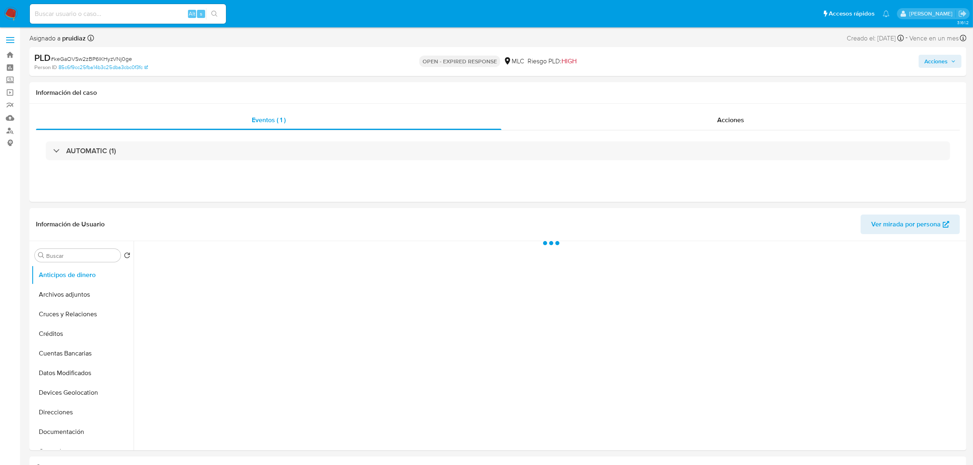
select select "10"
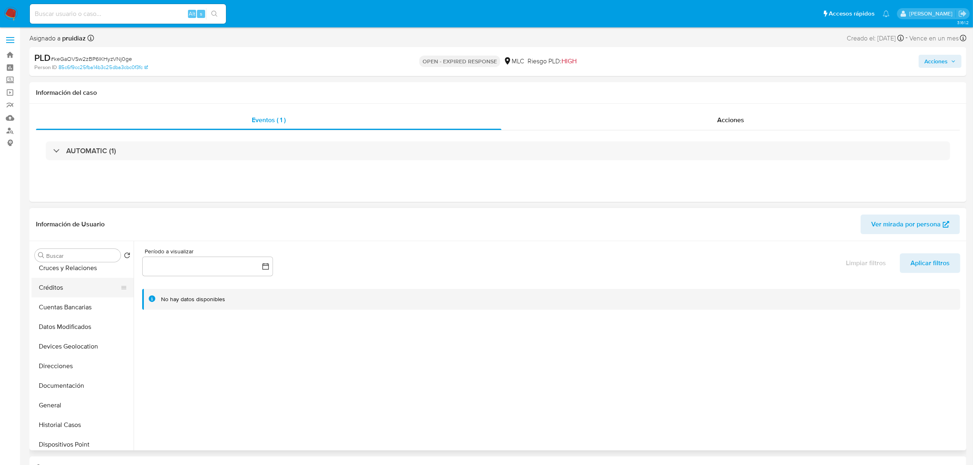
scroll to position [102, 0]
click at [49, 344] on button "General" at bounding box center [79, 350] width 96 height 20
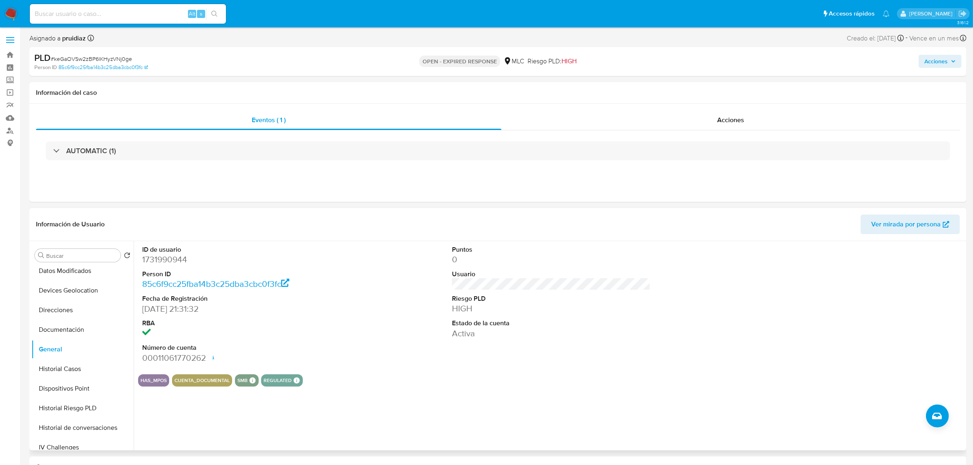
click at [163, 256] on dd "1731990944" at bounding box center [241, 259] width 199 height 11
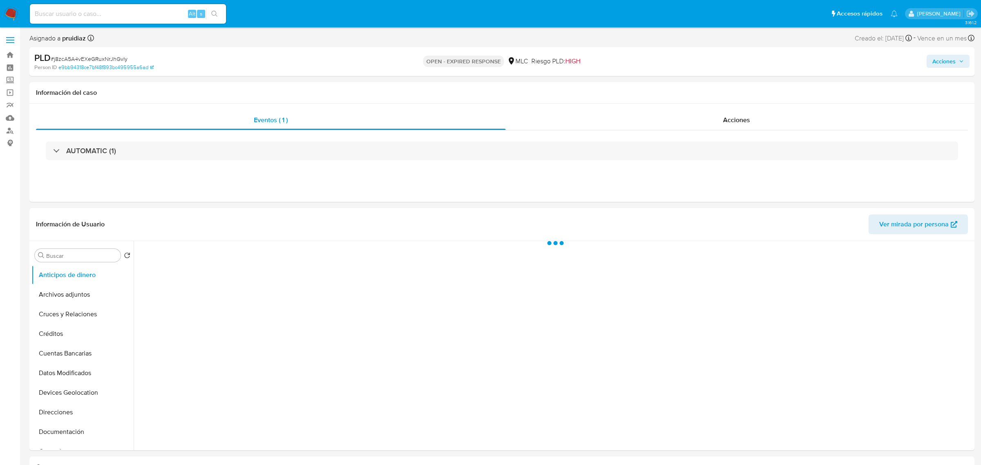
select select "10"
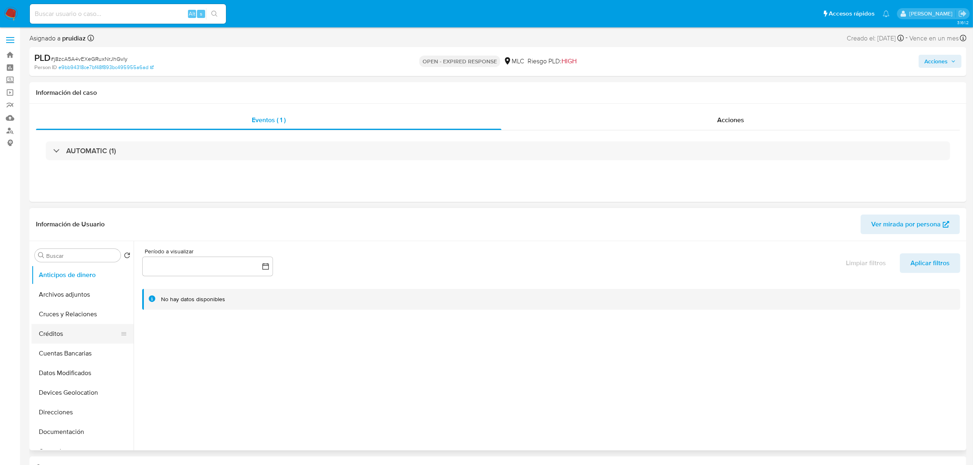
scroll to position [102, 0]
click at [51, 345] on button "General" at bounding box center [79, 350] width 96 height 20
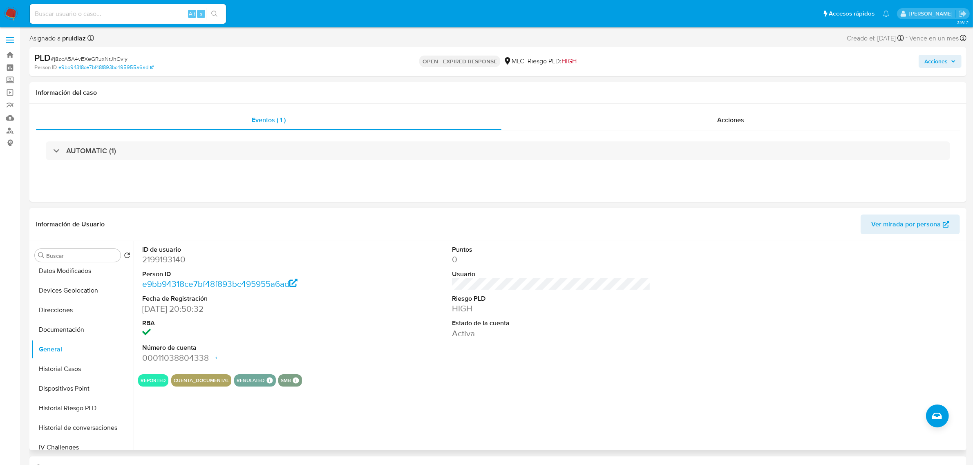
click at [167, 260] on dd "2199193140" at bounding box center [241, 259] width 199 height 11
copy dd "2199193140"
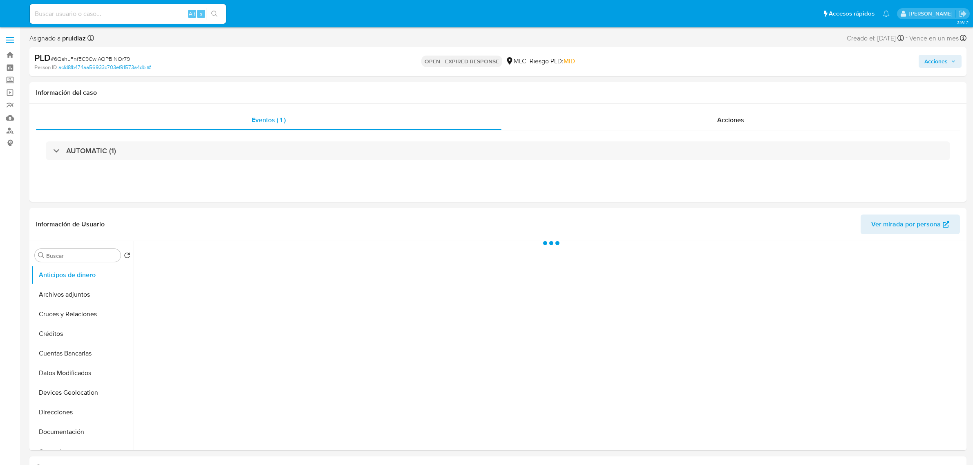
select select "10"
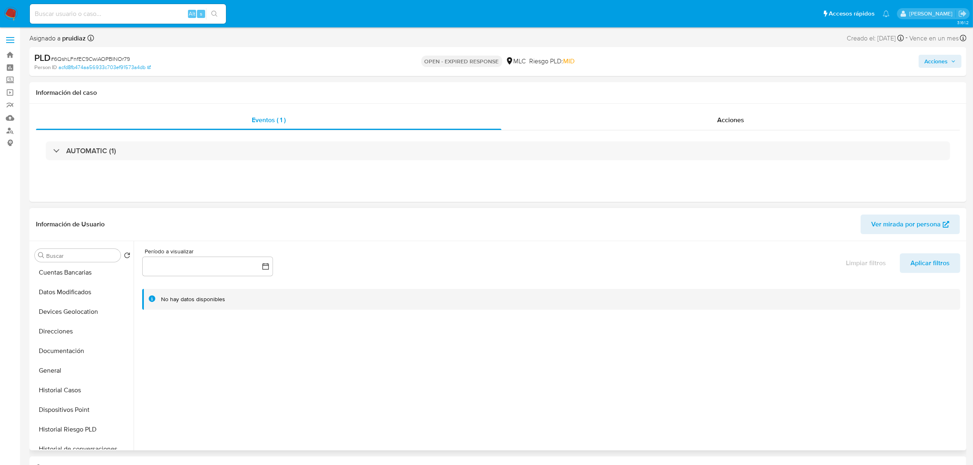
scroll to position [102, 0]
click at [56, 349] on button "General" at bounding box center [79, 350] width 96 height 20
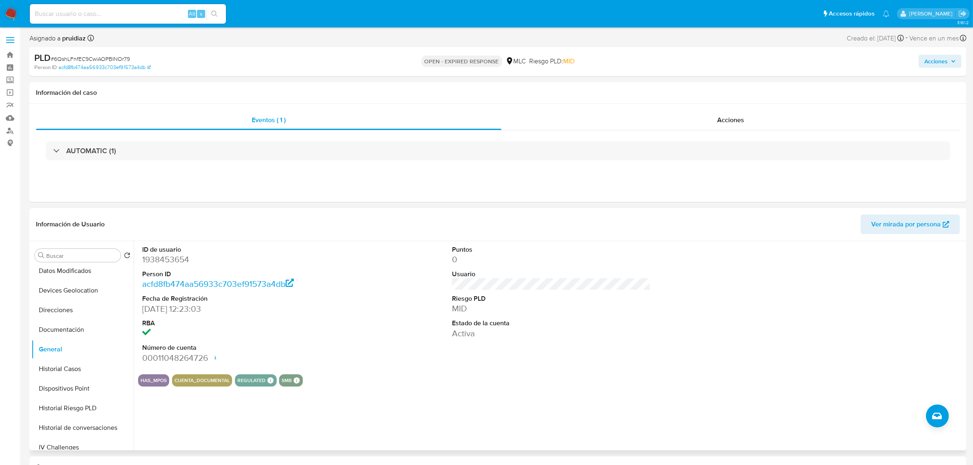
click at [176, 259] on dd "1938453654" at bounding box center [241, 259] width 199 height 11
copy dd "1938453654"
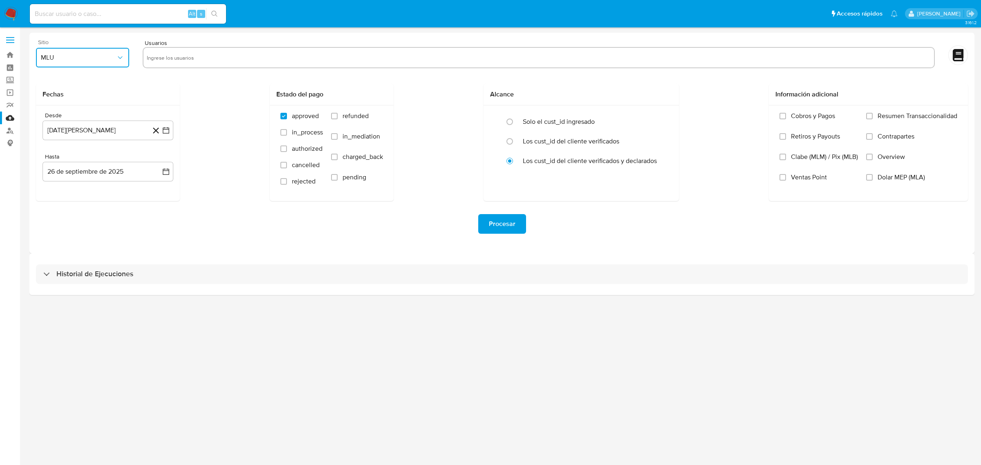
click at [80, 47] on div "Sitio MLU" at bounding box center [82, 54] width 93 height 31
click at [81, 63] on button "MLU" at bounding box center [82, 58] width 93 height 20
click at [59, 203] on div "MLC" at bounding box center [80, 198] width 78 height 20
click at [165, 131] on icon "button" at bounding box center [166, 130] width 8 height 8
click at [156, 238] on button "25" at bounding box center [156, 239] width 13 height 13
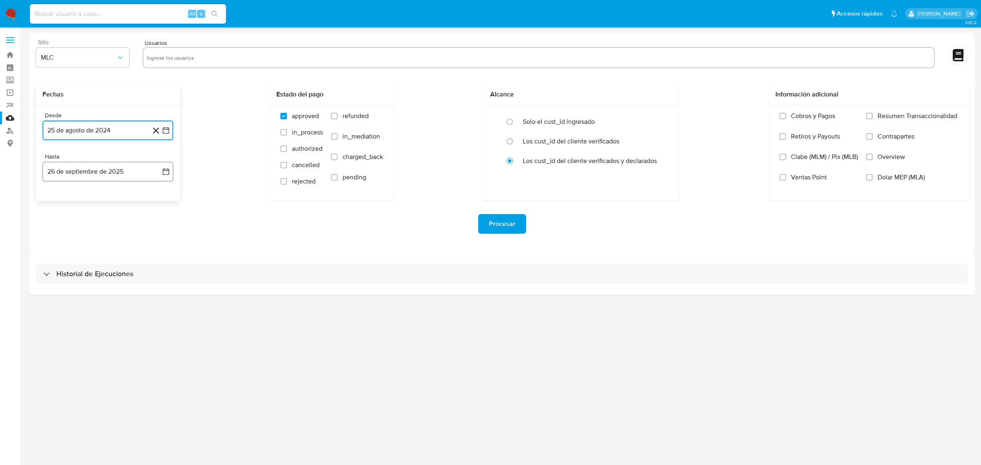
click at [164, 170] on icon "button" at bounding box center [166, 172] width 8 height 8
click at [94, 279] on button "24" at bounding box center [91, 280] width 13 height 13
click at [224, 339] on div "3.161.2" at bounding box center [501, 246] width 945 height 427
click at [90, 58] on span "MLC" at bounding box center [78, 58] width 75 height 8
click at [183, 53] on input "text" at bounding box center [539, 57] width 784 height 13
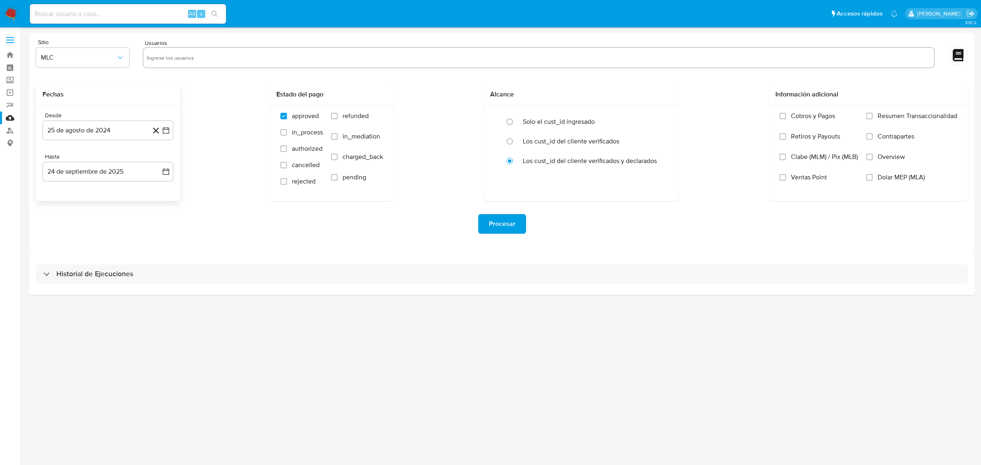
click at [160, 133] on icon at bounding box center [156, 130] width 10 height 10
click at [162, 130] on icon "button" at bounding box center [166, 130] width 8 height 8
click at [158, 158] on icon "Mes siguiente" at bounding box center [159, 160] width 10 height 10
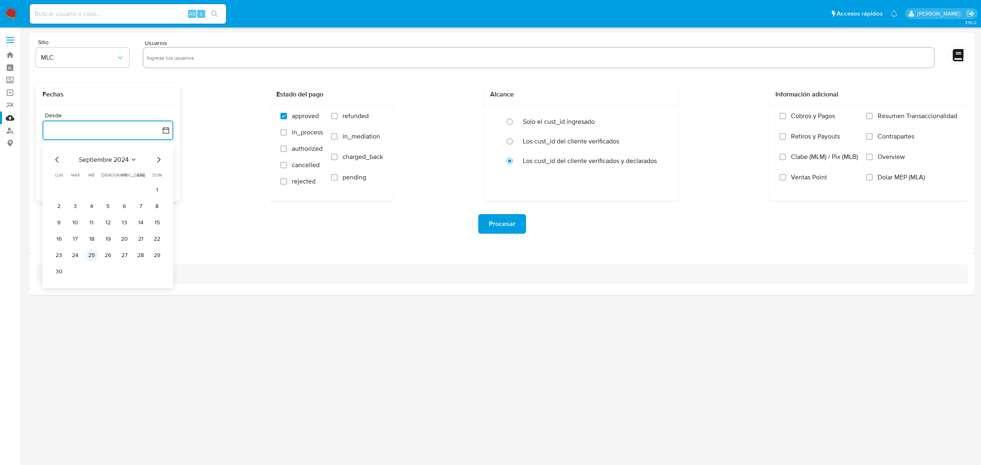
click at [91, 254] on button "25" at bounding box center [91, 255] width 13 height 13
click at [163, 168] on icon "button" at bounding box center [166, 172] width 8 height 8
click at [95, 285] on button "24" at bounding box center [91, 280] width 13 height 13
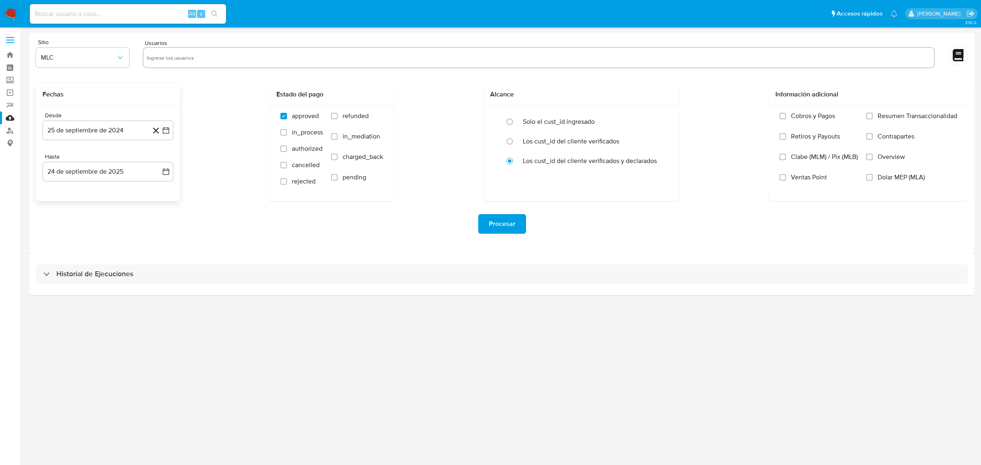
click at [183, 346] on div "3.161.2" at bounding box center [501, 246] width 945 height 427
click at [172, 73] on form "Sitio MLC Usuarios Fechas Desde 25 de septiembre de 2024 25-09-2024 Hasta 24 de…" at bounding box center [502, 143] width 932 height 208
click at [168, 58] on input "text" at bounding box center [539, 57] width 784 height 13
paste input "180462121"
type input "180462121"
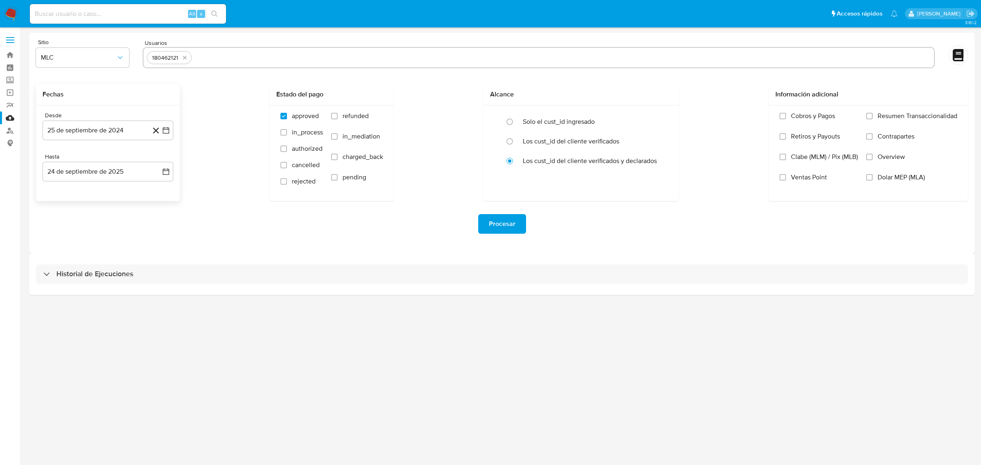
paste input "343965743"
type input "343965743"
paste input "336475103"
type input "336475103"
paste input "2050409728"
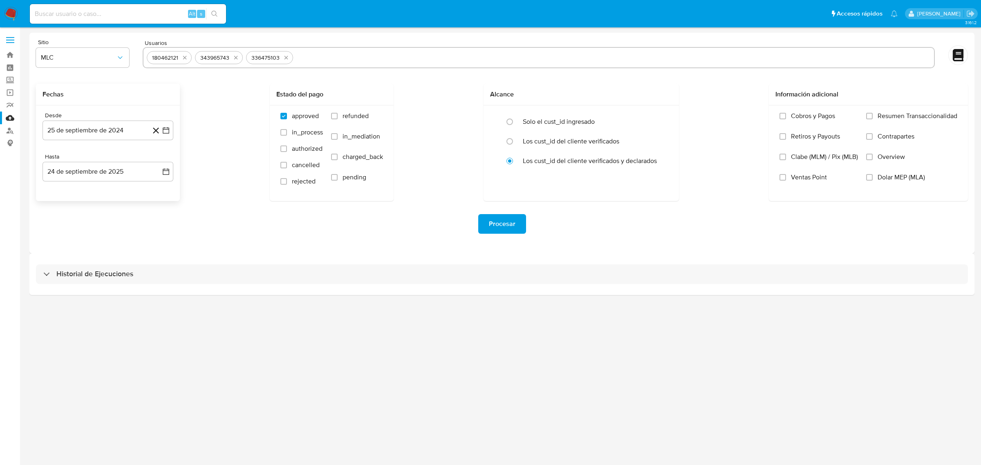
type input "2050409728"
paste input "2473164251"
type input "2473164251"
paste input "1731990944"
type input "1731990944"
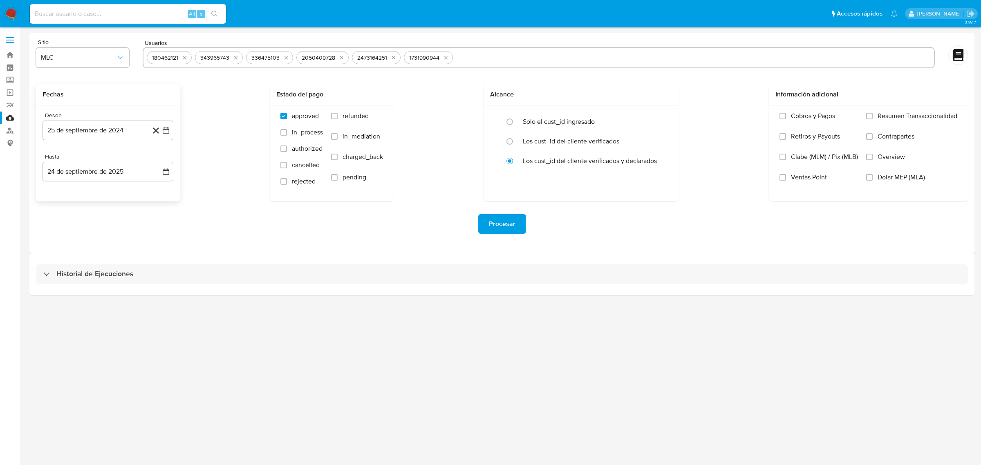
paste input "2199193140"
type input "2199193140"
paste input "1938453654"
type input "1938453654"
click at [507, 226] on span "Procesar" at bounding box center [502, 224] width 27 height 18
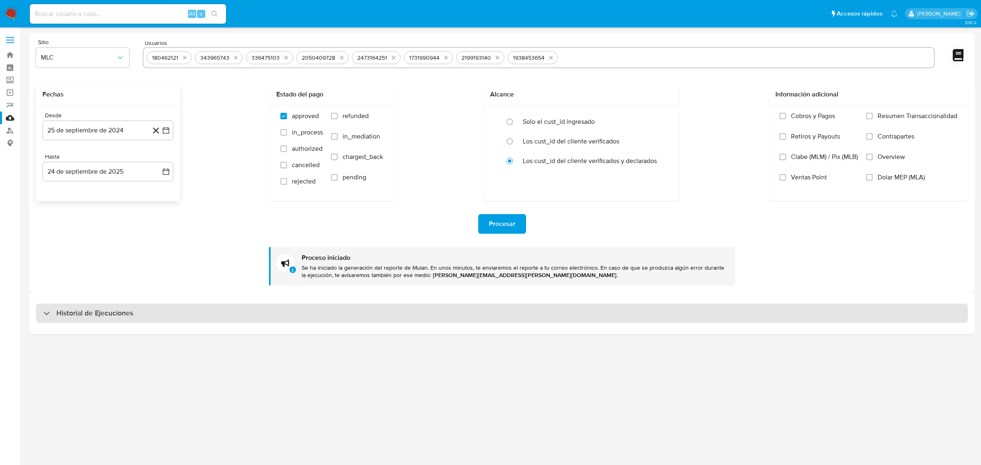
click at [150, 318] on div "Historial de Ejecuciones" at bounding box center [502, 314] width 932 height 20
select select "10"
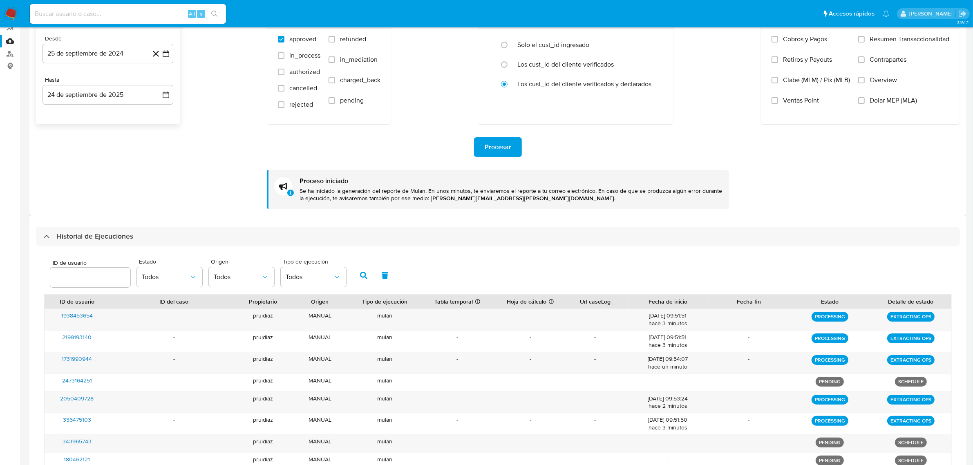
scroll to position [153, 0]
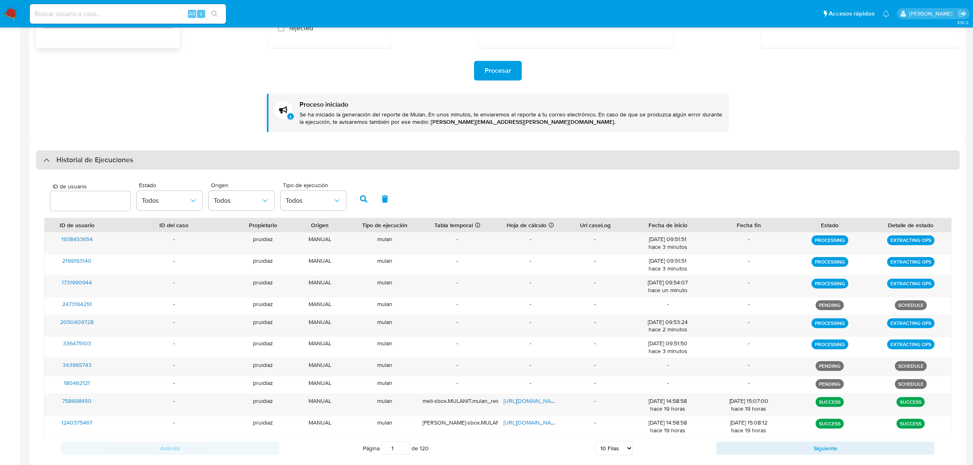
click at [105, 156] on h3 "Historial de Ejecuciones" at bounding box center [94, 160] width 77 height 10
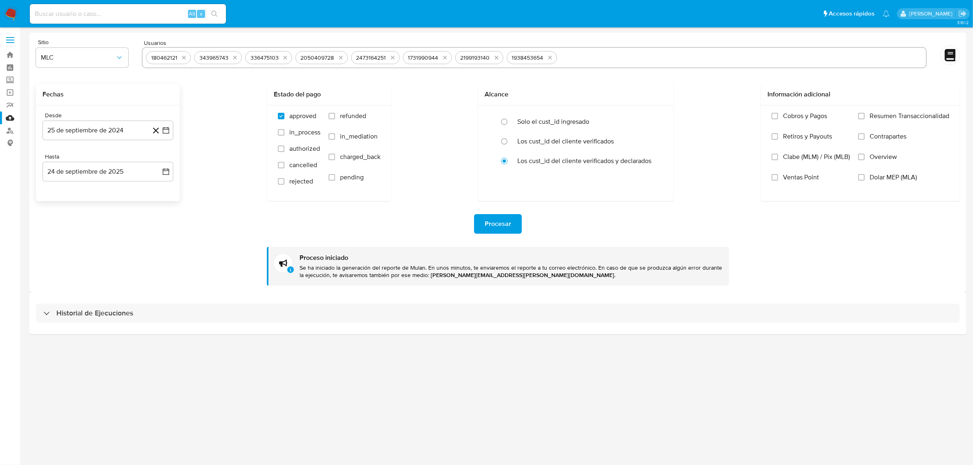
scroll to position [0, 0]
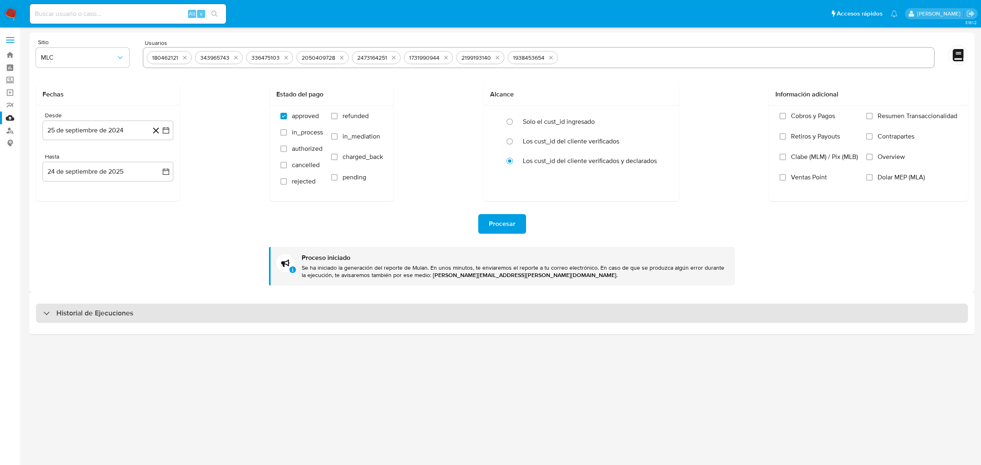
click at [112, 313] on h3 "Historial de Ejecuciones" at bounding box center [94, 314] width 77 height 10
select select "10"
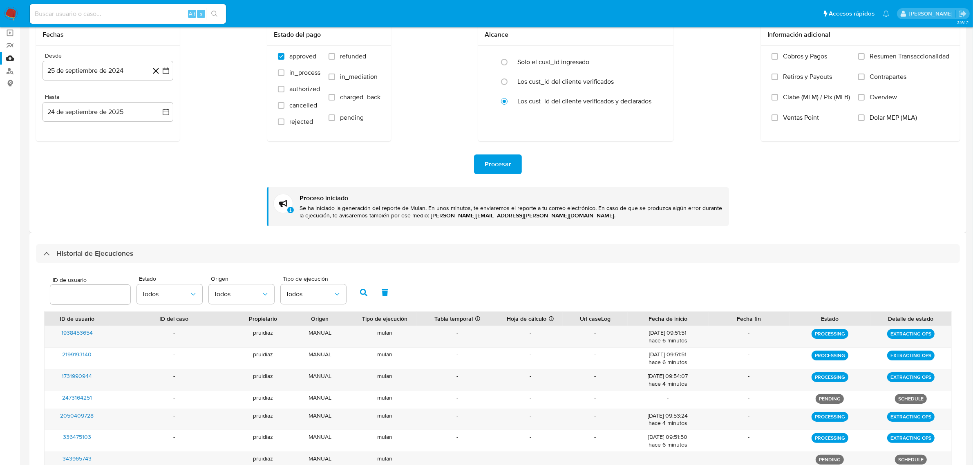
scroll to position [153, 0]
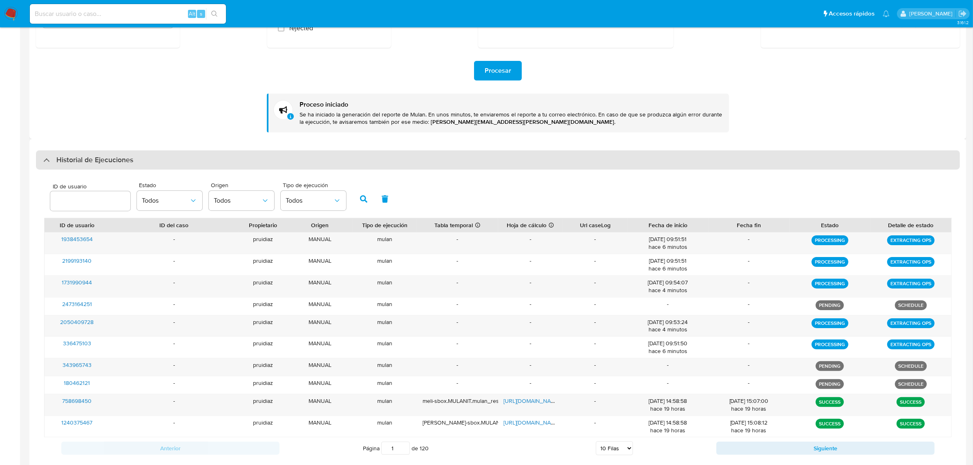
click at [127, 154] on div "Historial de Ejecuciones" at bounding box center [498, 160] width 924 height 20
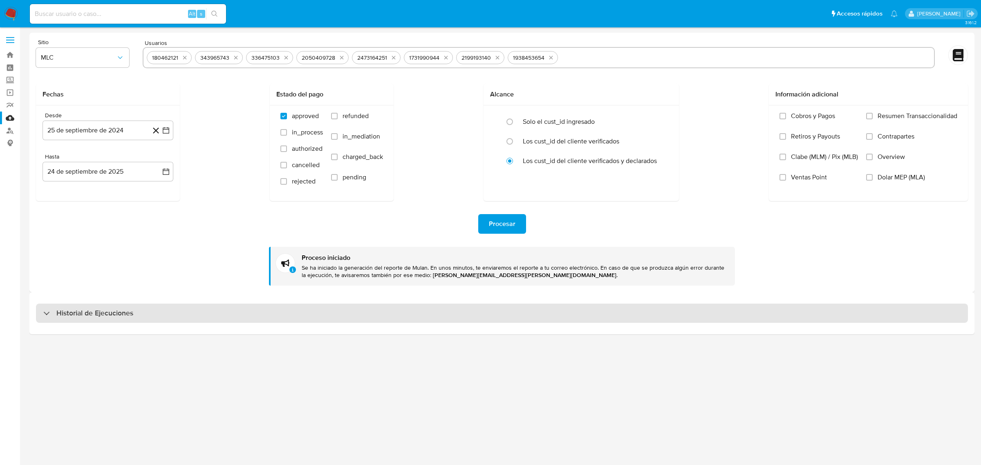
click at [137, 315] on div "Historial de Ejecuciones" at bounding box center [502, 314] width 932 height 20
select select "10"
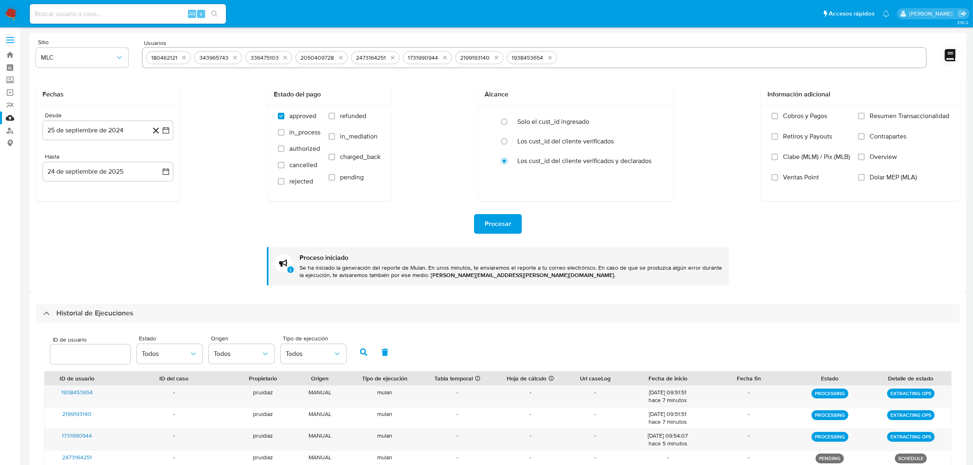
scroll to position [202, 0]
select select "10"
click at [12, 10] on img at bounding box center [11, 14] width 14 height 14
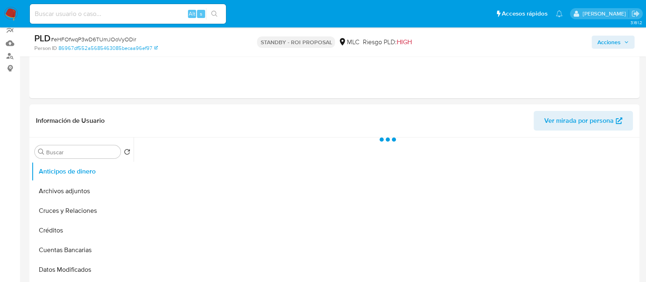
scroll to position [153, 0]
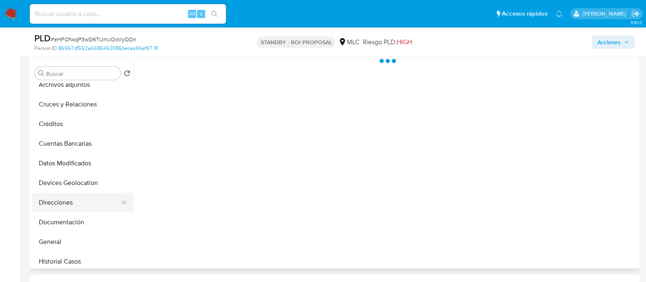
select select "10"
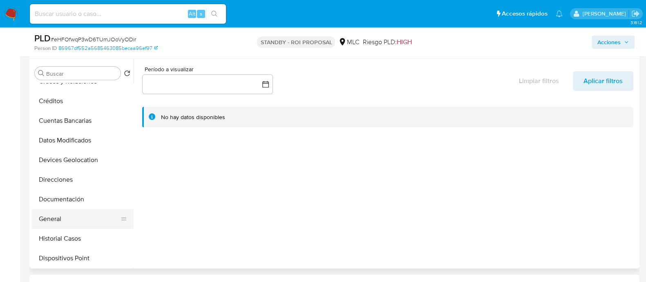
click at [55, 217] on button "General" at bounding box center [79, 219] width 96 height 20
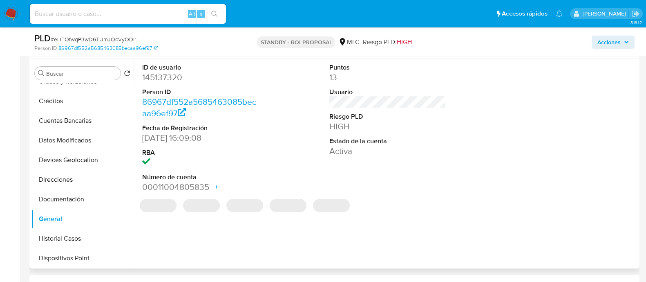
click at [163, 81] on dd "145137320" at bounding box center [200, 77] width 117 height 11
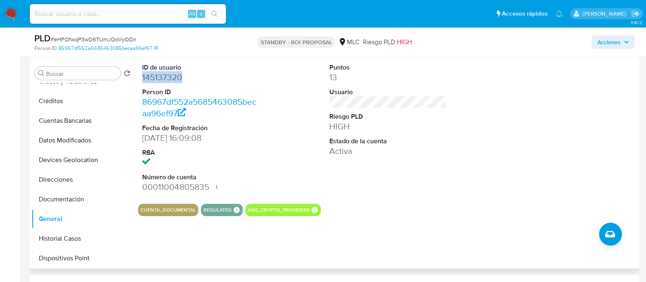
copy dd "145137320"
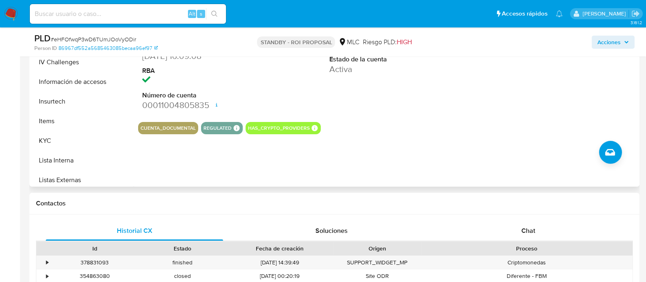
scroll to position [224, 0]
click at [61, 139] on button "KYC" at bounding box center [79, 140] width 96 height 20
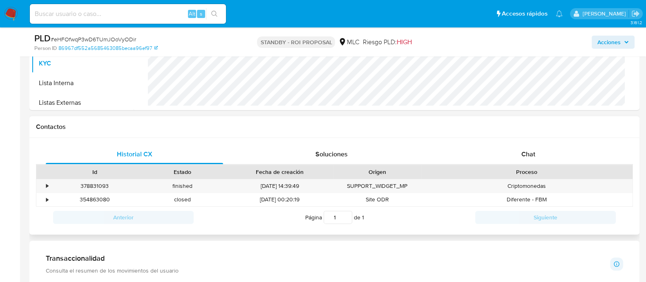
scroll to position [314, 0]
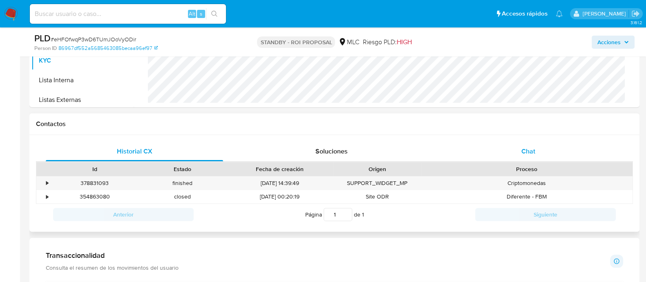
click at [534, 154] on span "Chat" at bounding box center [528, 150] width 14 height 9
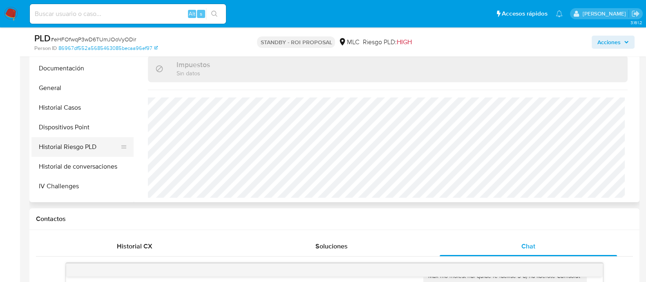
scroll to position [114, 0]
click at [63, 105] on button "Historial Casos" at bounding box center [79, 108] width 96 height 20
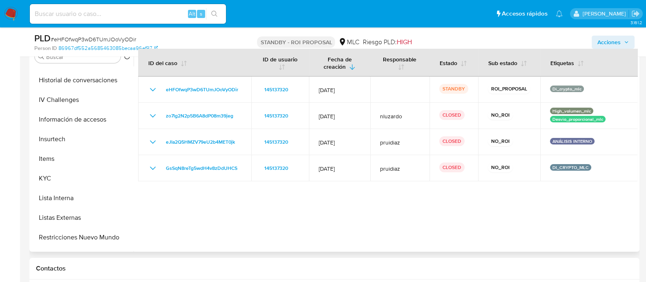
scroll to position [251, 0]
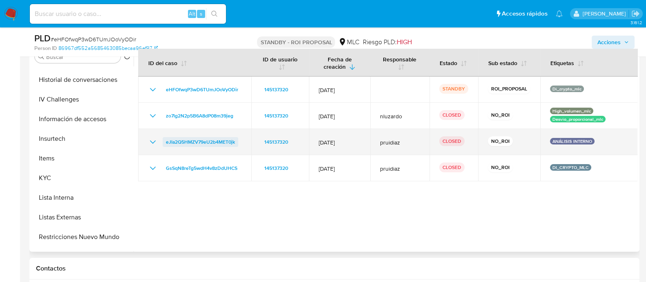
click at [209, 142] on span "eJIa2Q5HMZV79eU2b4MET0jk" at bounding box center [200, 142] width 69 height 10
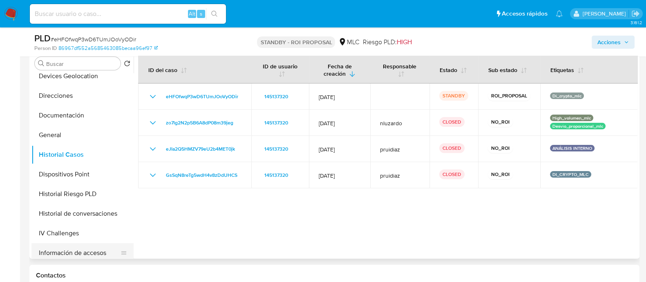
scroll to position [125, 0]
click at [60, 115] on button "Documentación" at bounding box center [79, 115] width 96 height 20
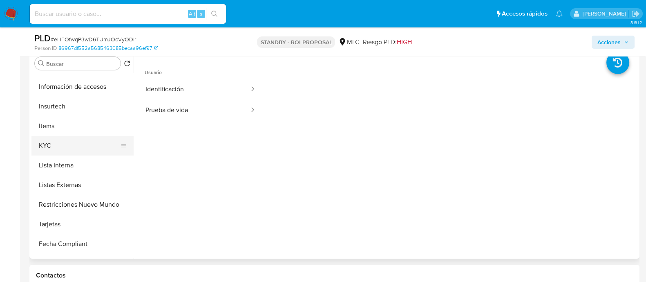
scroll to position [293, 0]
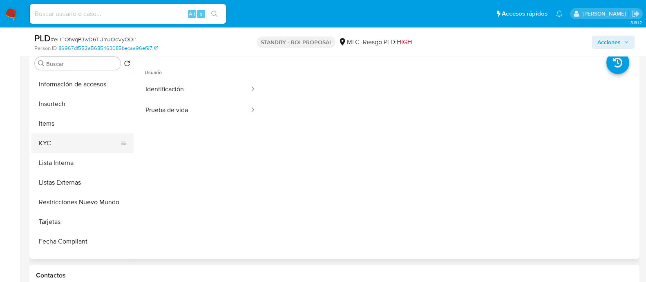
click at [51, 141] on button "KYC" at bounding box center [79, 143] width 96 height 20
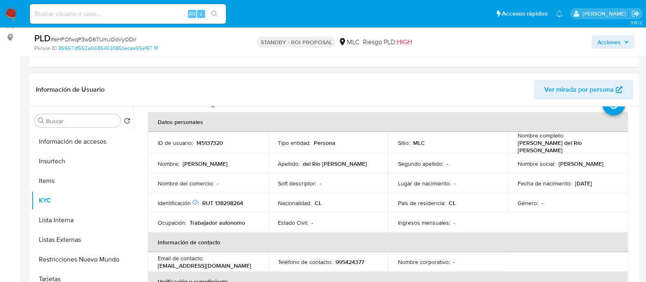
scroll to position [34, 0]
click at [548, 146] on p "[PERSON_NAME] del Río [PERSON_NAME]" at bounding box center [566, 146] width 97 height 15
click at [584, 143] on div "Nombre completo : Nicolás Pedro del Río Silva" at bounding box center [568, 142] width 101 height 22
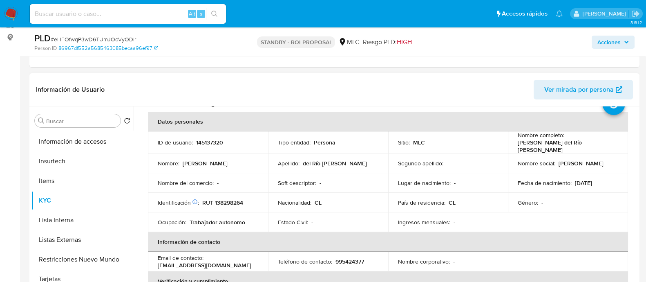
click at [220, 199] on p "RUT 138298264" at bounding box center [222, 202] width 41 height 7
copy p "138298264"
drag, startPoint x: 589, startPoint y: 146, endPoint x: 513, endPoint y: 146, distance: 76.0
click at [513, 146] on td "Nombre completo : Nicolás Pedro del Río Silva" at bounding box center [568, 142] width 120 height 22
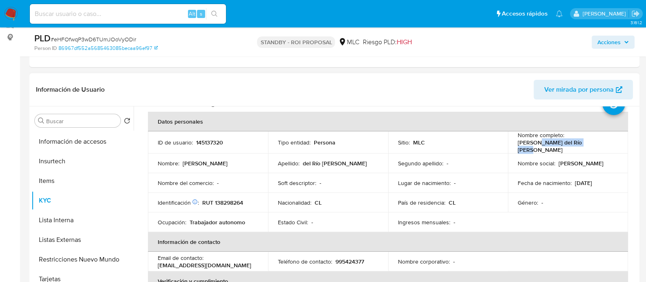
drag, startPoint x: 589, startPoint y: 146, endPoint x: 535, endPoint y: 146, distance: 54.4
click at [535, 146] on div "Nombre completo : Nicolás Pedro del Río Silva" at bounding box center [568, 142] width 101 height 22
click at [565, 142] on p "[PERSON_NAME] del Río [PERSON_NAME]" at bounding box center [566, 146] width 97 height 15
drag, startPoint x: 586, startPoint y: 144, endPoint x: 515, endPoint y: 147, distance: 70.4
click at [518, 147] on div "Nombre completo : Nicolás Pedro del Río Silva" at bounding box center [568, 142] width 101 height 22
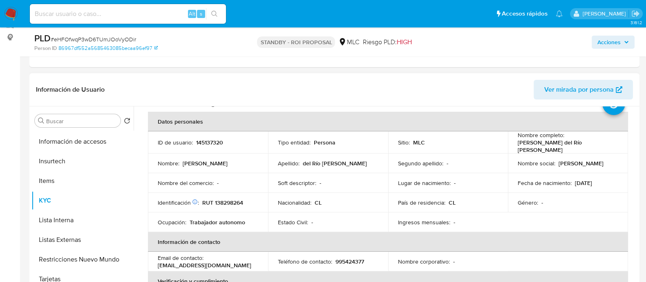
click at [559, 143] on p "[PERSON_NAME] del Río [PERSON_NAME]" at bounding box center [566, 146] width 97 height 15
drag, startPoint x: 584, startPoint y: 144, endPoint x: 507, endPoint y: 146, distance: 77.7
click at [508, 146] on td "Nombre completo : Nicolás Pedro del Río Silva" at bounding box center [568, 142] width 120 height 22
copy p "[PERSON_NAME] del Río [PERSON_NAME]"
click at [233, 201] on p "RUT 138298264" at bounding box center [222, 202] width 41 height 7
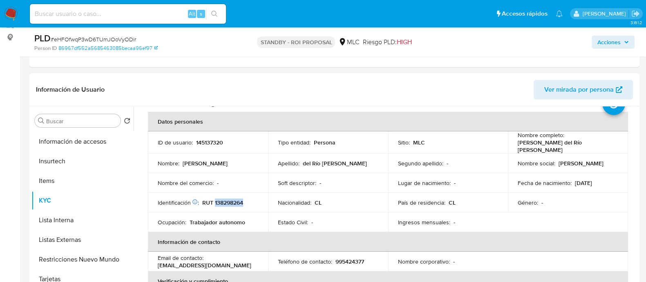
click at [233, 201] on p "RUT 138298264" at bounding box center [222, 202] width 41 height 7
copy p "138298264"
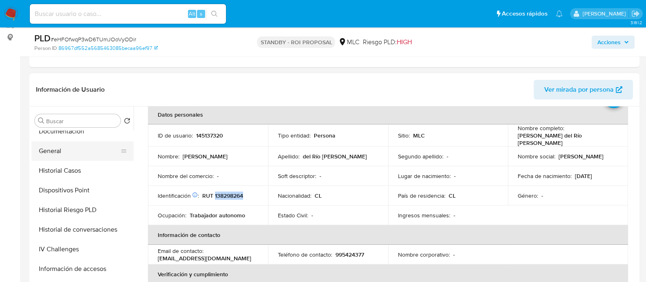
scroll to position [145, 0]
click at [60, 154] on button "Documentación" at bounding box center [79, 153] width 96 height 20
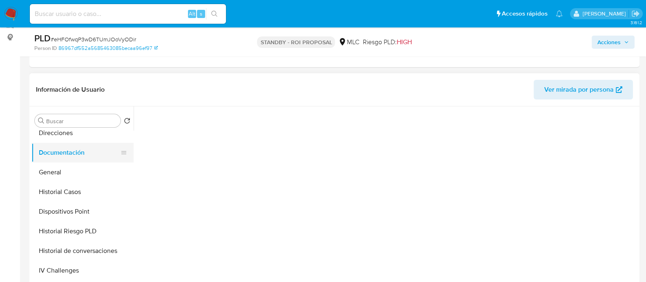
scroll to position [0, 0]
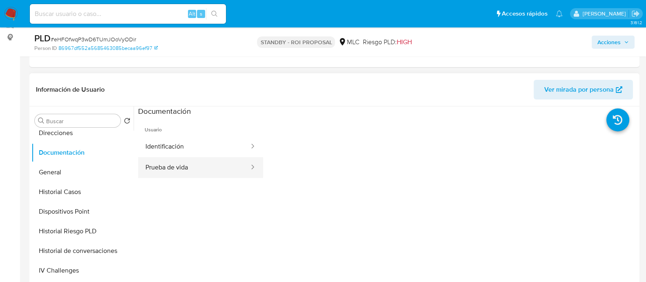
click at [188, 167] on button "Prueba de vida" at bounding box center [194, 167] width 112 height 21
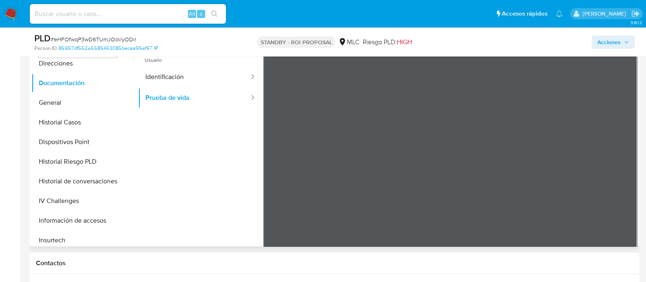
scroll to position [175, 0]
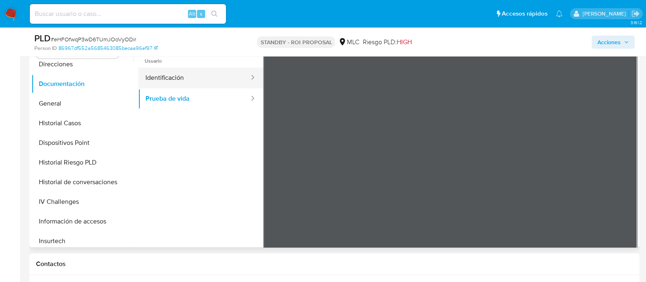
click at [218, 76] on button "Identificación" at bounding box center [194, 77] width 112 height 21
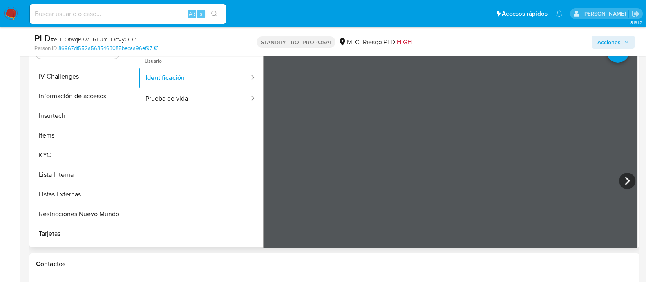
scroll to position [296, 0]
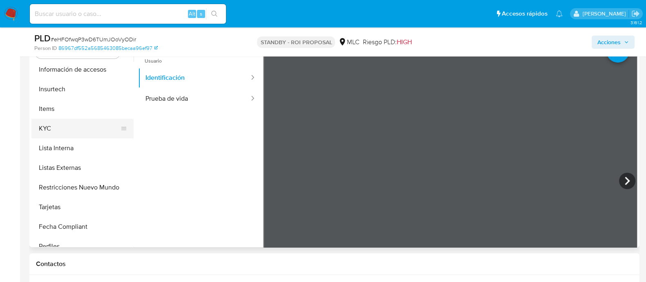
click at [54, 127] on button "KYC" at bounding box center [79, 129] width 96 height 20
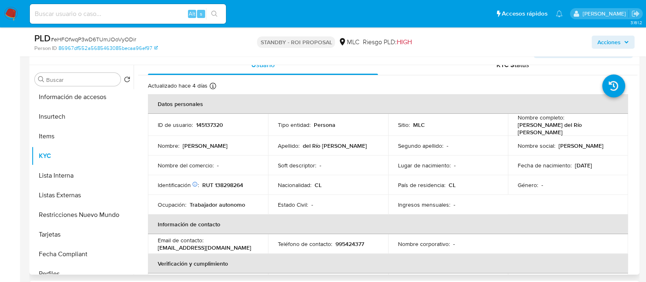
scroll to position [9, 0]
drag, startPoint x: 586, startPoint y: 126, endPoint x: 514, endPoint y: 128, distance: 72.4
click at [514, 128] on td "Nombre completo : Nicolás Pedro del Río Silva" at bounding box center [568, 125] width 120 height 22
copy p "[PERSON_NAME] del Río [PERSON_NAME]"
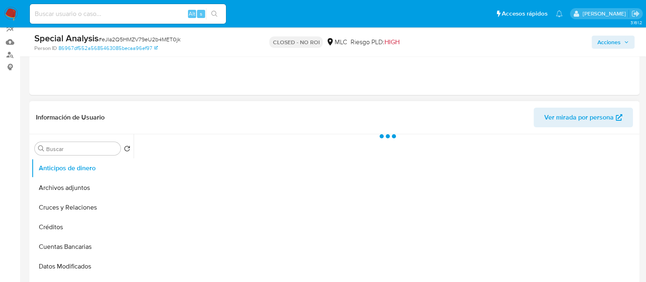
select select "10"
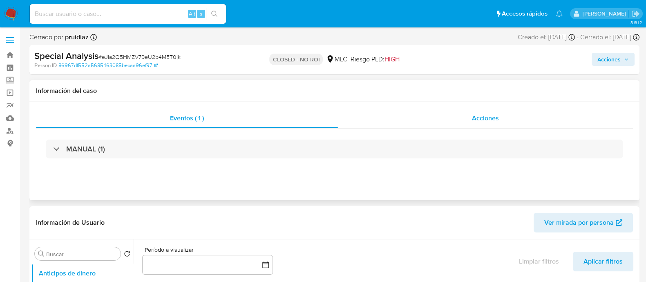
click at [477, 125] on div "Acciones" at bounding box center [485, 118] width 295 height 20
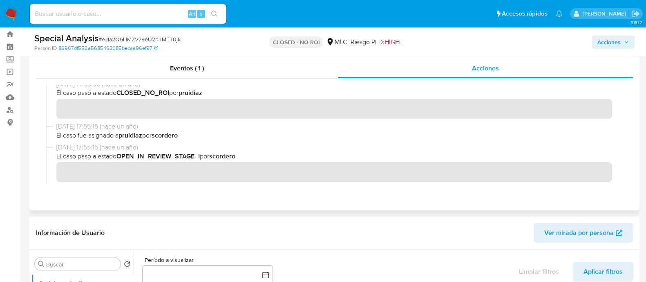
scroll to position [4, 0]
